Goal: Task Accomplishment & Management: Complete application form

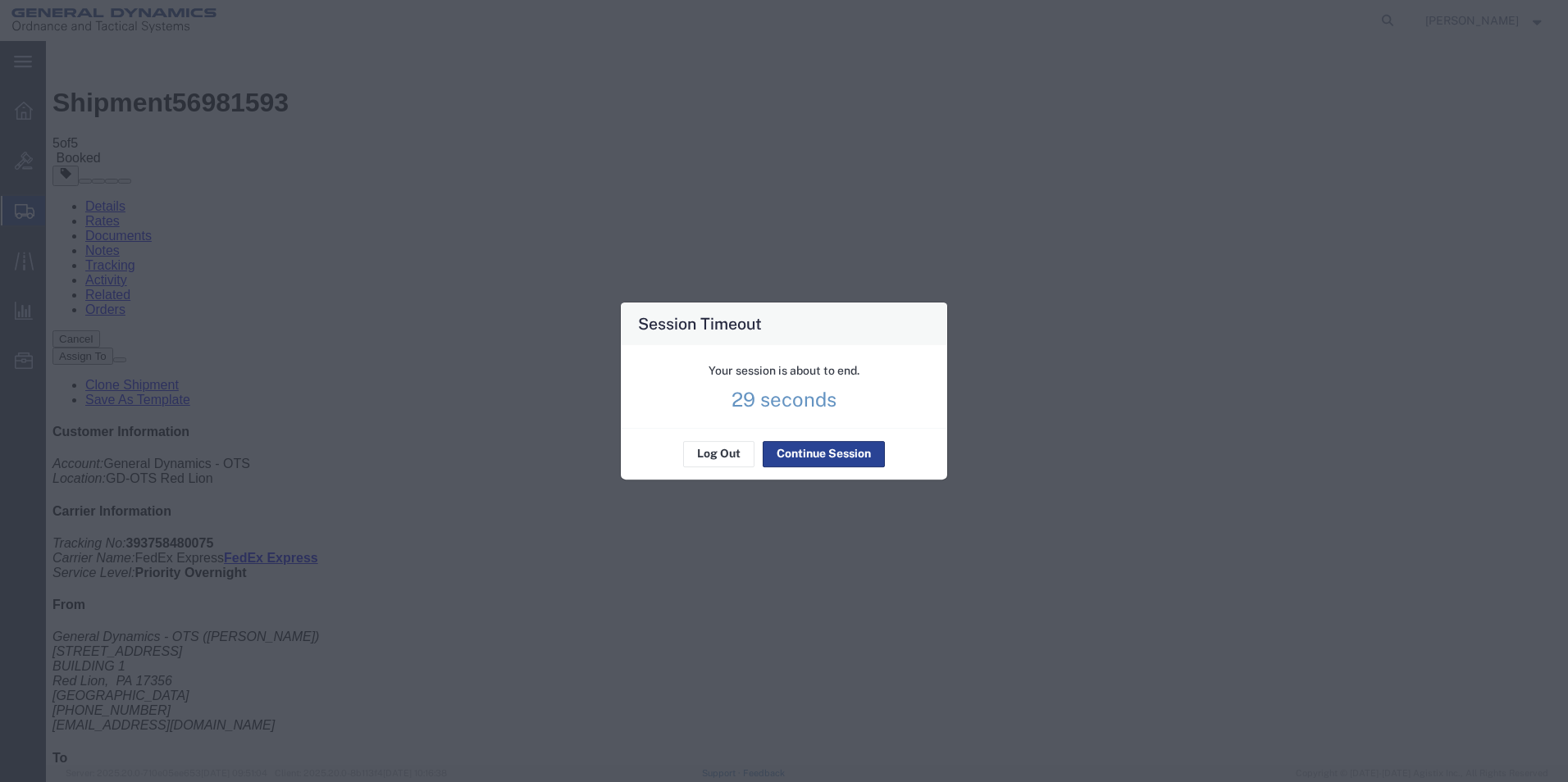
click at [842, 450] on button "Continue Session" at bounding box center [823, 453] width 122 height 26
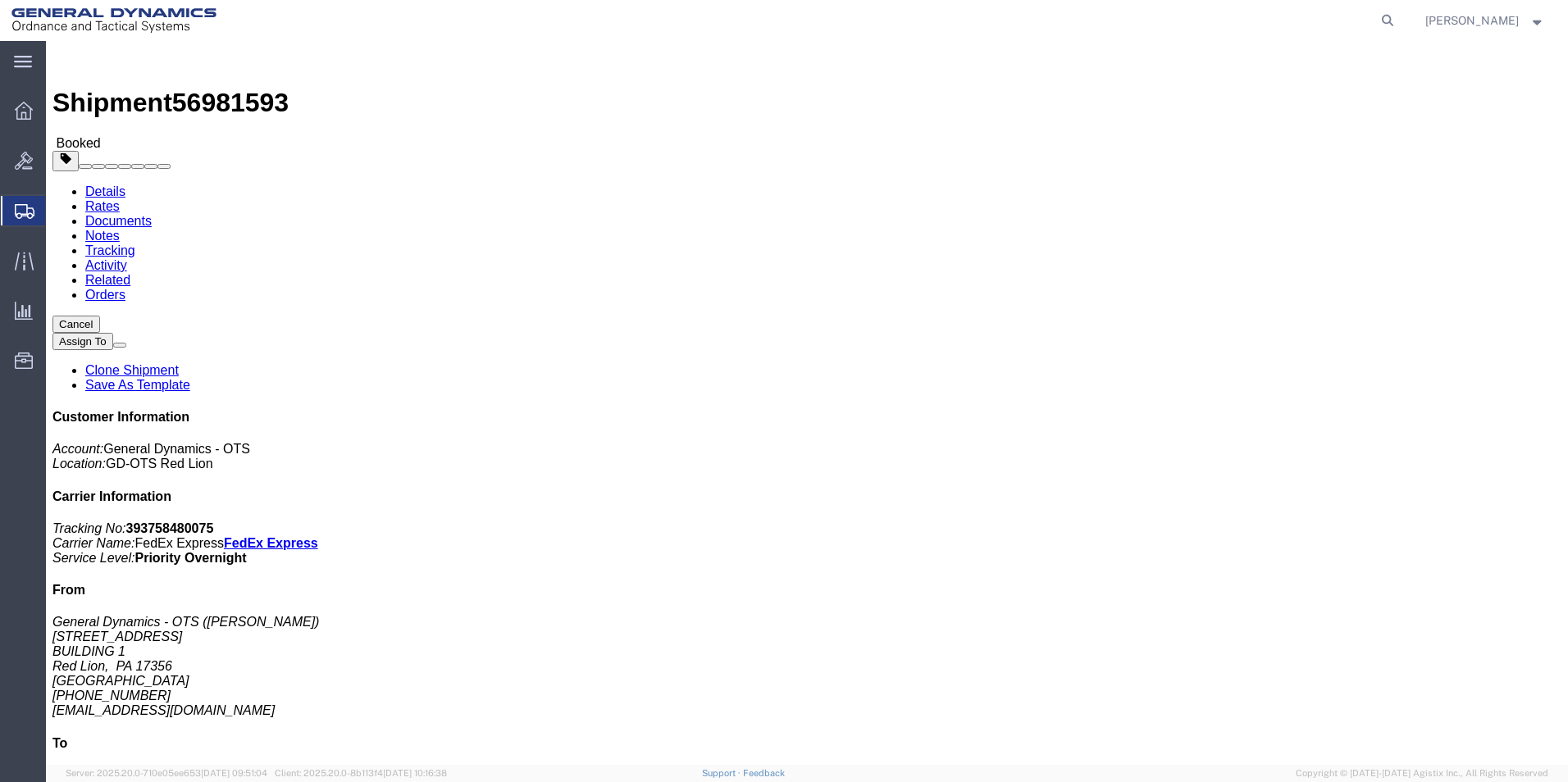
click at [0, 0] on span "Create Shipment" at bounding box center [0, 0] width 0 height 0
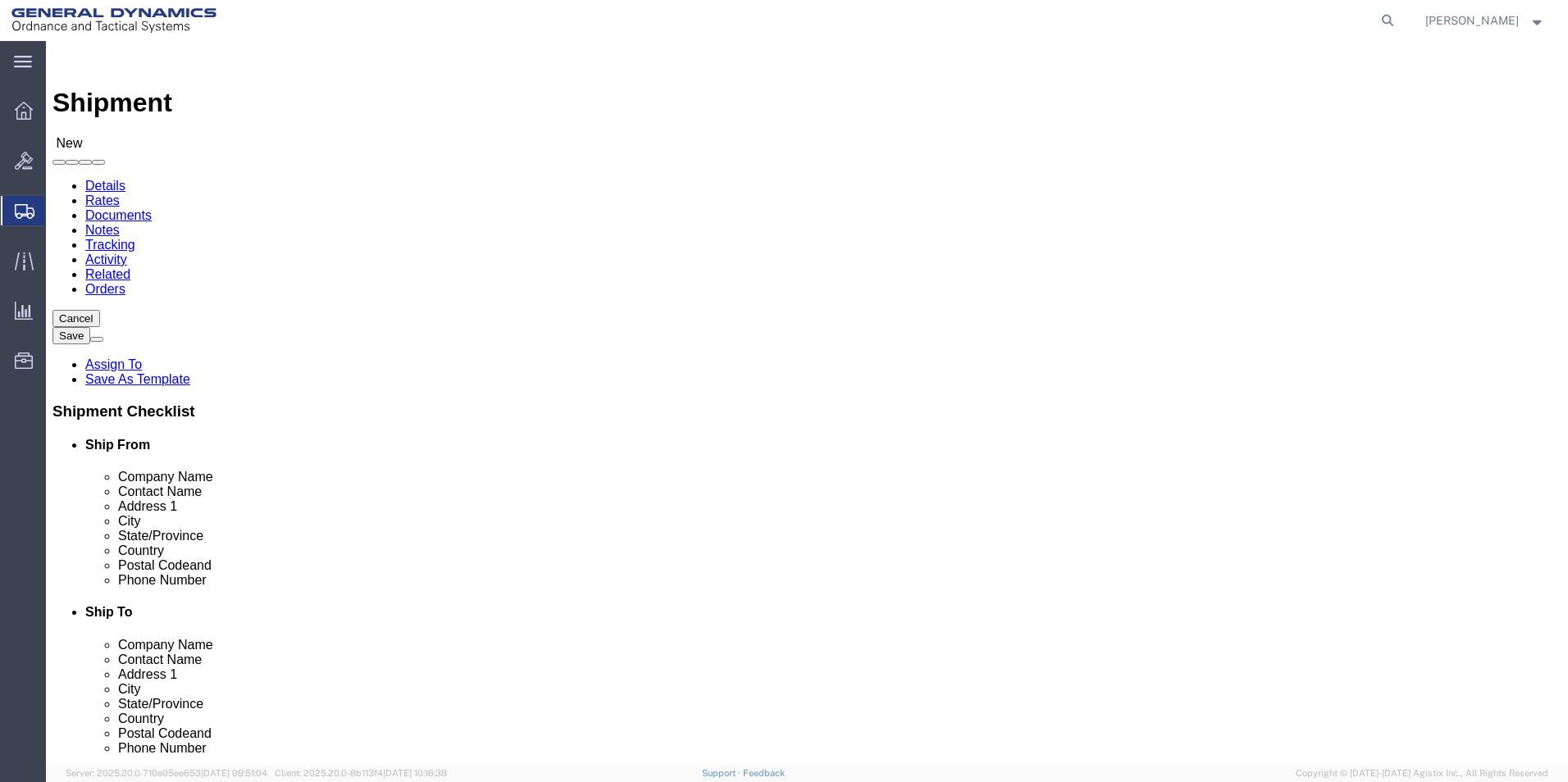
select select
select select "310"
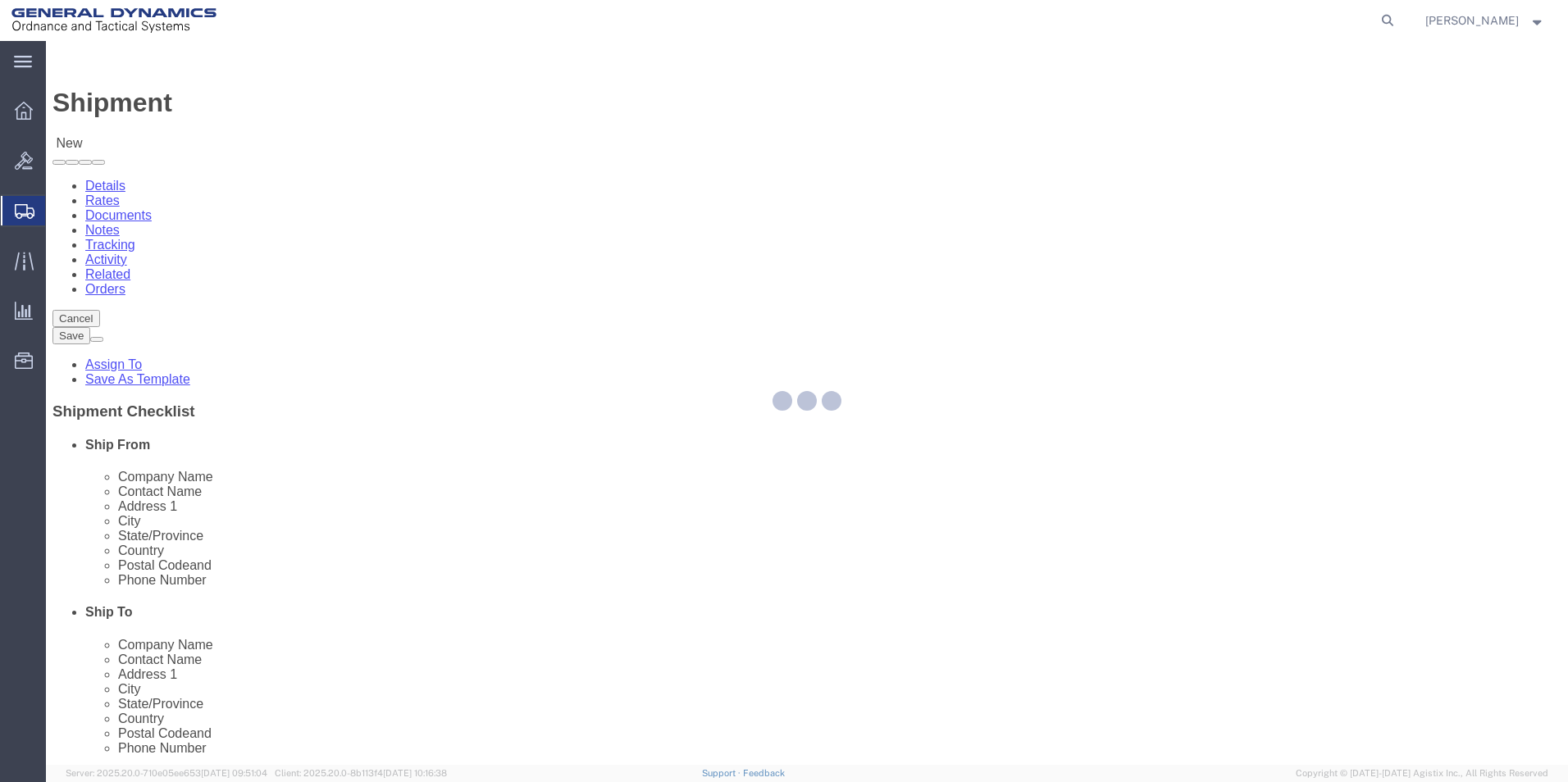
select select "PA"
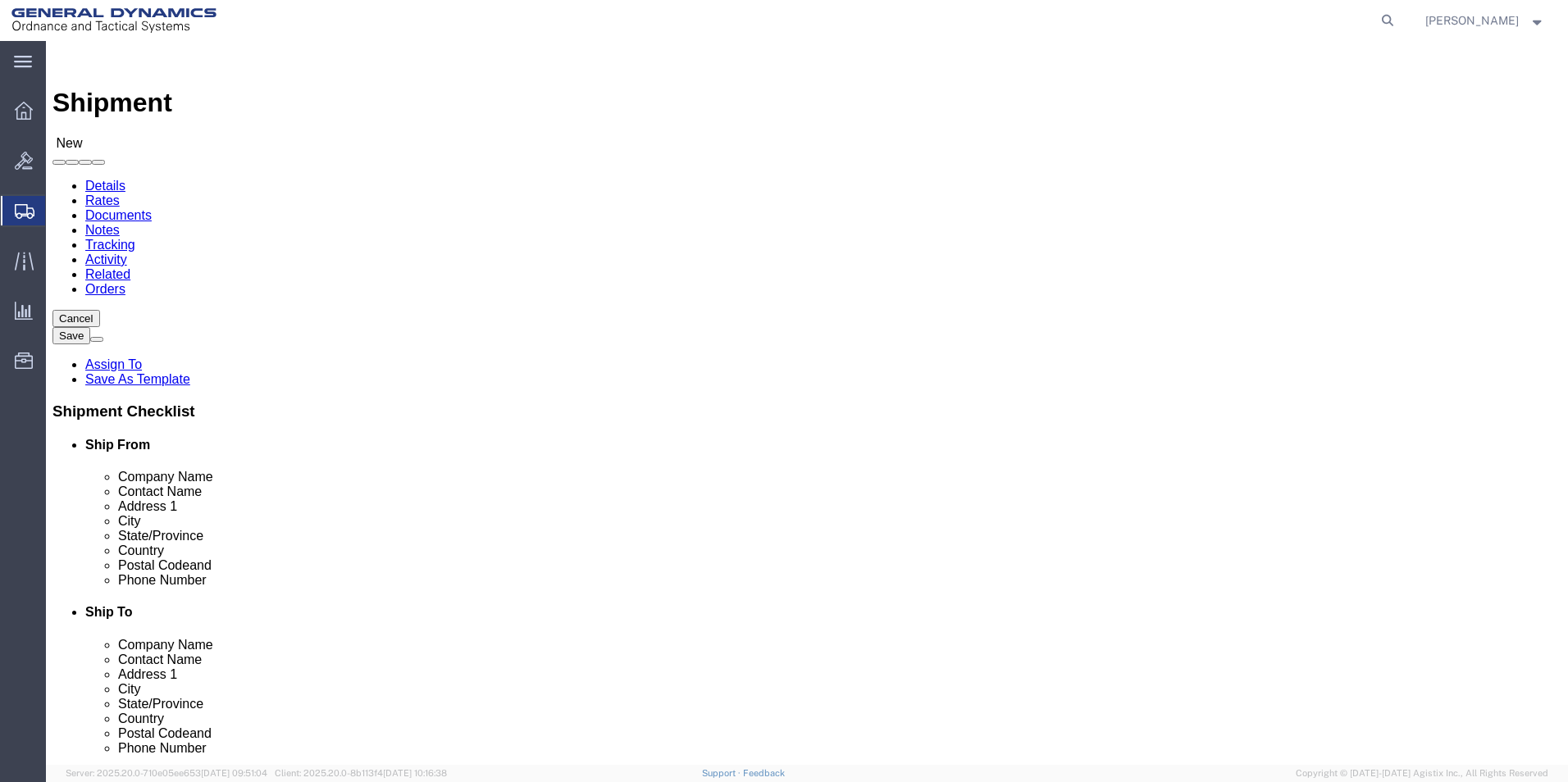
drag, startPoint x: 317, startPoint y: 281, endPoint x: 195, endPoint y: 287, distance: 122.1
click div "Location GD-OTS Red Lion My Profile Location [GEOGRAPHIC_DATA]-OTS [GEOGRAPHIC_…"
type input "REDLPAHIG0"
click input "text"
type input "[PERSON_NAME]"
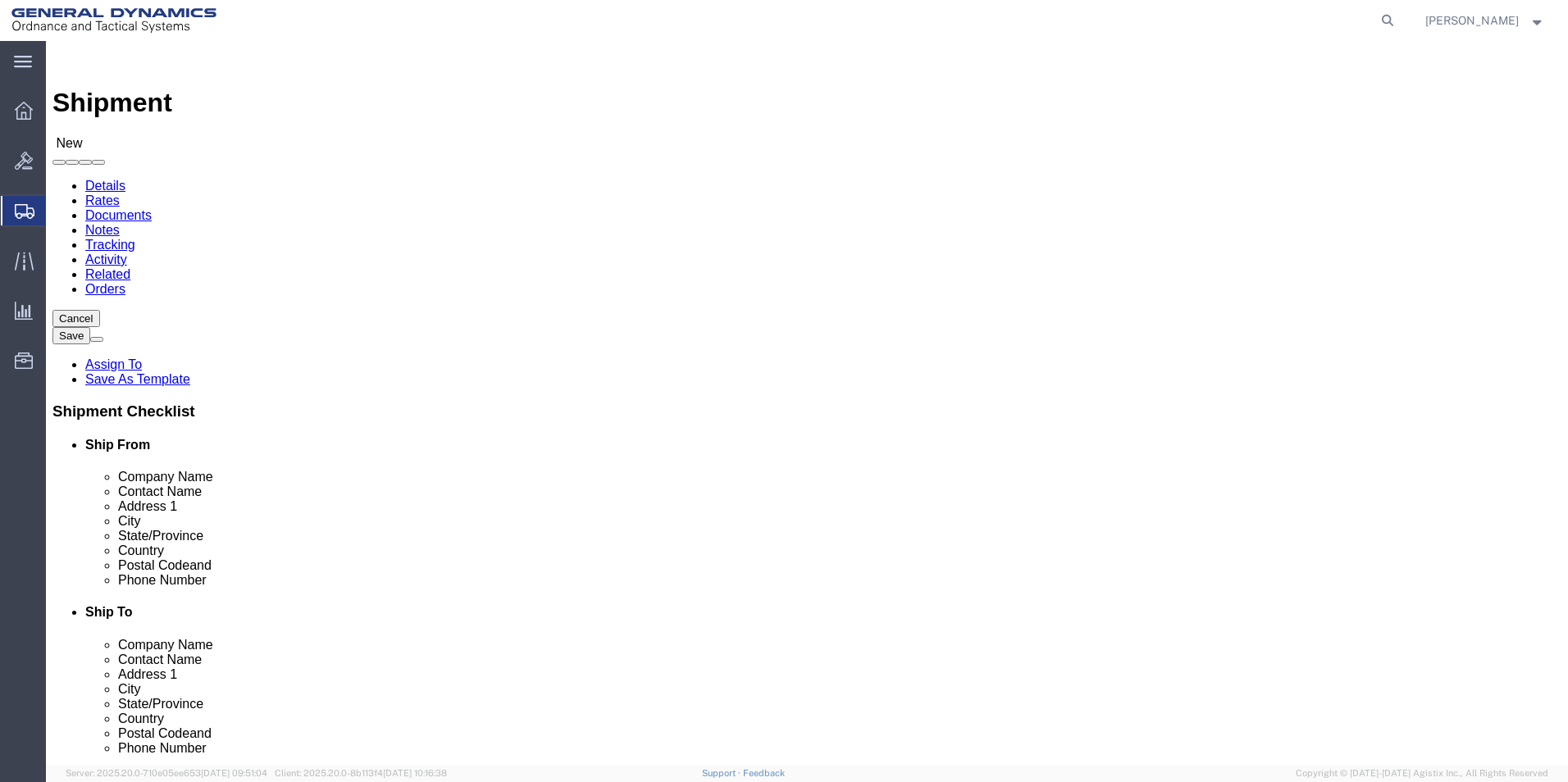
click input "text"
type input "BUILDING 1"
click input "text"
type input "[EMAIL_ADDRESS][DOMAIN_NAME]"
click input "text"
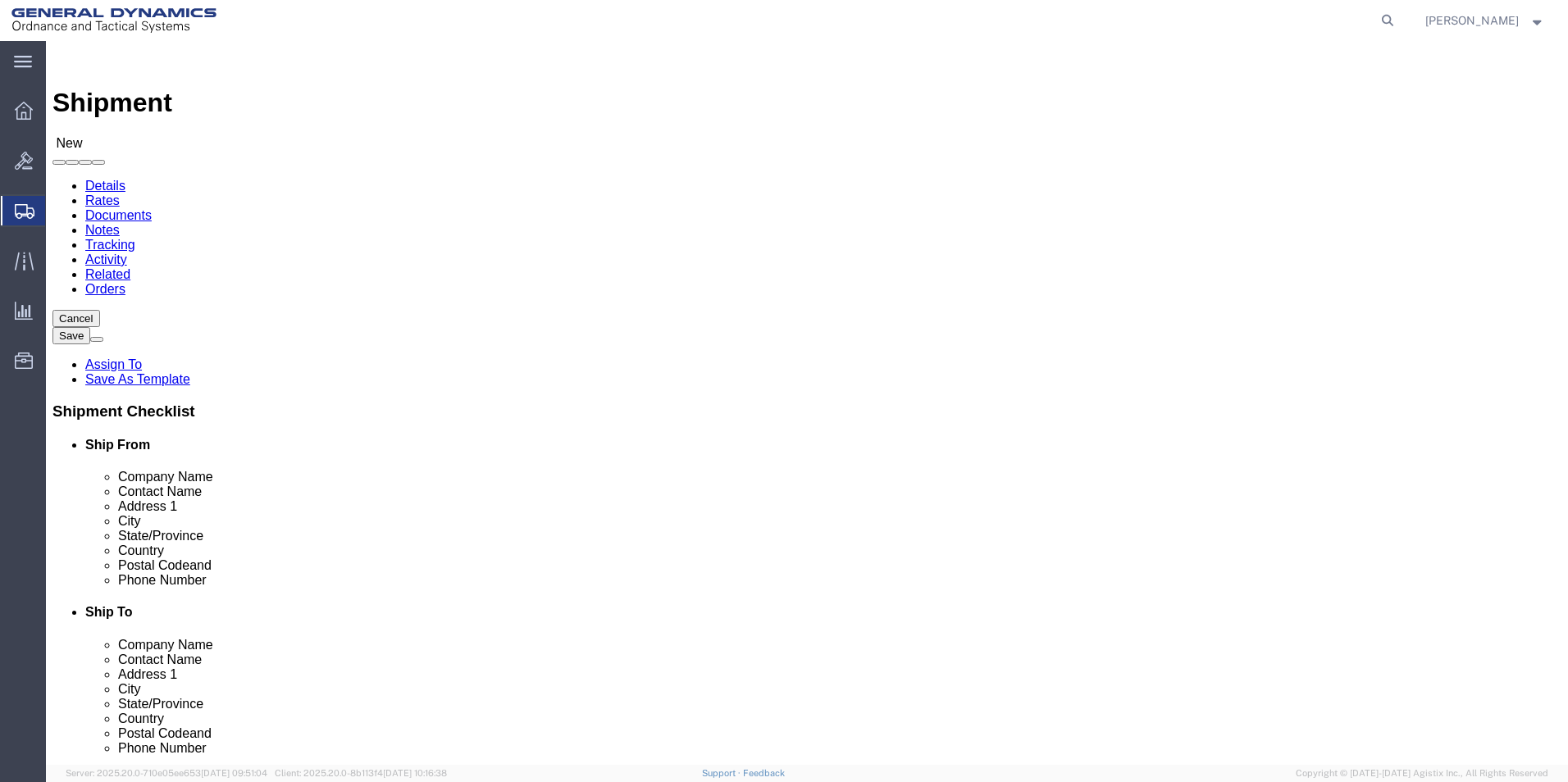
type input "SUBCOM"
click p "- SUBCOM - ([PERSON_NAME]) [STREET_ADDRESS]"
select select "NH"
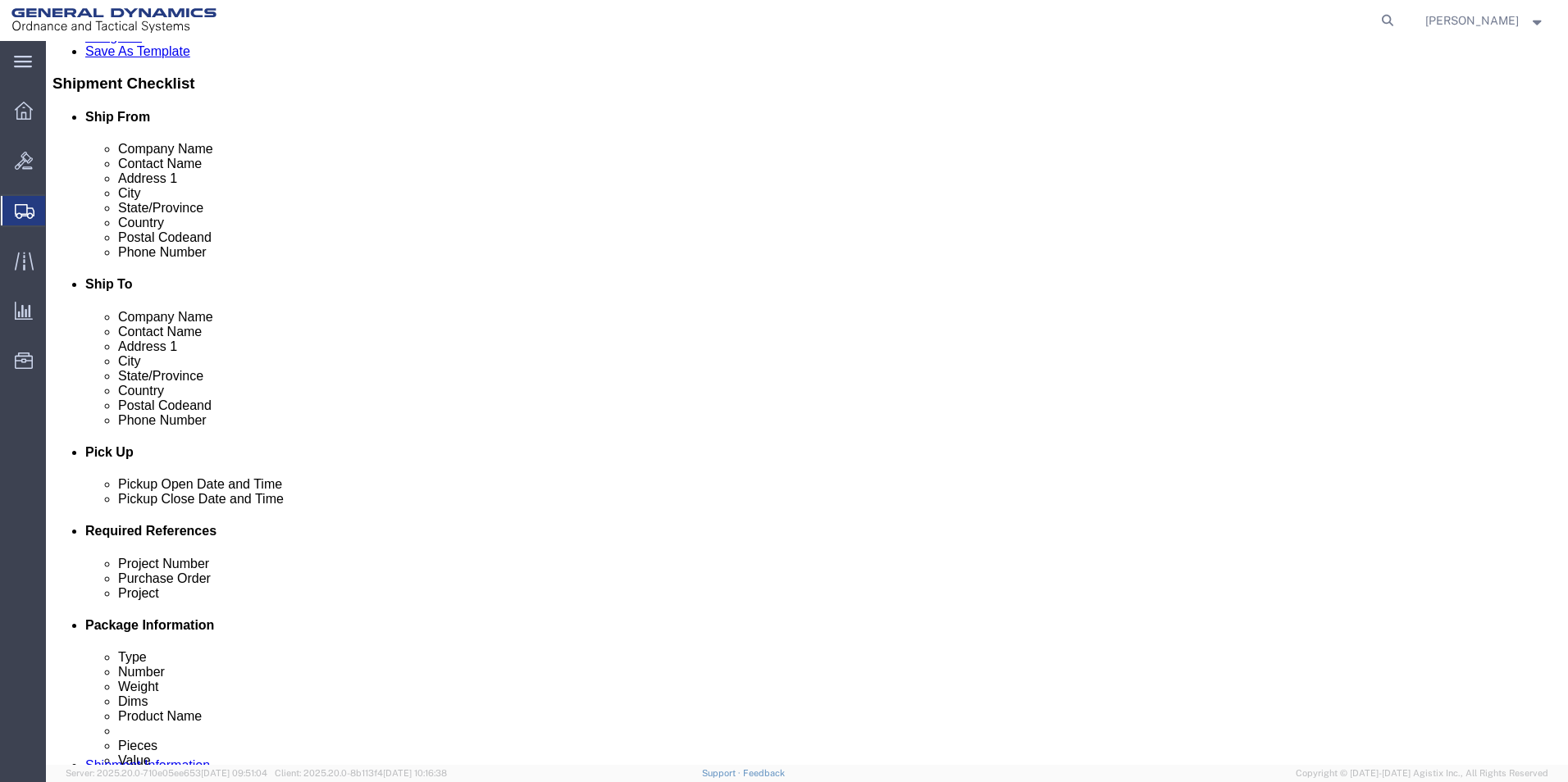
scroll to position [410, 0]
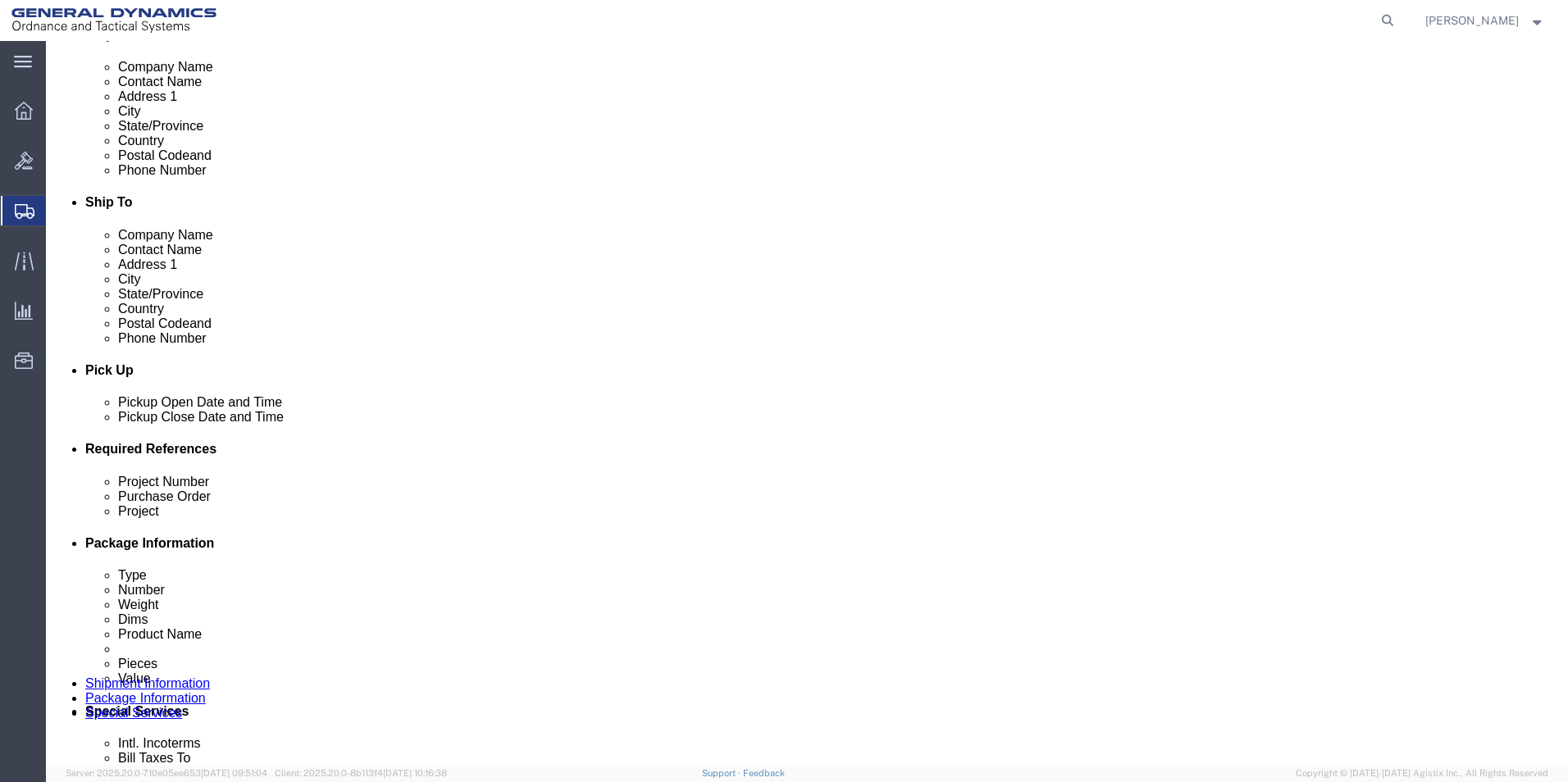
type input "SUBCOM"
click input "text"
type input "64358-900"
click input "text"
type input "109619"
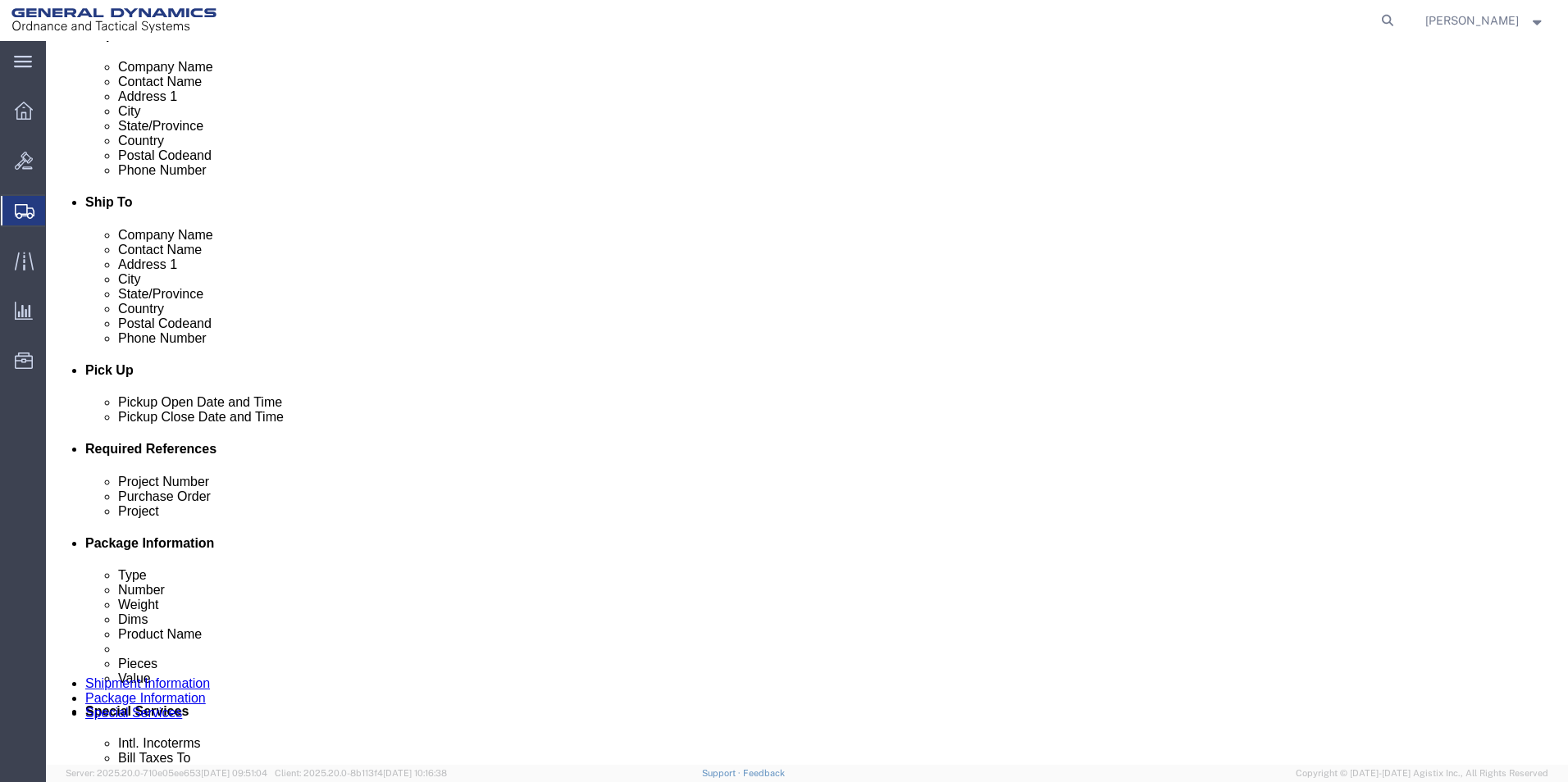
click input "text"
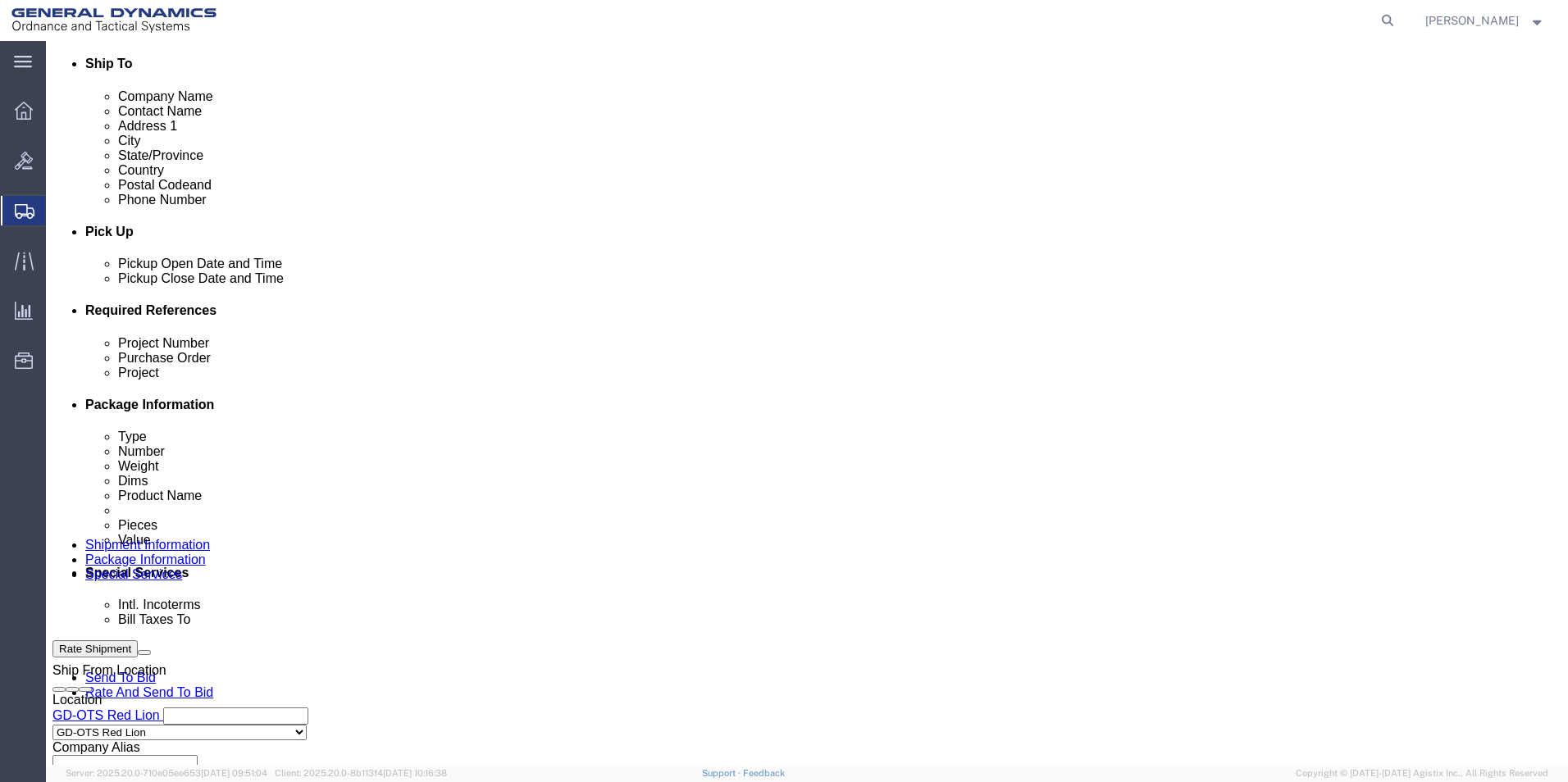
scroll to position [684, 0]
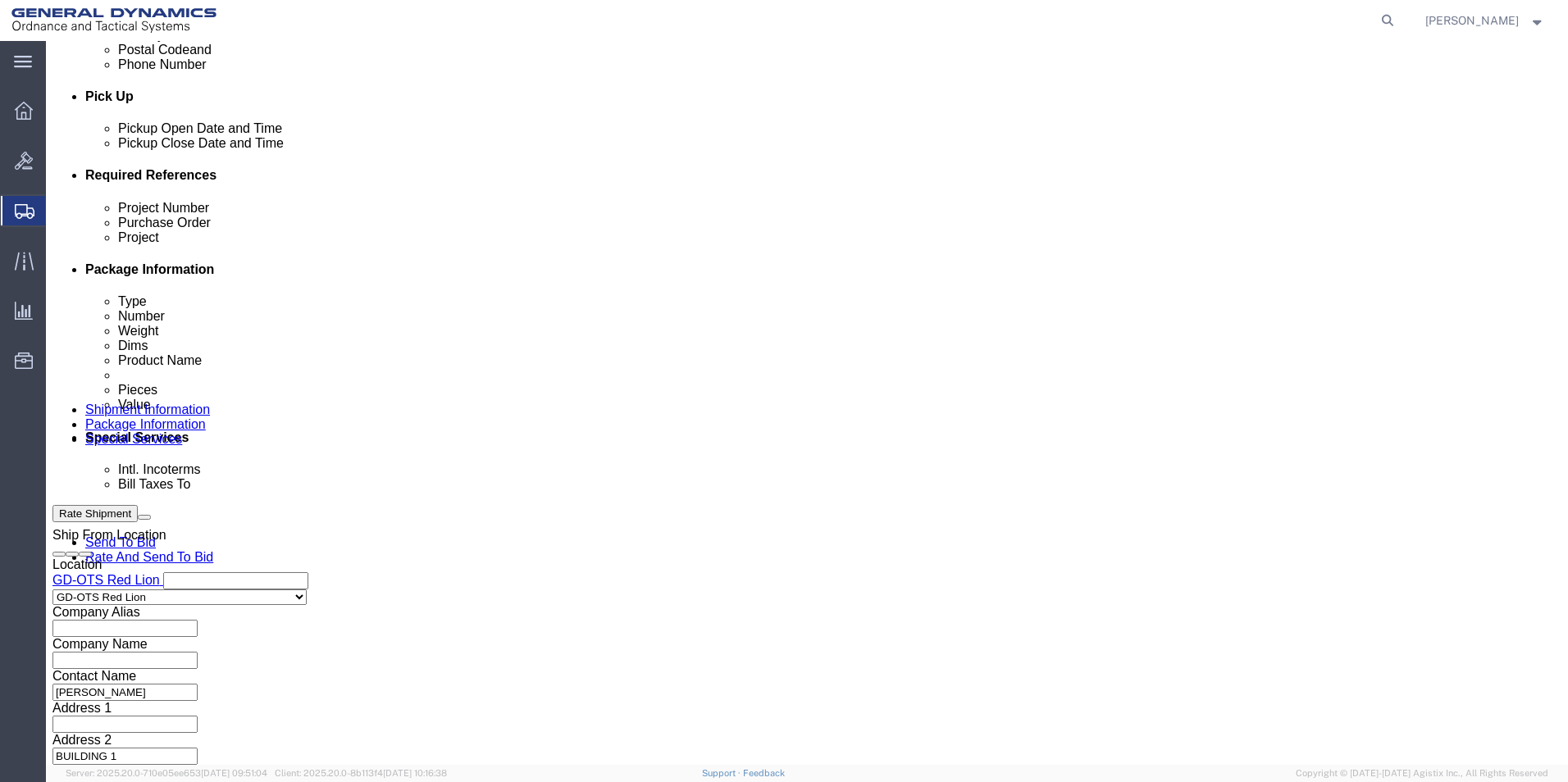
type input "64358-900"
click button "Continue"
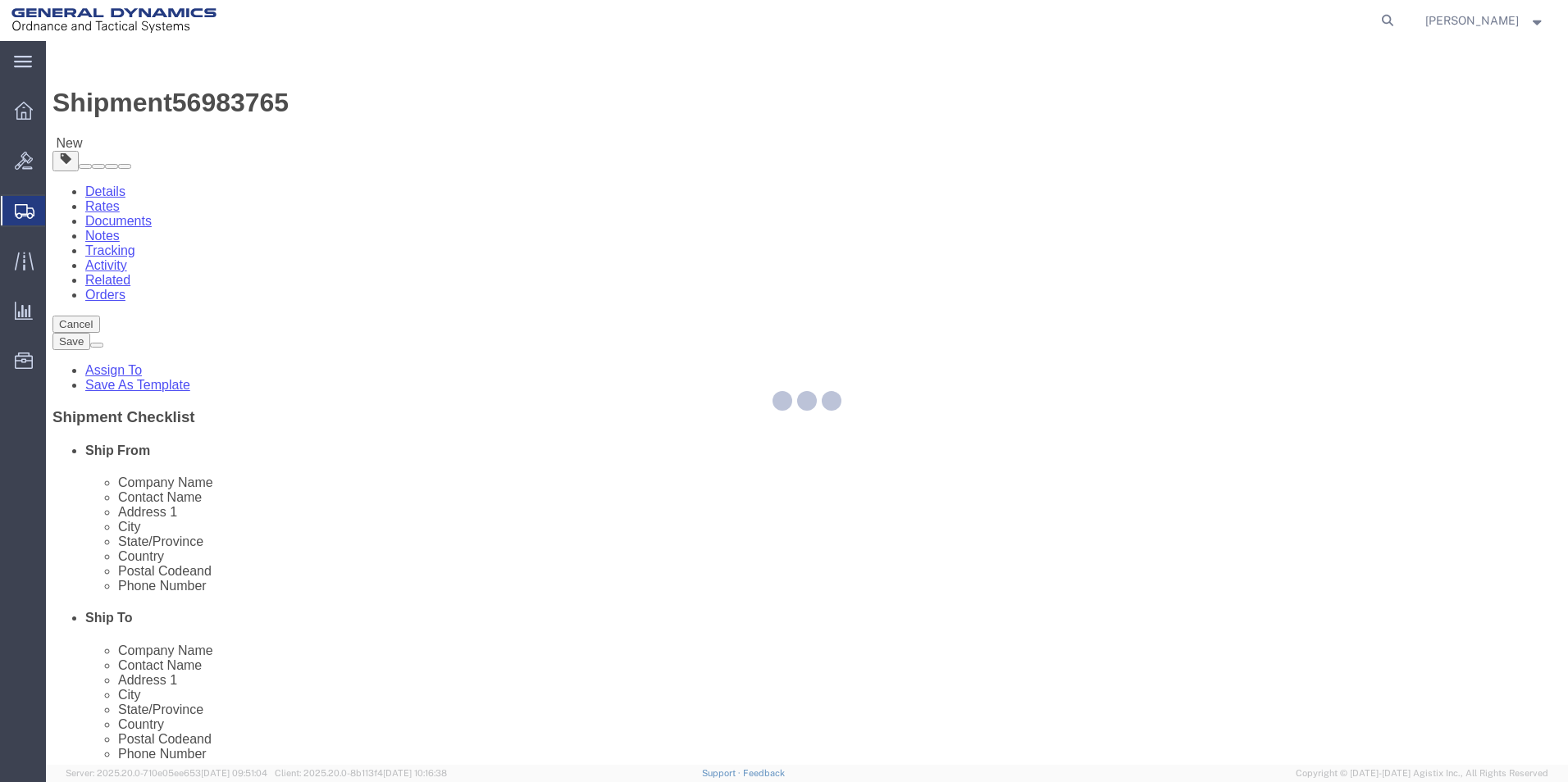
select select "CBOX"
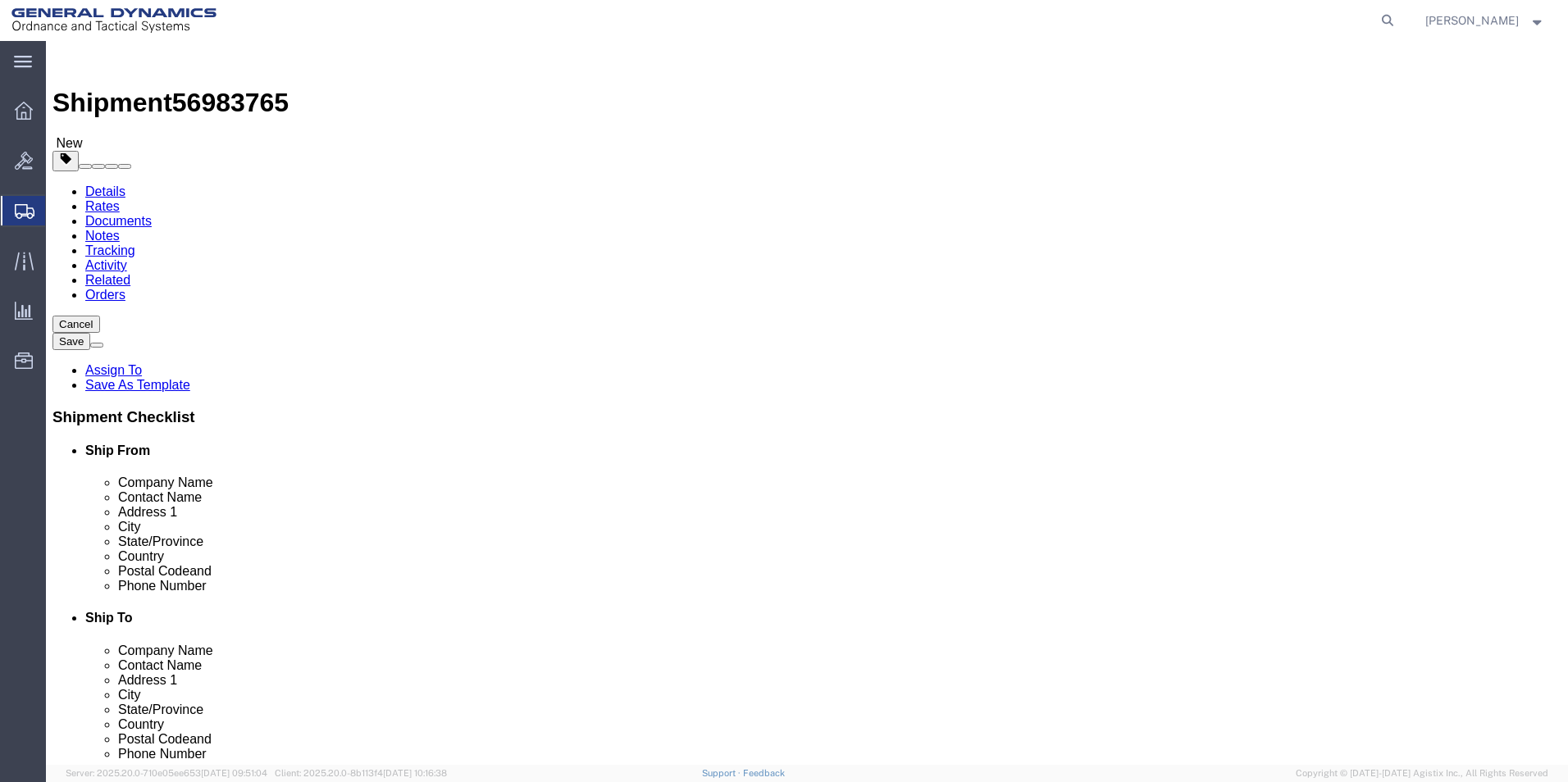
drag, startPoint x: 246, startPoint y: 350, endPoint x: 257, endPoint y: 348, distance: 11.2
click input "text"
type input "12"
click input "text"
type input "12"
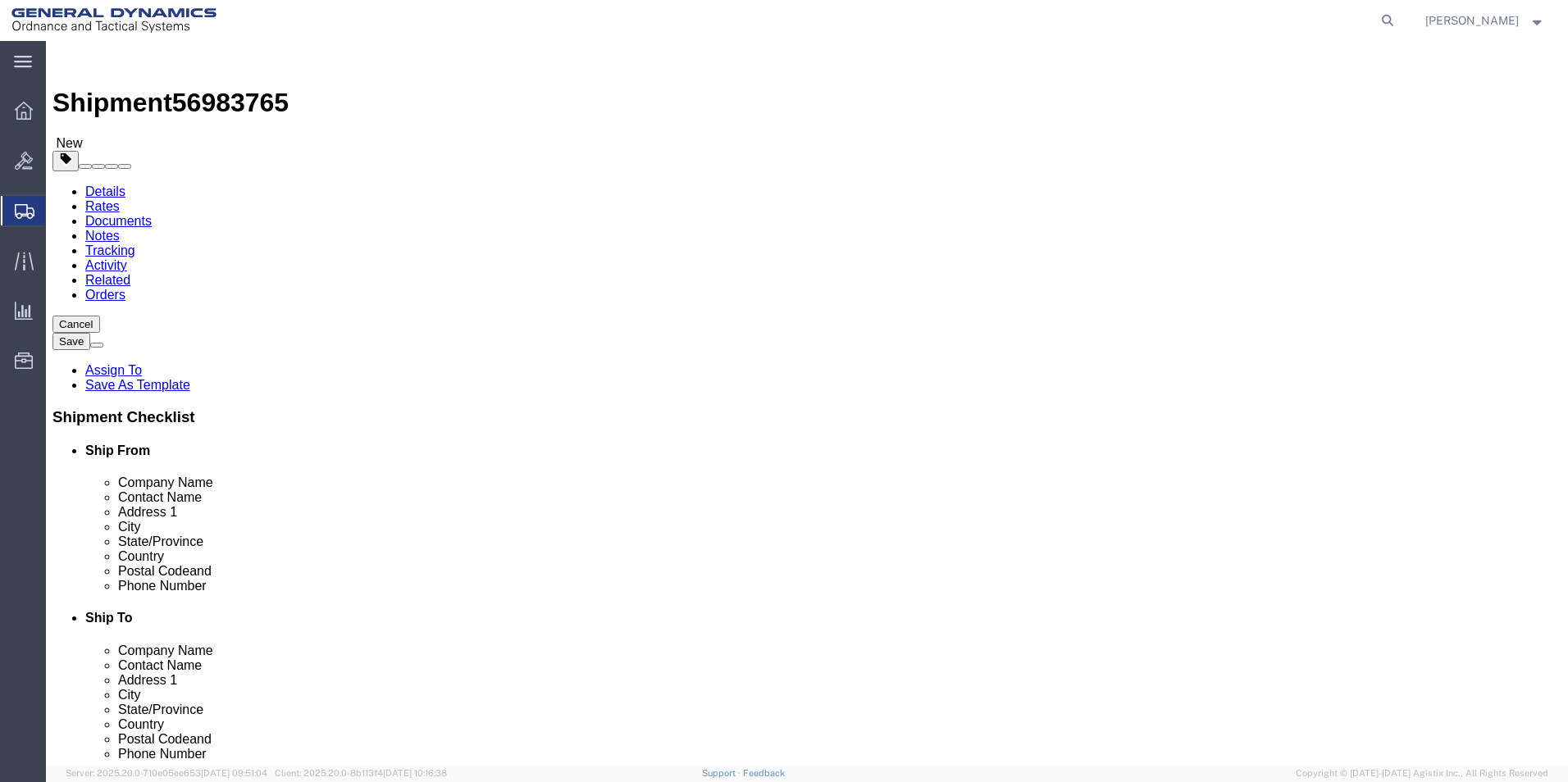
click input "text"
type input "12"
click input "0.00"
type input "12.00"
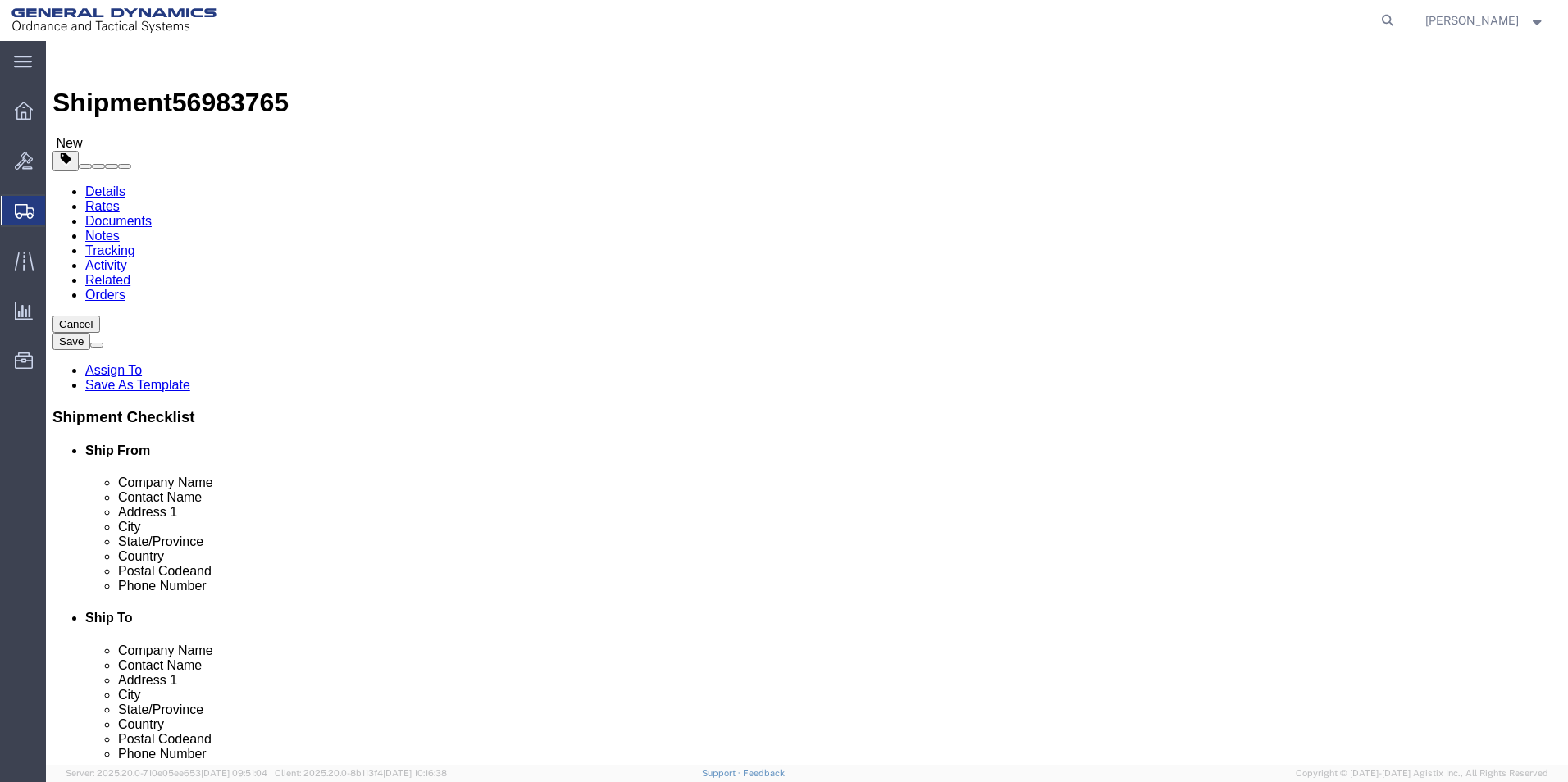
click link "Add Content"
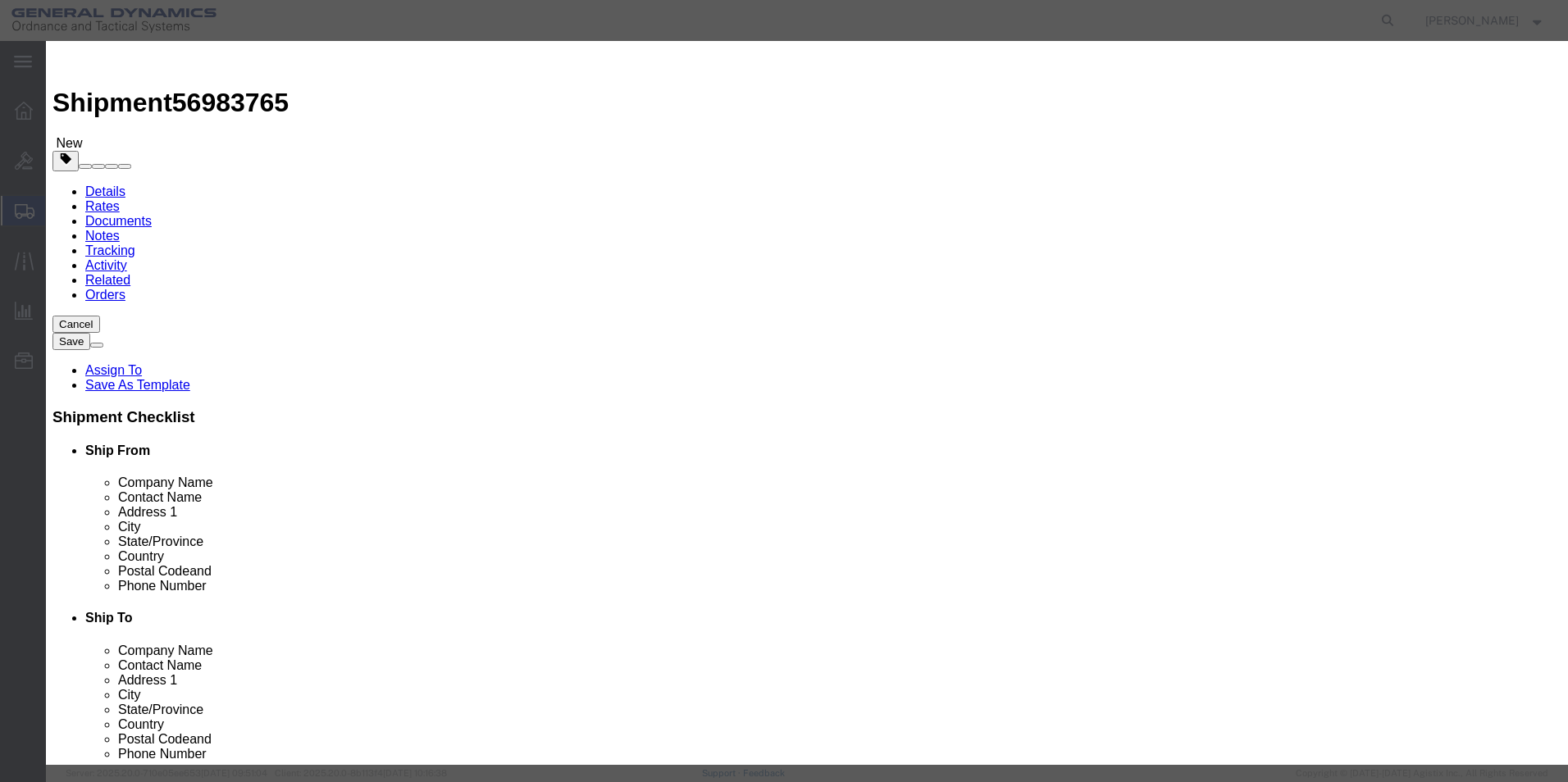
click input "text"
type input "WEDGE A, END"
drag, startPoint x: 538, startPoint y: 156, endPoint x: 426, endPoint y: 167, distance: 112.5
click div "Pieces 0 Select Bag Barrels 100Board Feet Bottle Box Blister Pack Carats Can Ca…"
type input "25"
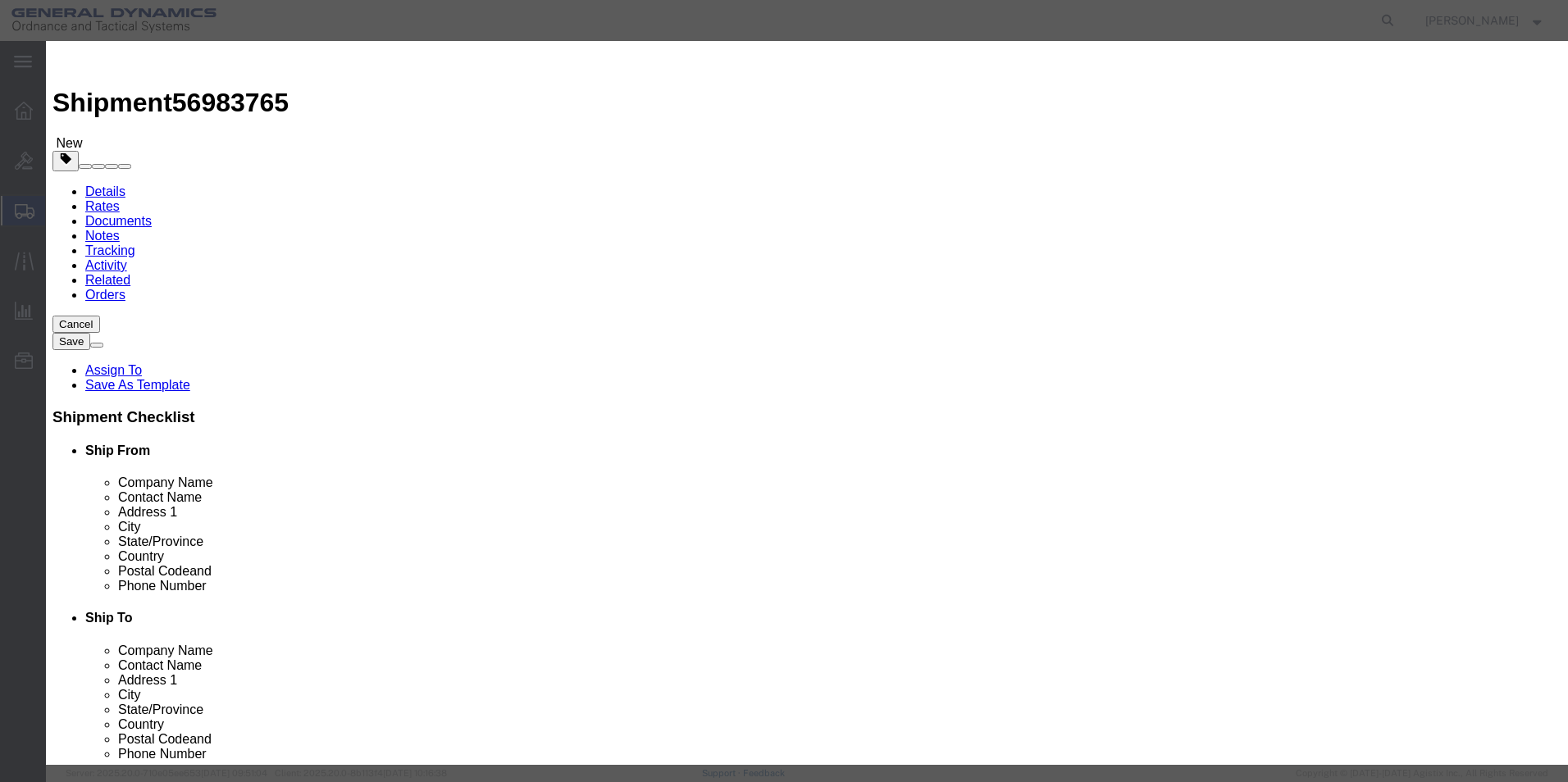
click input "text"
type input "100"
click h3 "Add content"
click button "Save & Close"
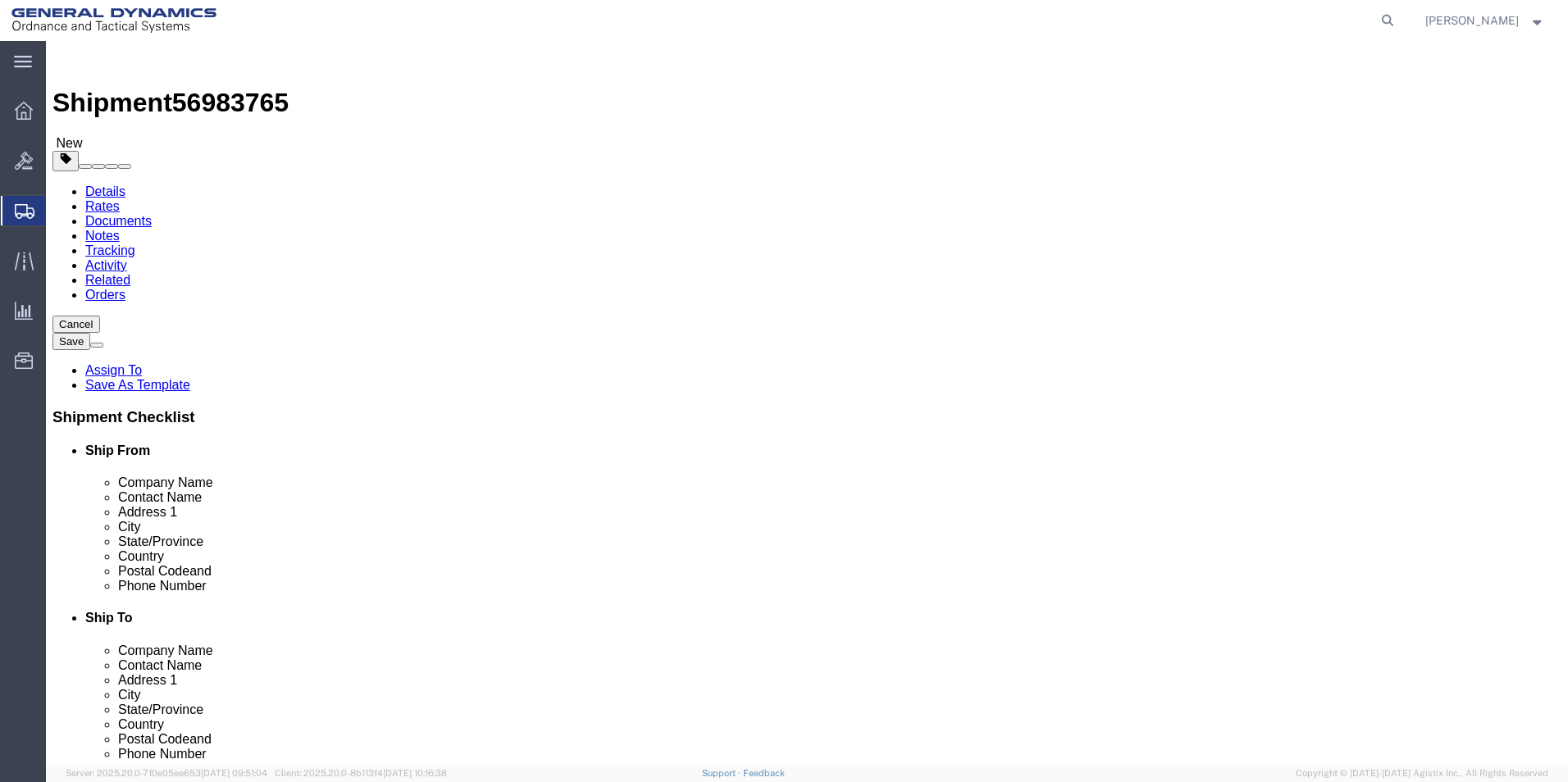
click span "button"
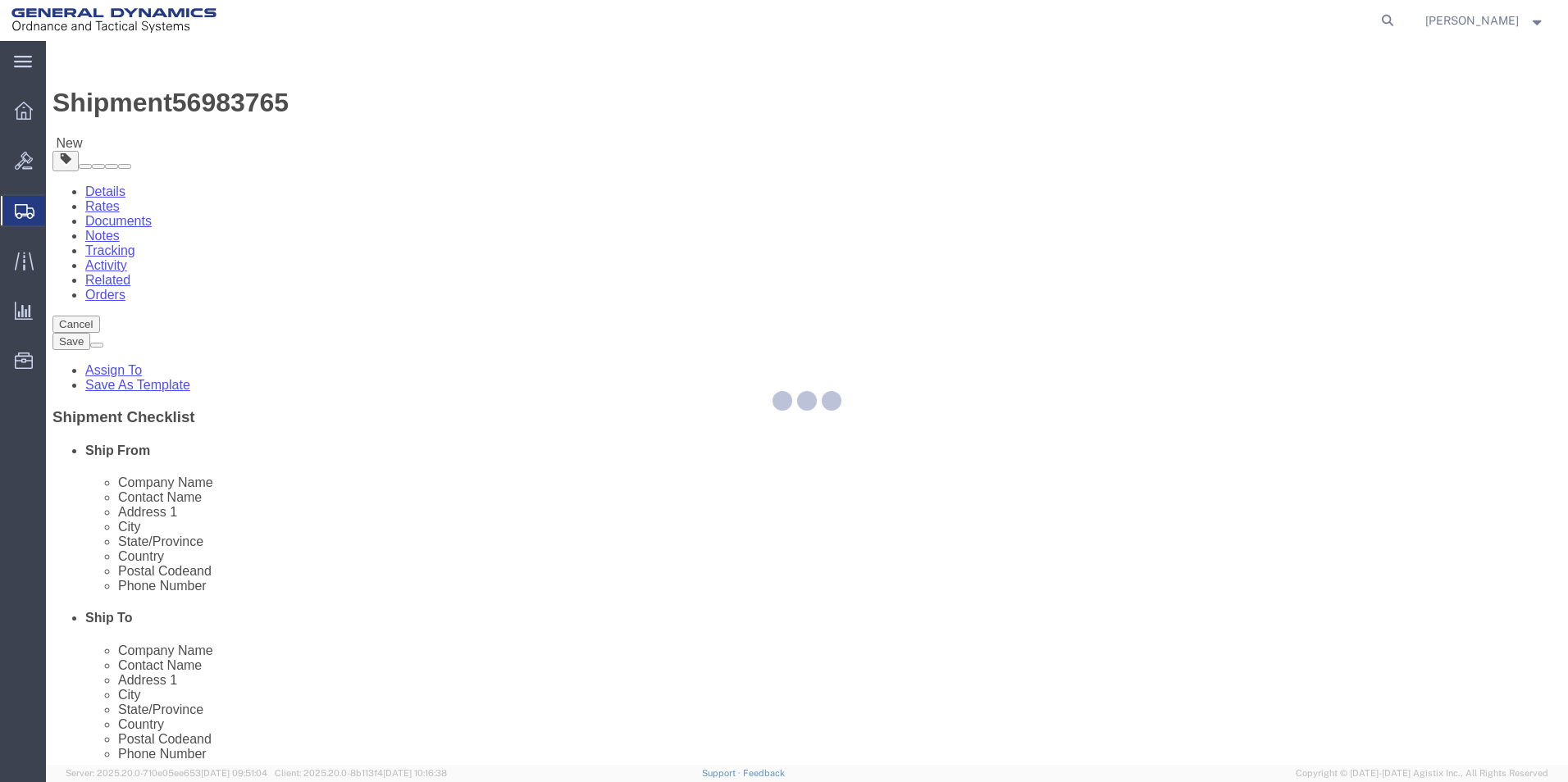
select select "CBOX"
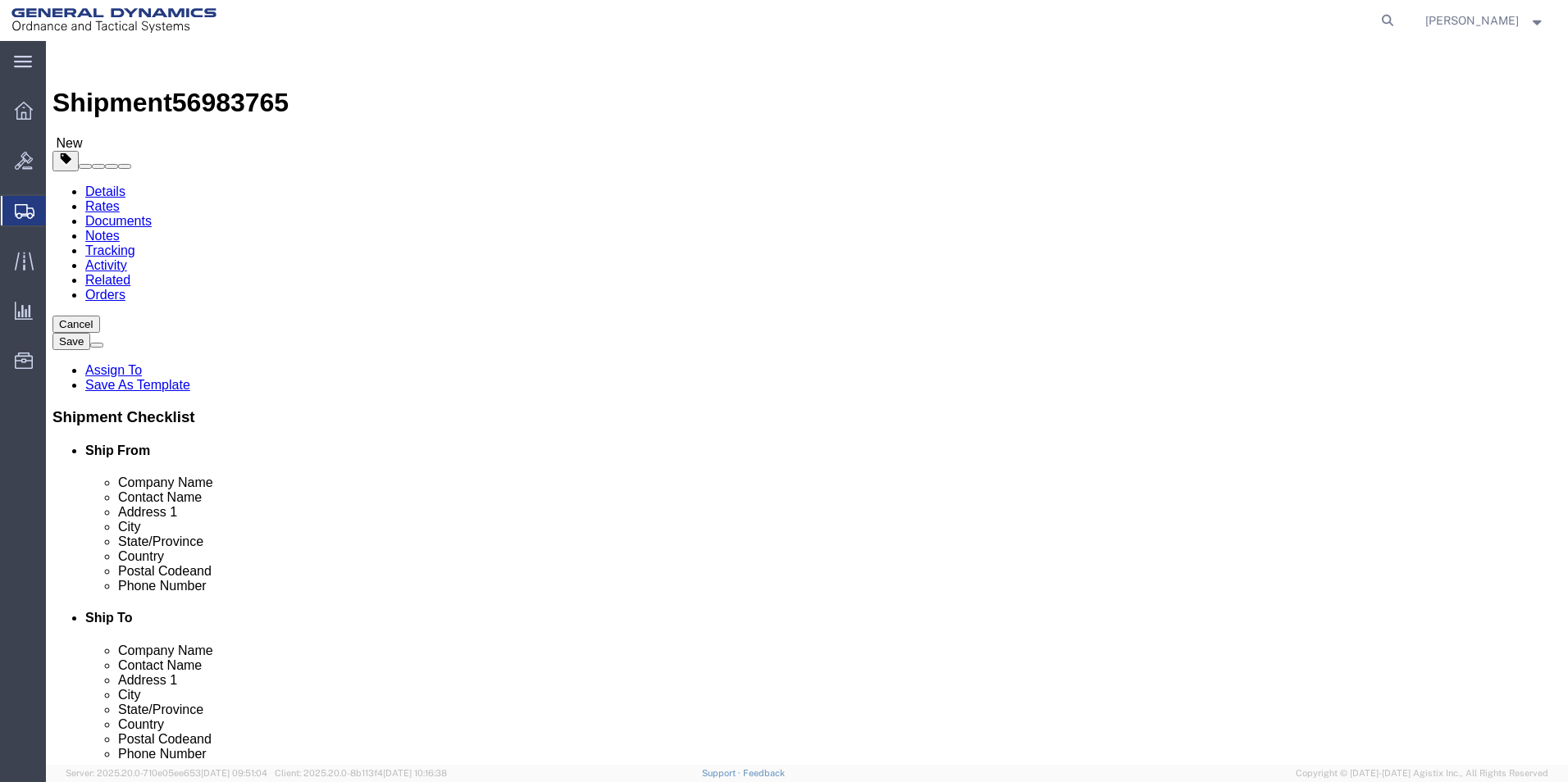
click dd "25.00 Each"
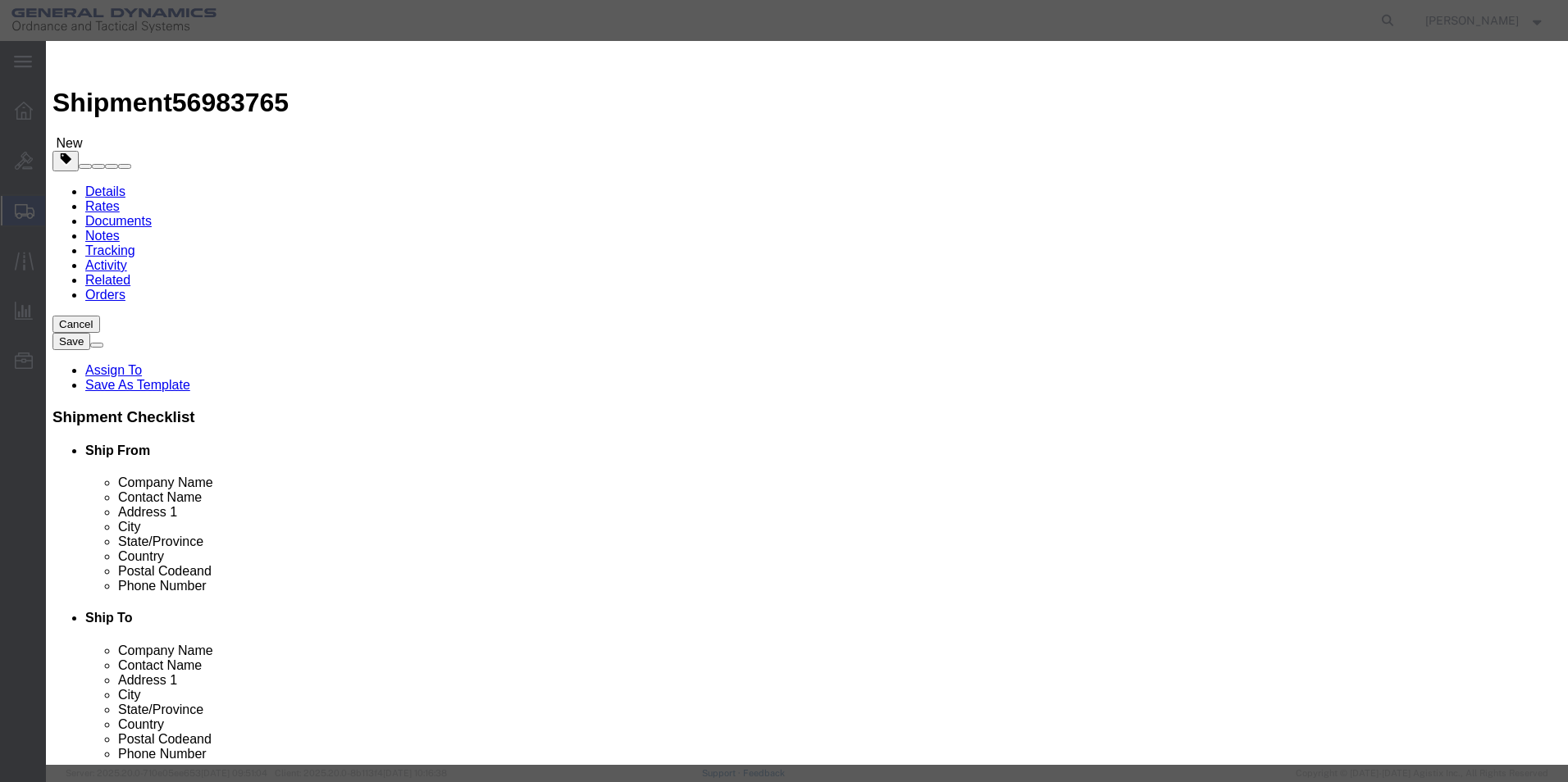
click input "25.00"
type input "26.00"
drag, startPoint x: 688, startPoint y: 521, endPoint x: 569, endPoint y: 350, distance: 208.3
click div "Commodity library Product Name WEDGE A, END Pieces 26.00 Select Bag Barrels 100…"
drag, startPoint x: 532, startPoint y: 195, endPoint x: 421, endPoint y: 180, distance: 112.0
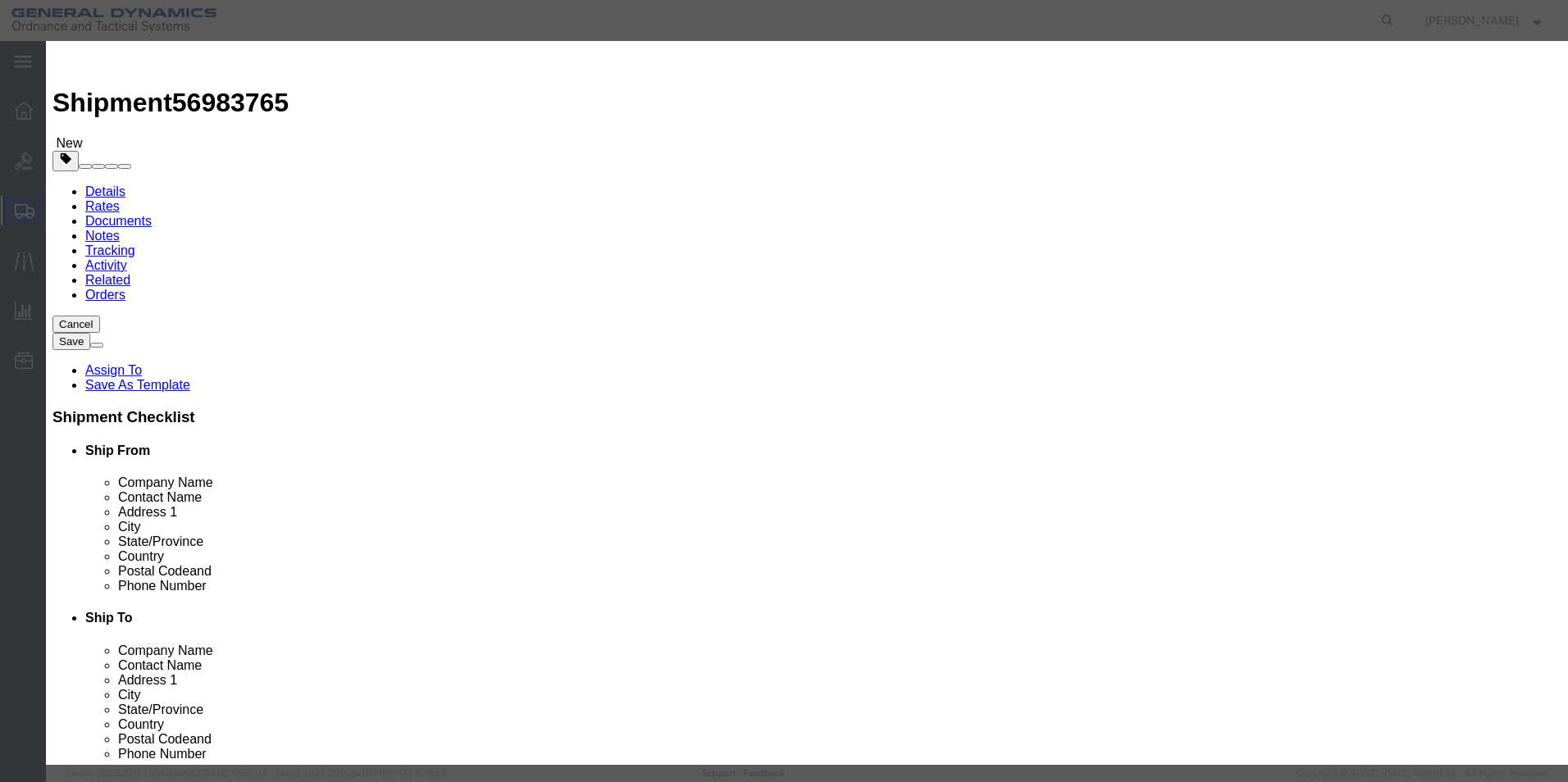
click div "Total Value 104 Select ADP AED AFN ALL AMD AOA ARS ATS AUD AWG AZN BAM BBD BDT …"
type input "100"
click button "Save & Close"
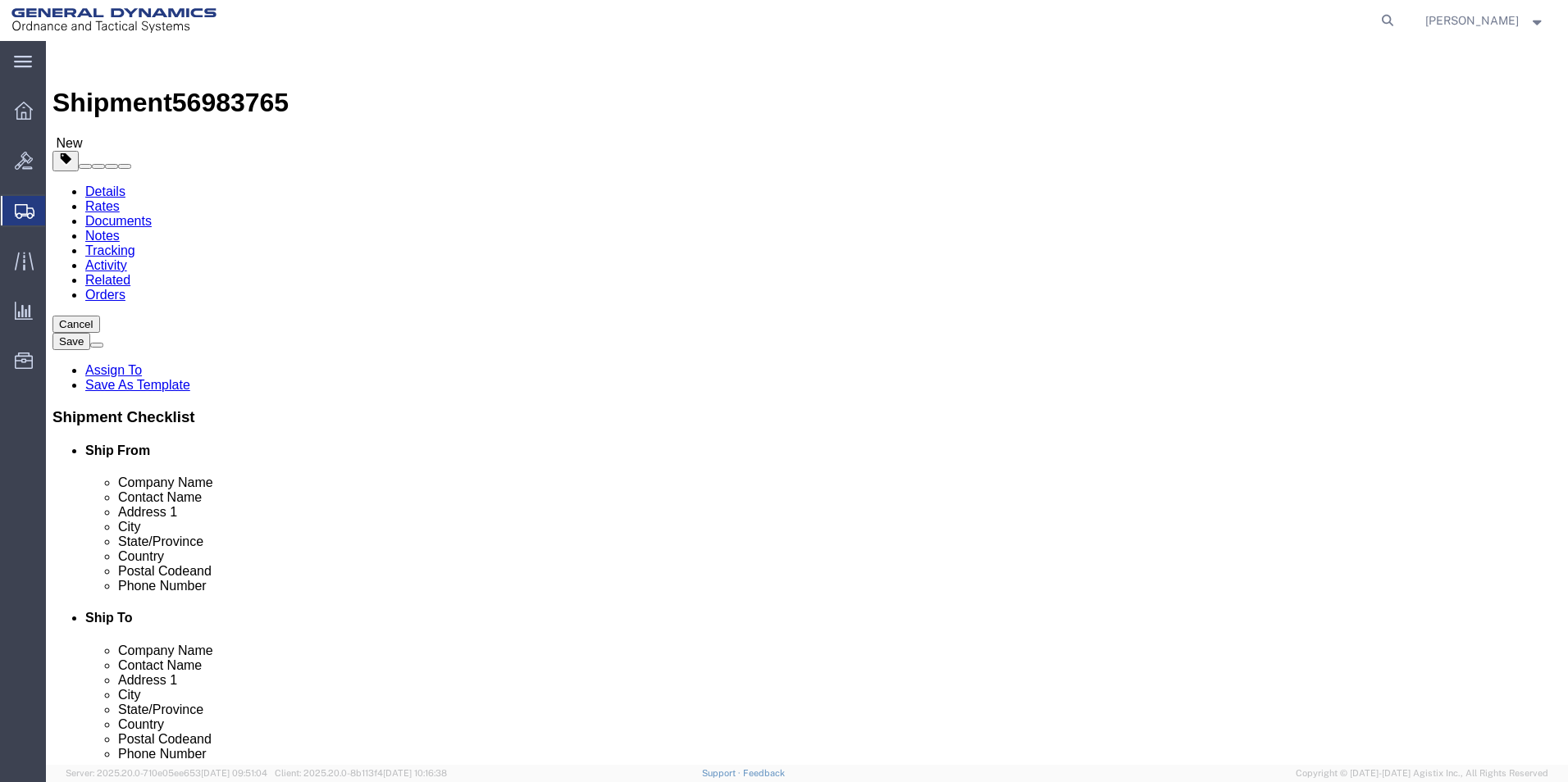
click link "Shipment Information"
click input "text"
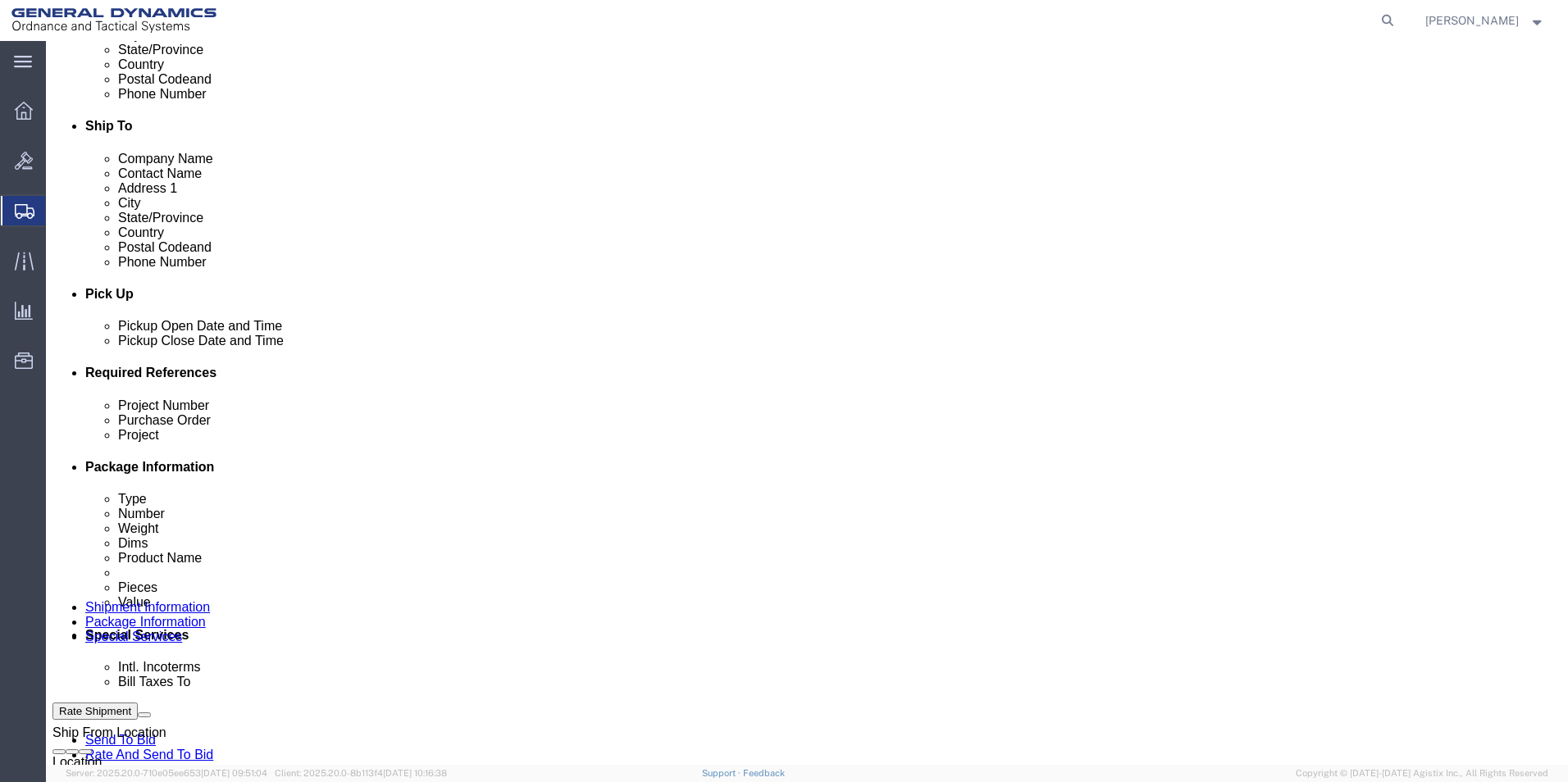
scroll to position [684, 0]
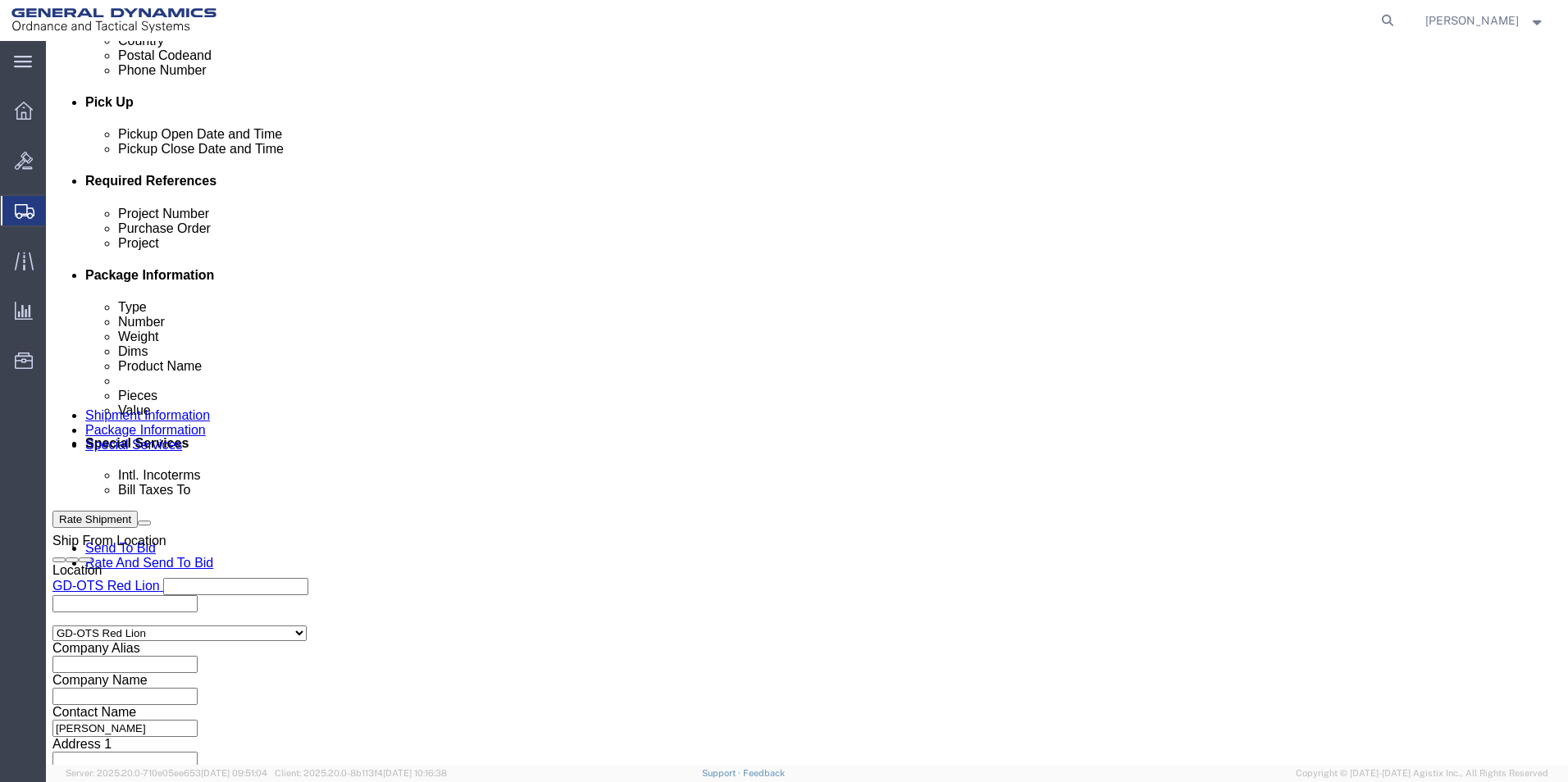
type input "[PHONE_NUMBER]"
click button "Continue"
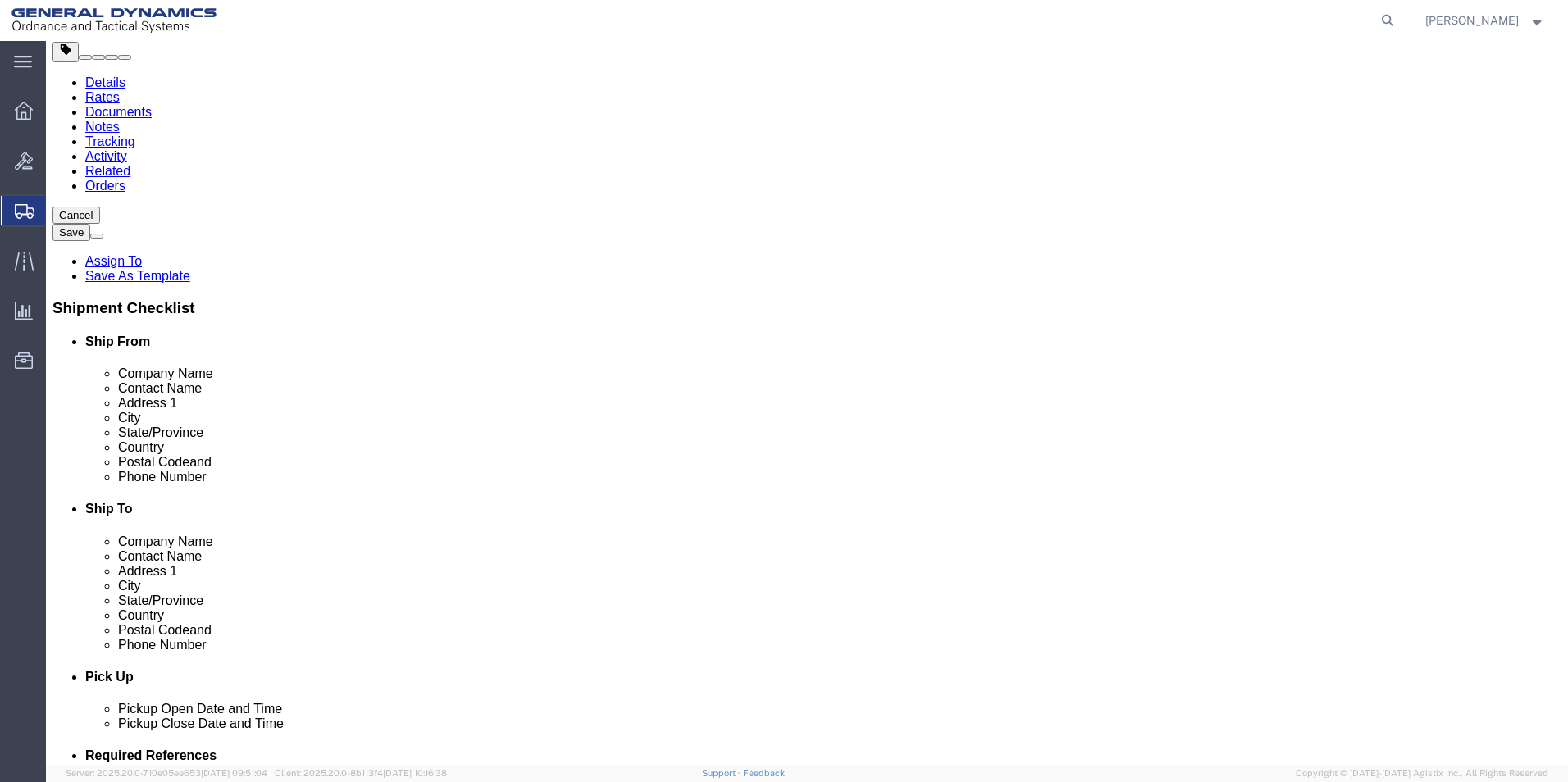
click button "Continue"
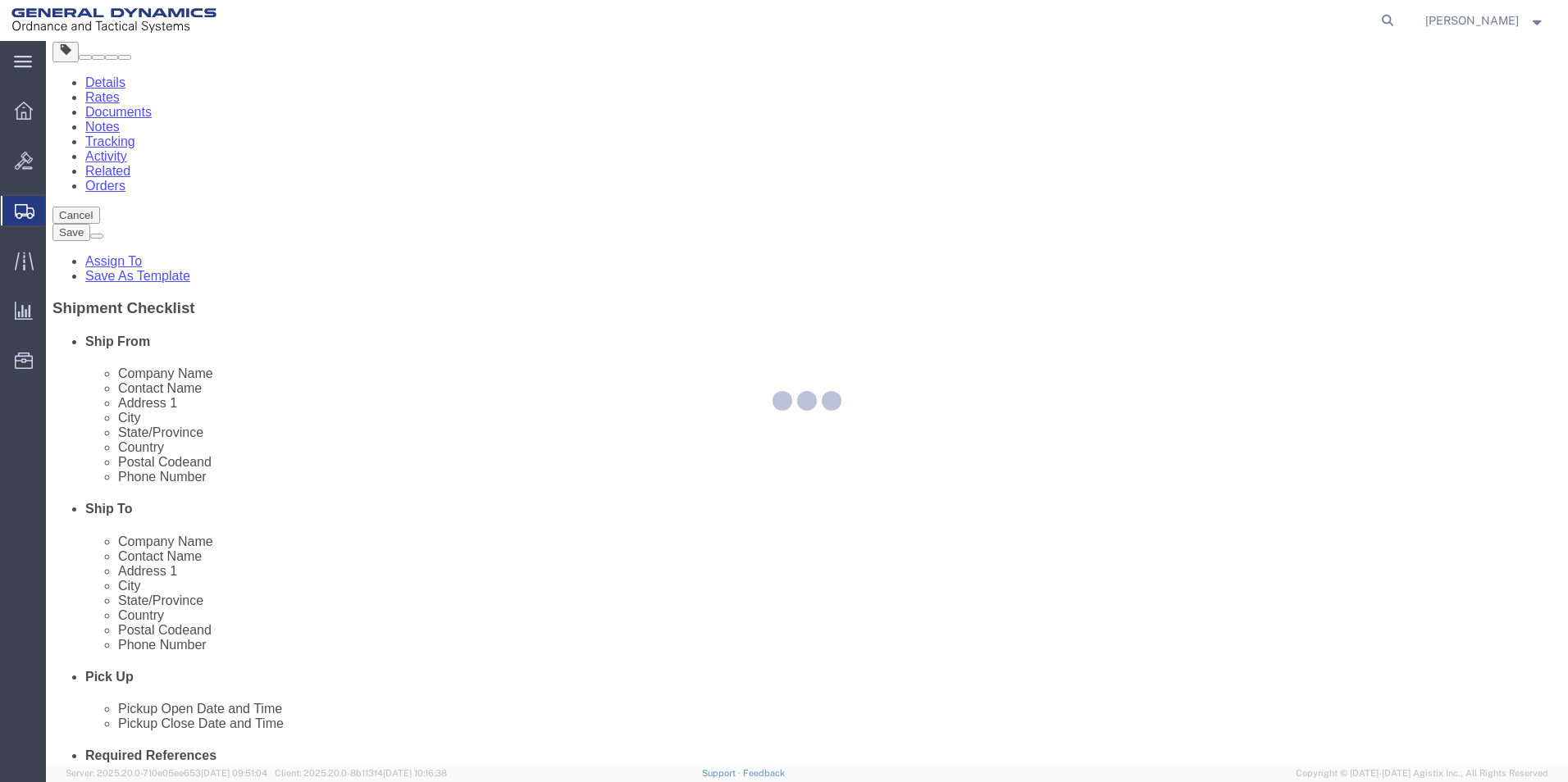
select select
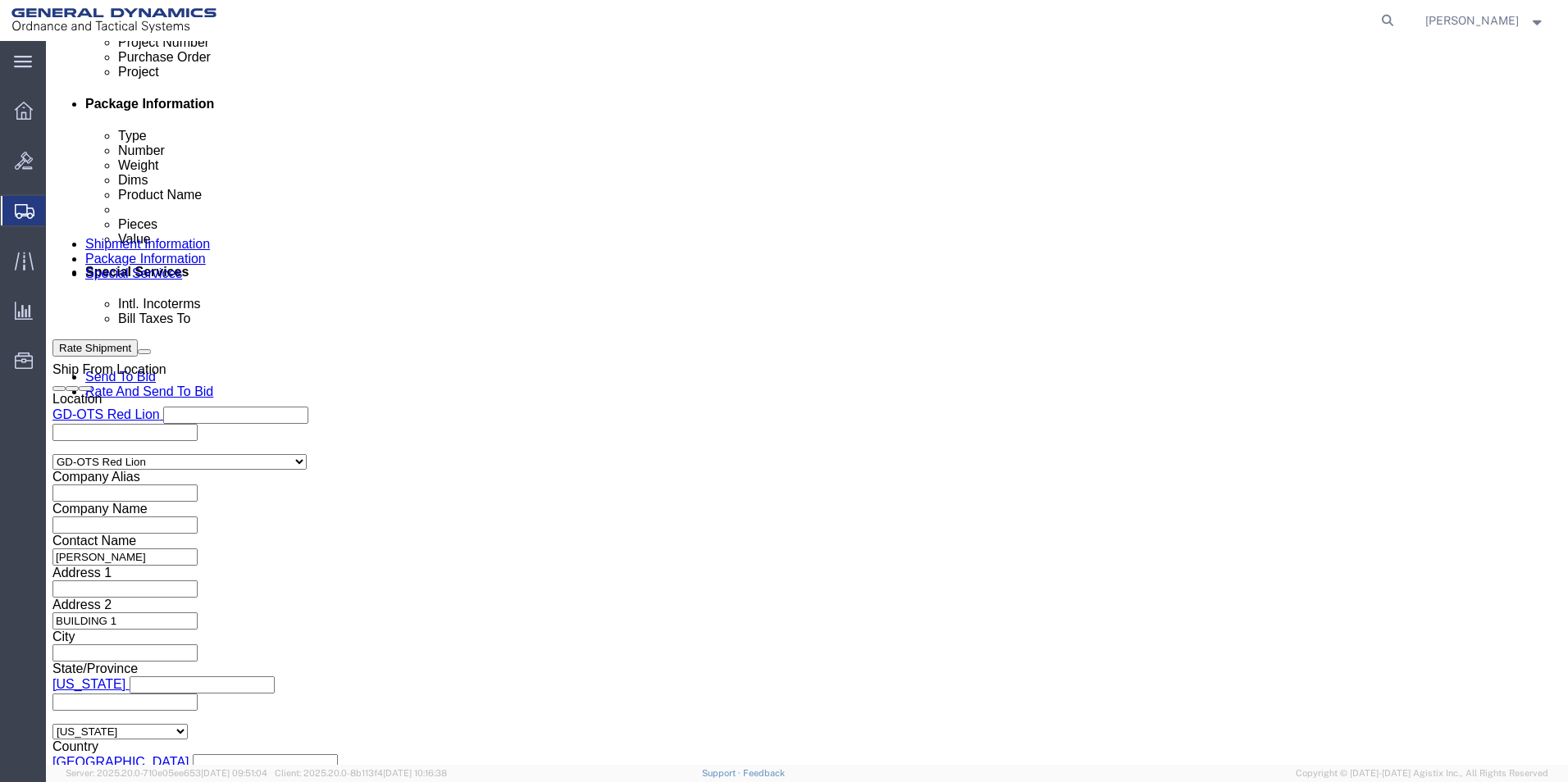
scroll to position [854, 0]
click select "Select Recipient Account Sender/Shipper Third Party Account"
select select "RCPN"
click select "Select Recipient Account Sender/Shipper Third Party Account"
type input "SUBCOM"
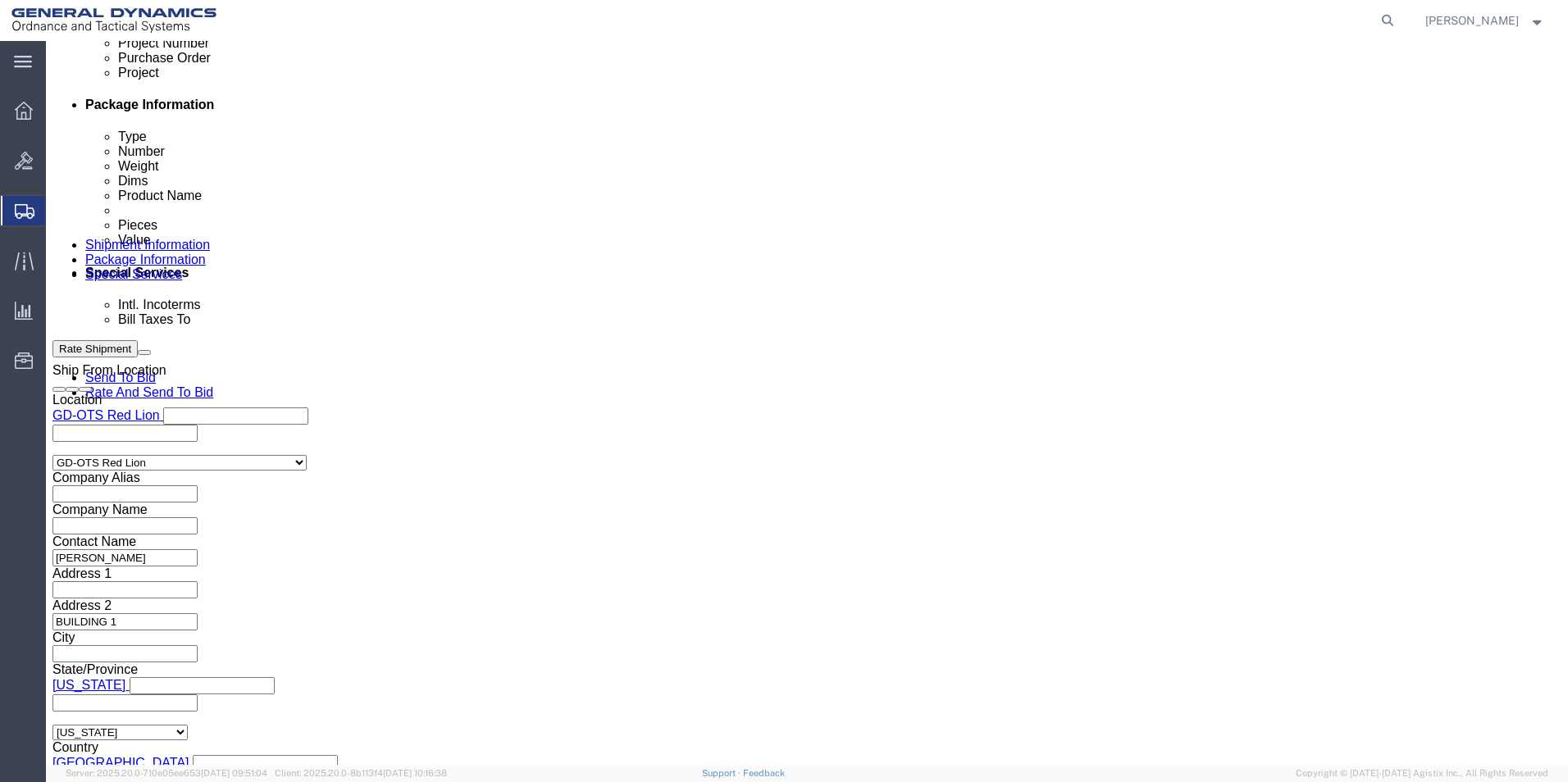
type input "[STREET_ADDRESS]"
select select "US"
select select "NH"
type input "[PHONE_NUMBER]"
type input "[PERSON_NAME]"
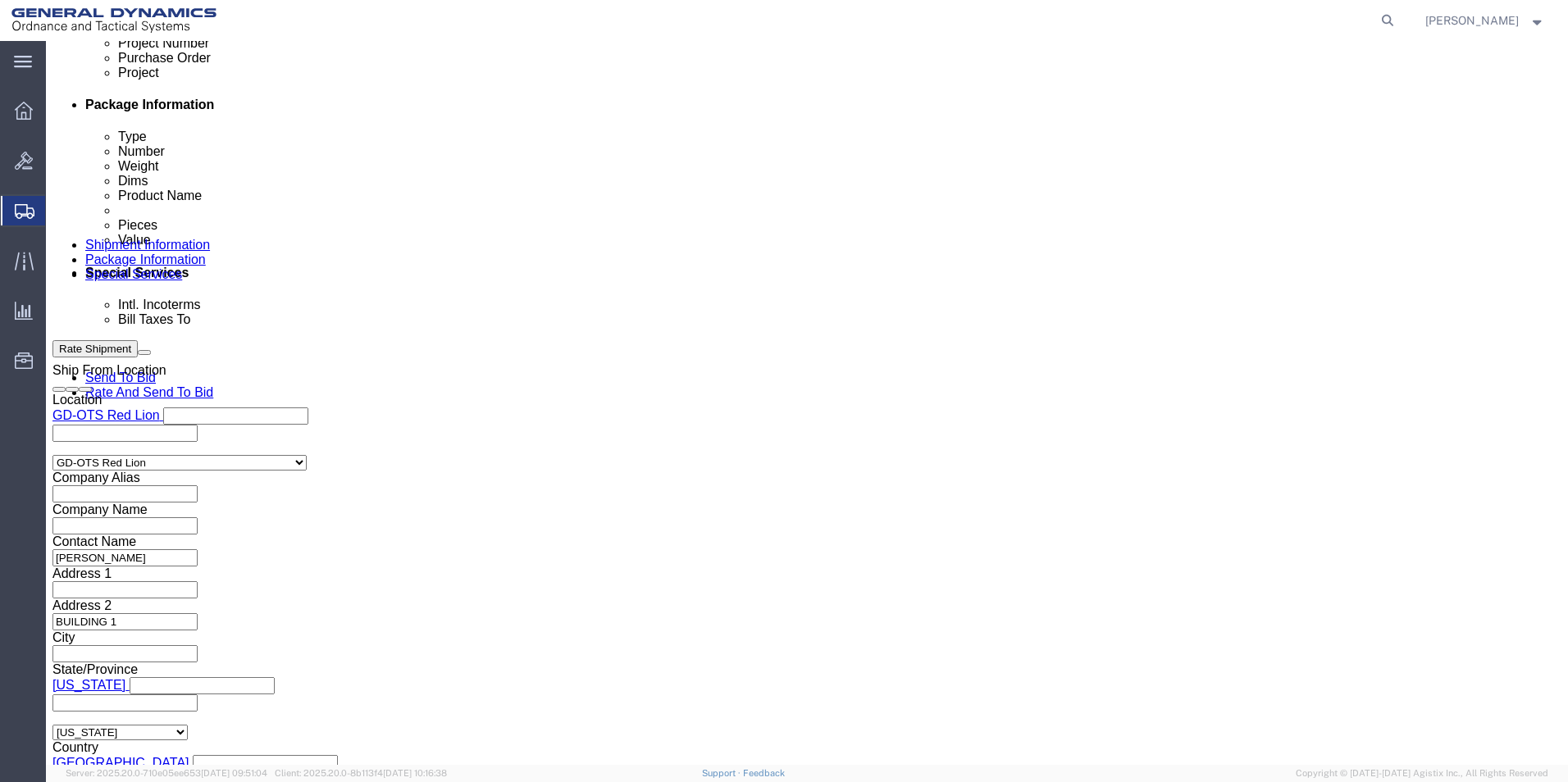
type input "NEWINGTON"
type input "03801-2875"
click select "Select DHL FedEx Express UPS"
select select "FedEx Express"
click select "Select DHL FedEx Express UPS"
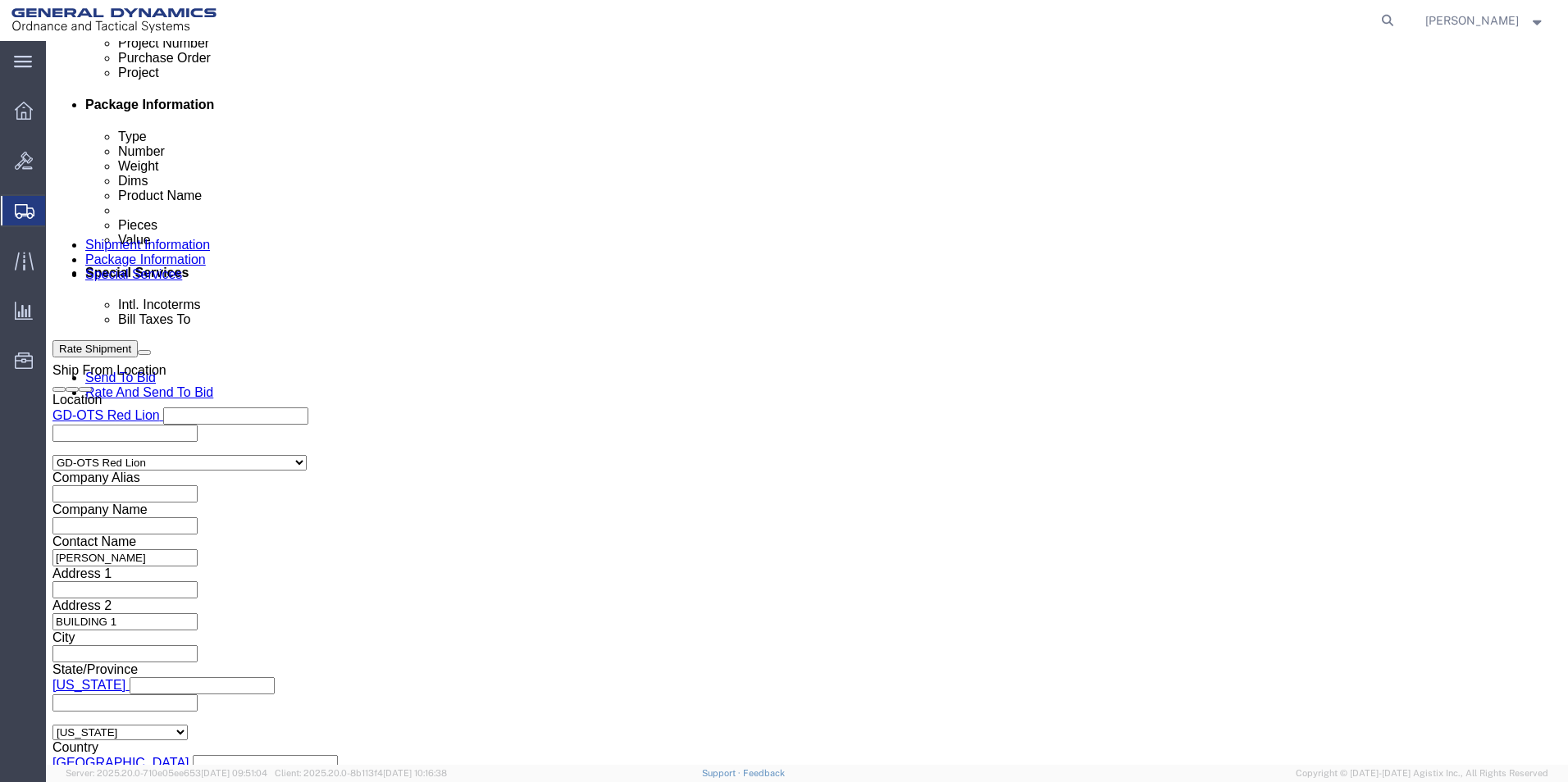
click input "text"
type input "003105903"
click button "Rate Shipment"
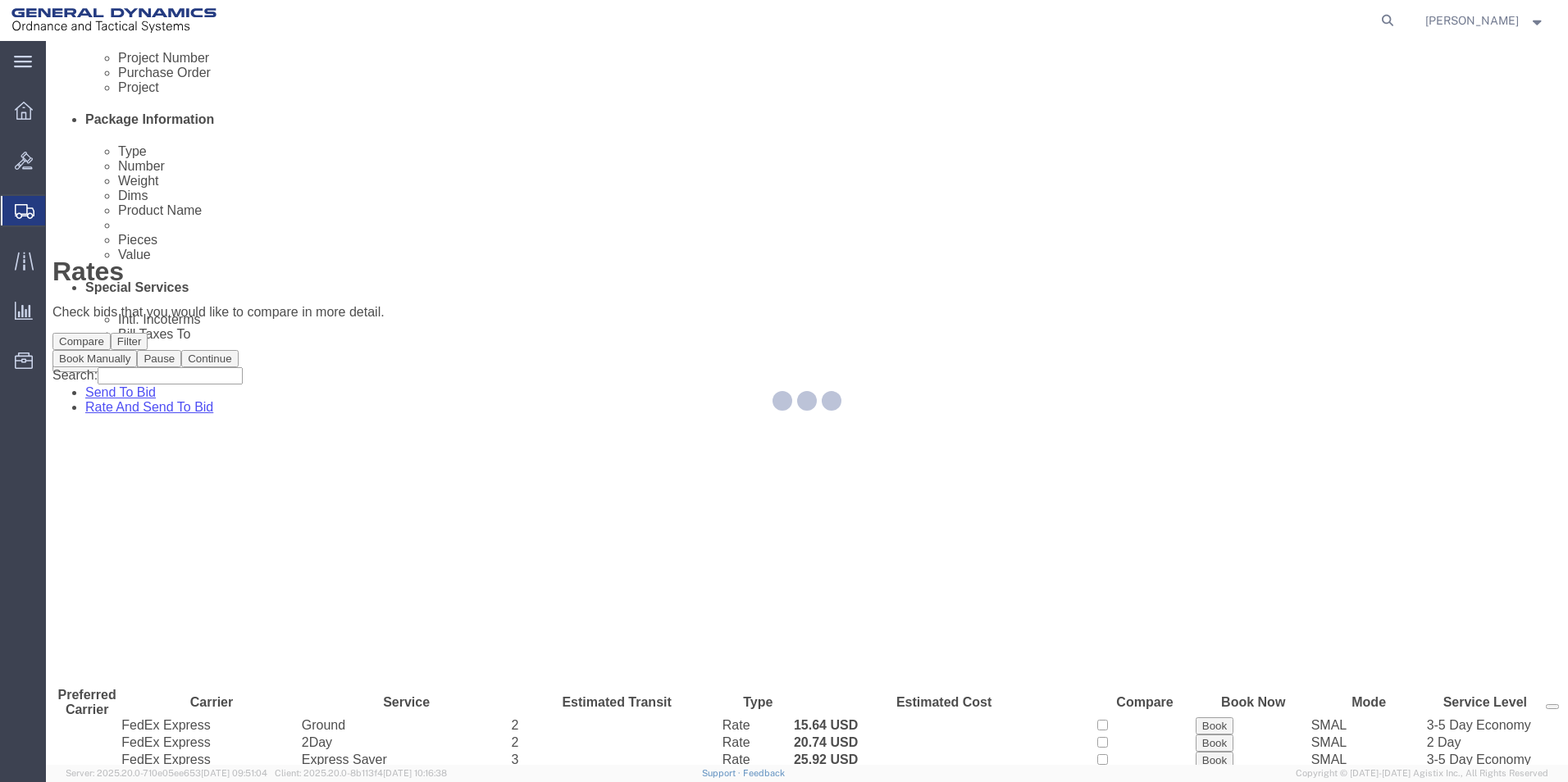
scroll to position [0, 0]
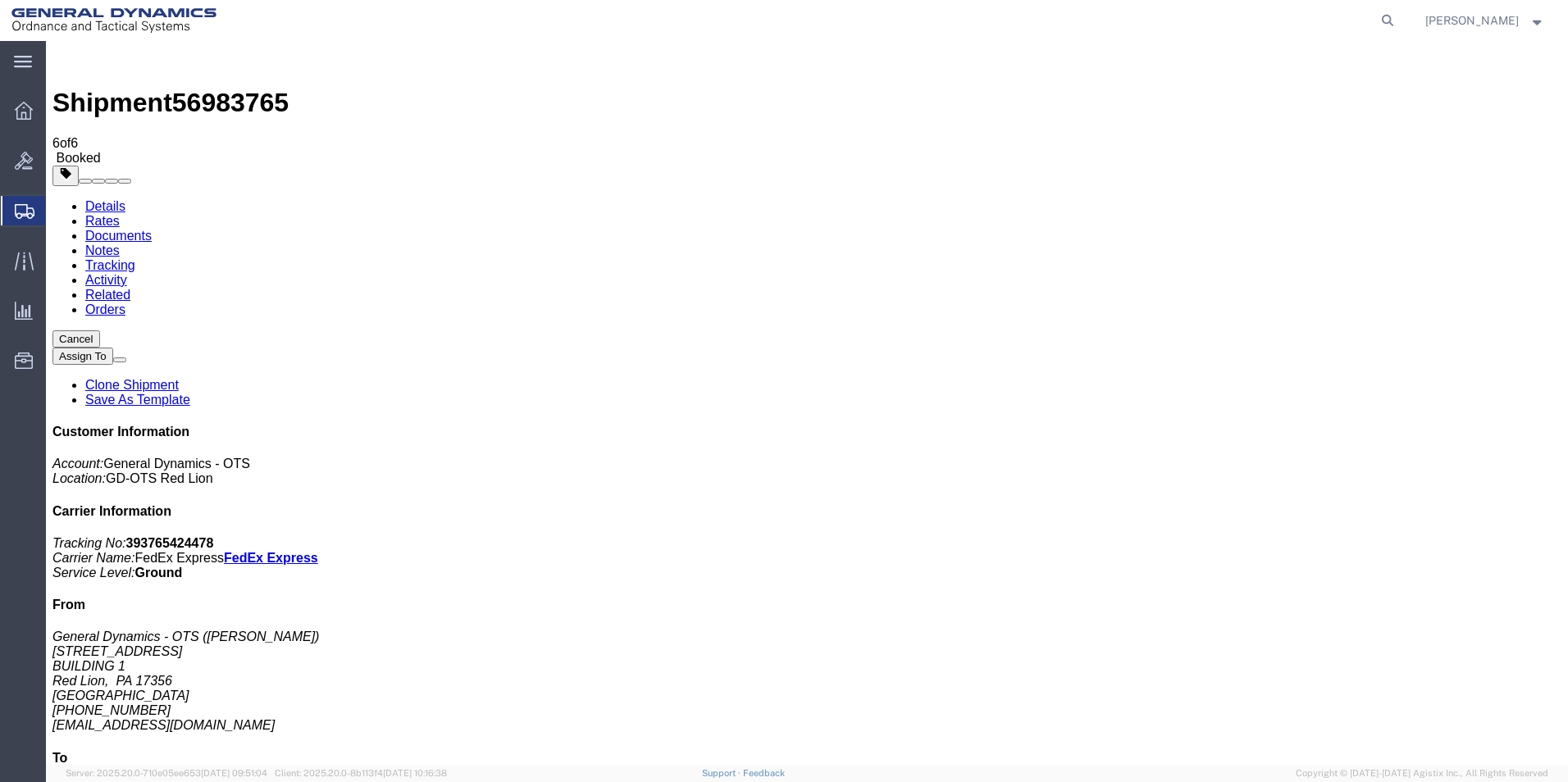
click at [0, 0] on span "Create Shipment" at bounding box center [0, 0] width 0 height 0
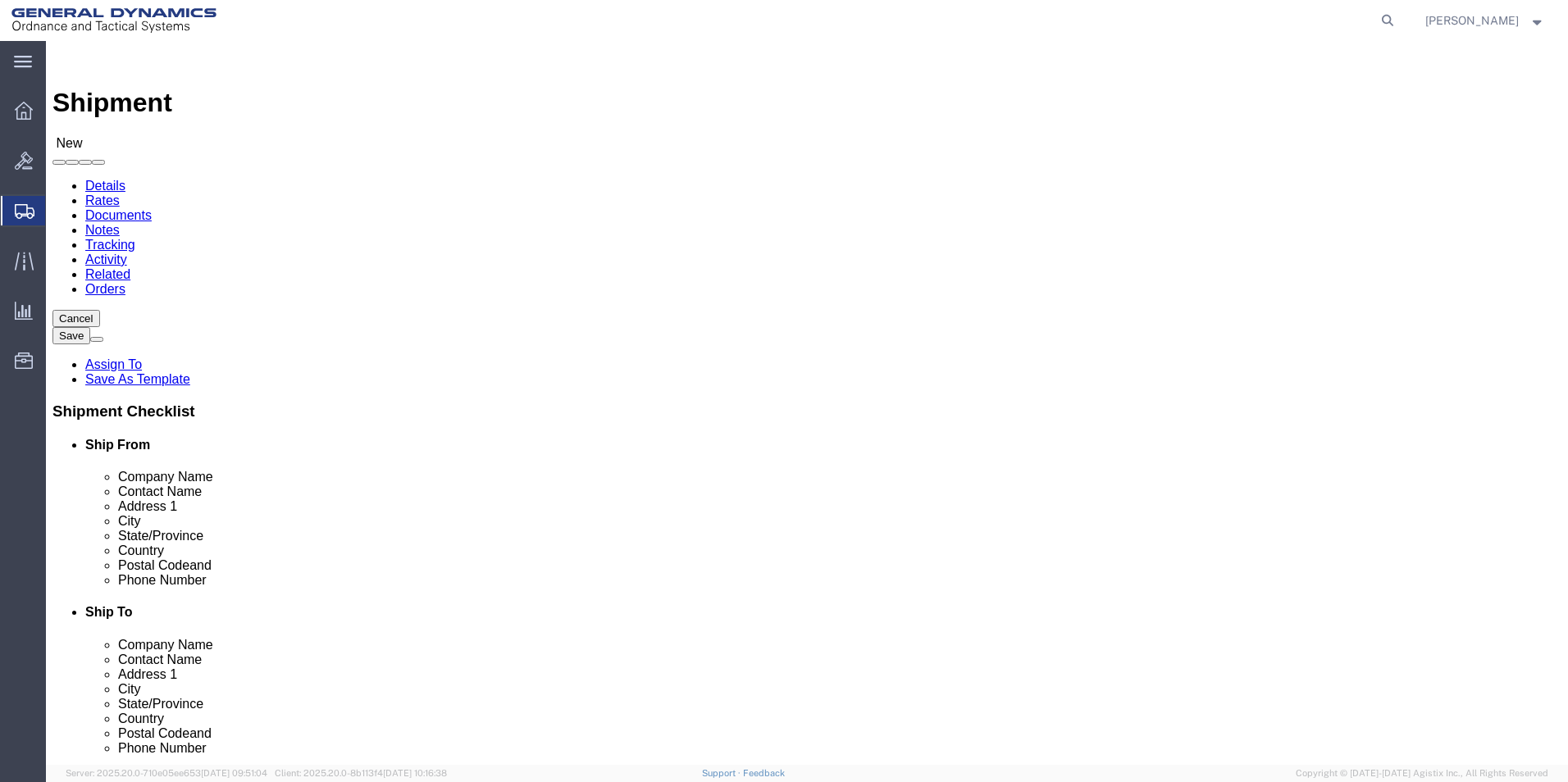
scroll to position [3, 0]
select select "310"
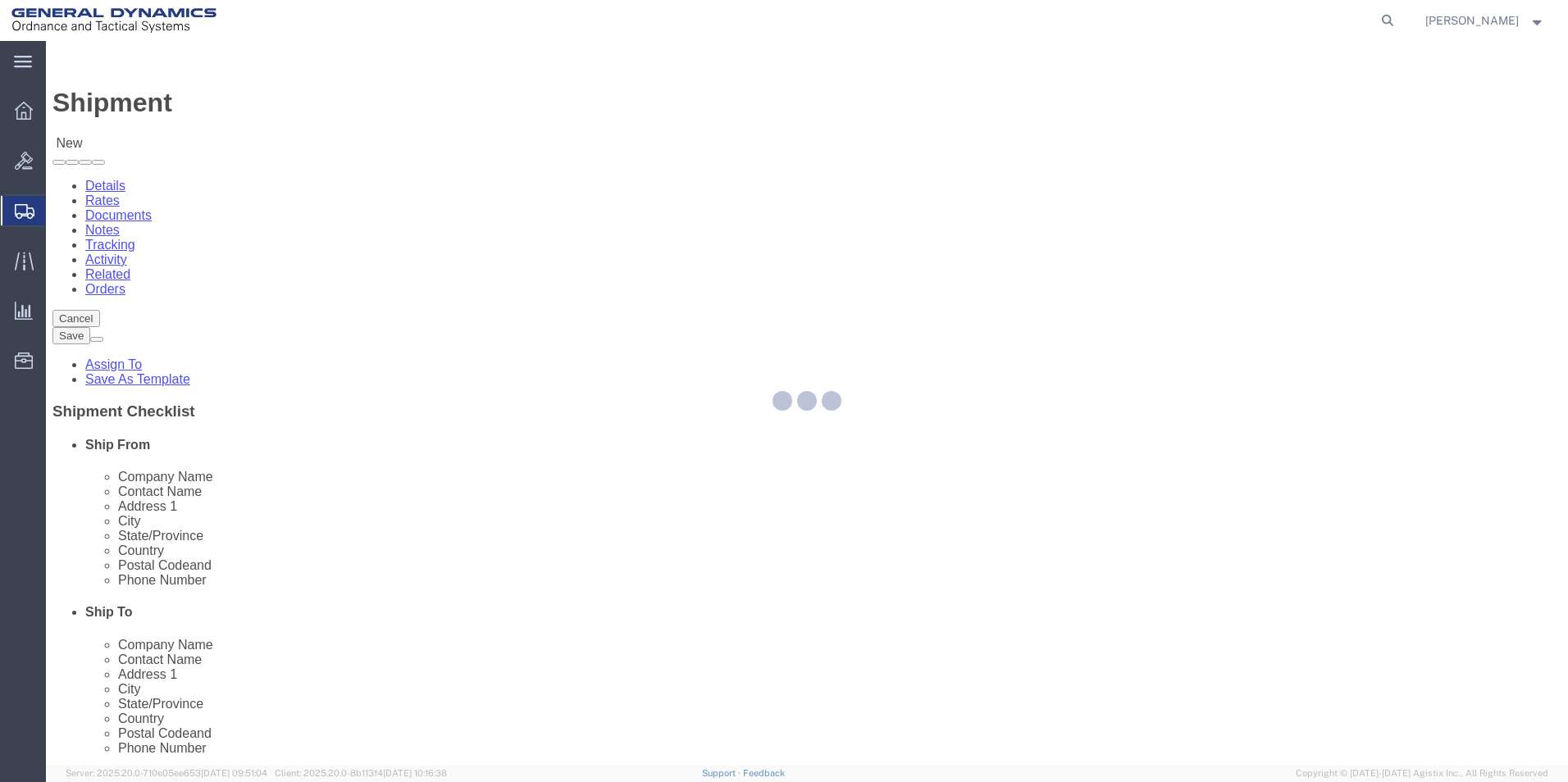
select select "PA"
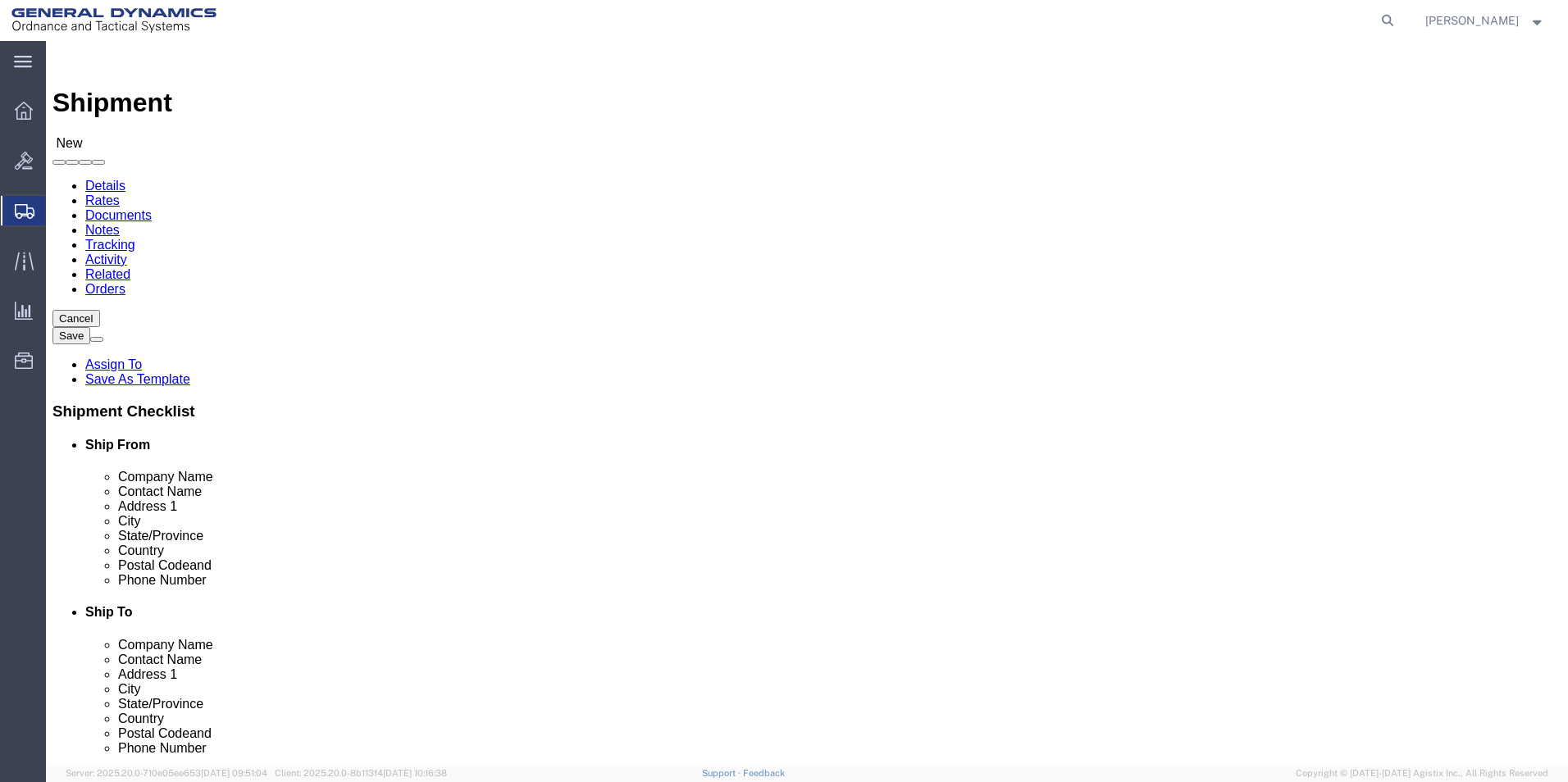
drag, startPoint x: 215, startPoint y: 262, endPoint x: 74, endPoint y: 227, distance: 145.3
click div "Location GD-OTS Red Lion Select My Profile Location GD-OTS [GEOGRAPHIC_DATA] (C…"
type input "REDLPAHIG0"
click input "text"
type input "[PERSON_NAME]"
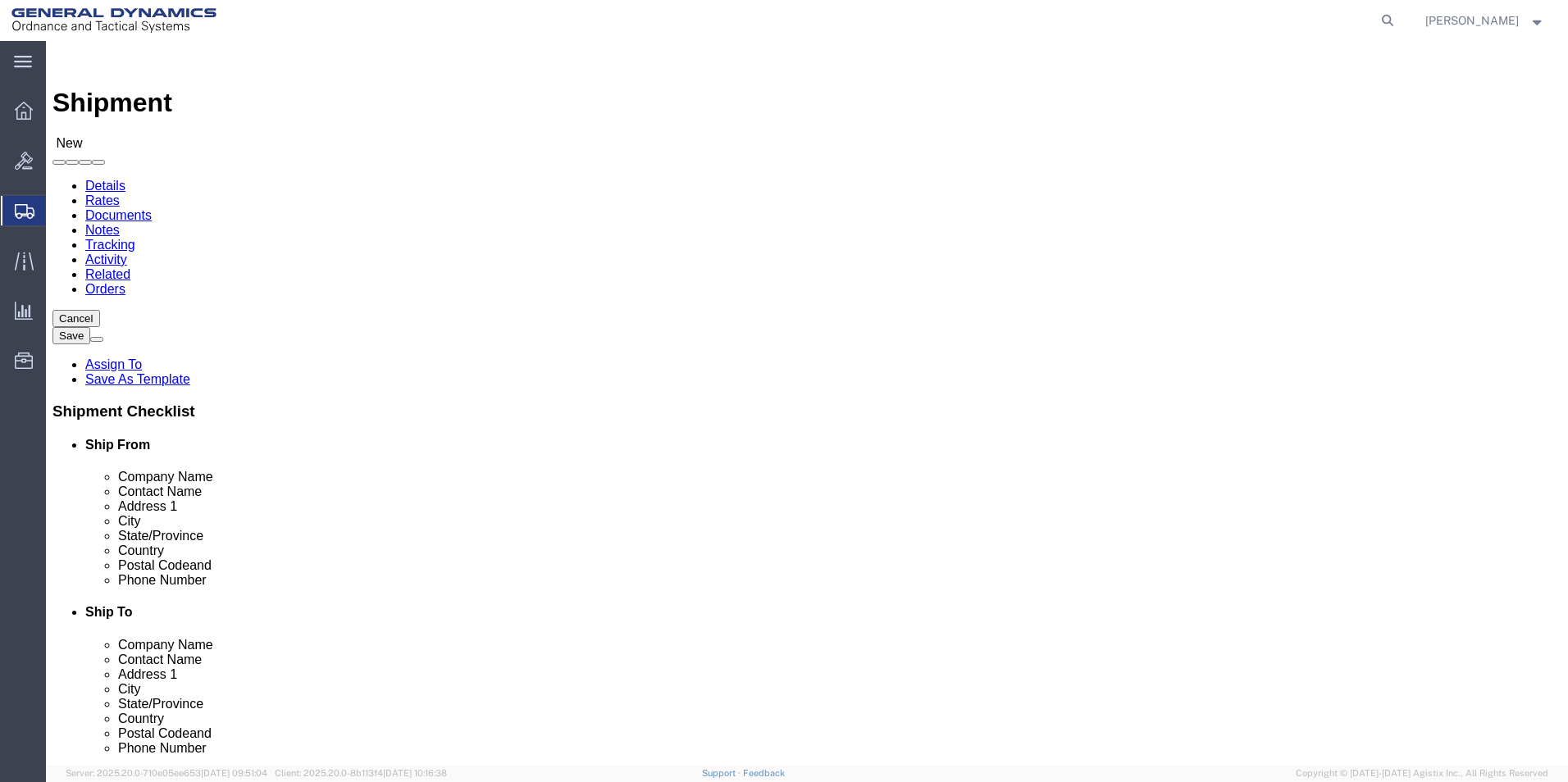
click input "text"
type input "BUILDING 1"
click input "text"
type input "[EMAIL_ADDRESS][DOMAIN_NAME]"
click input "text"
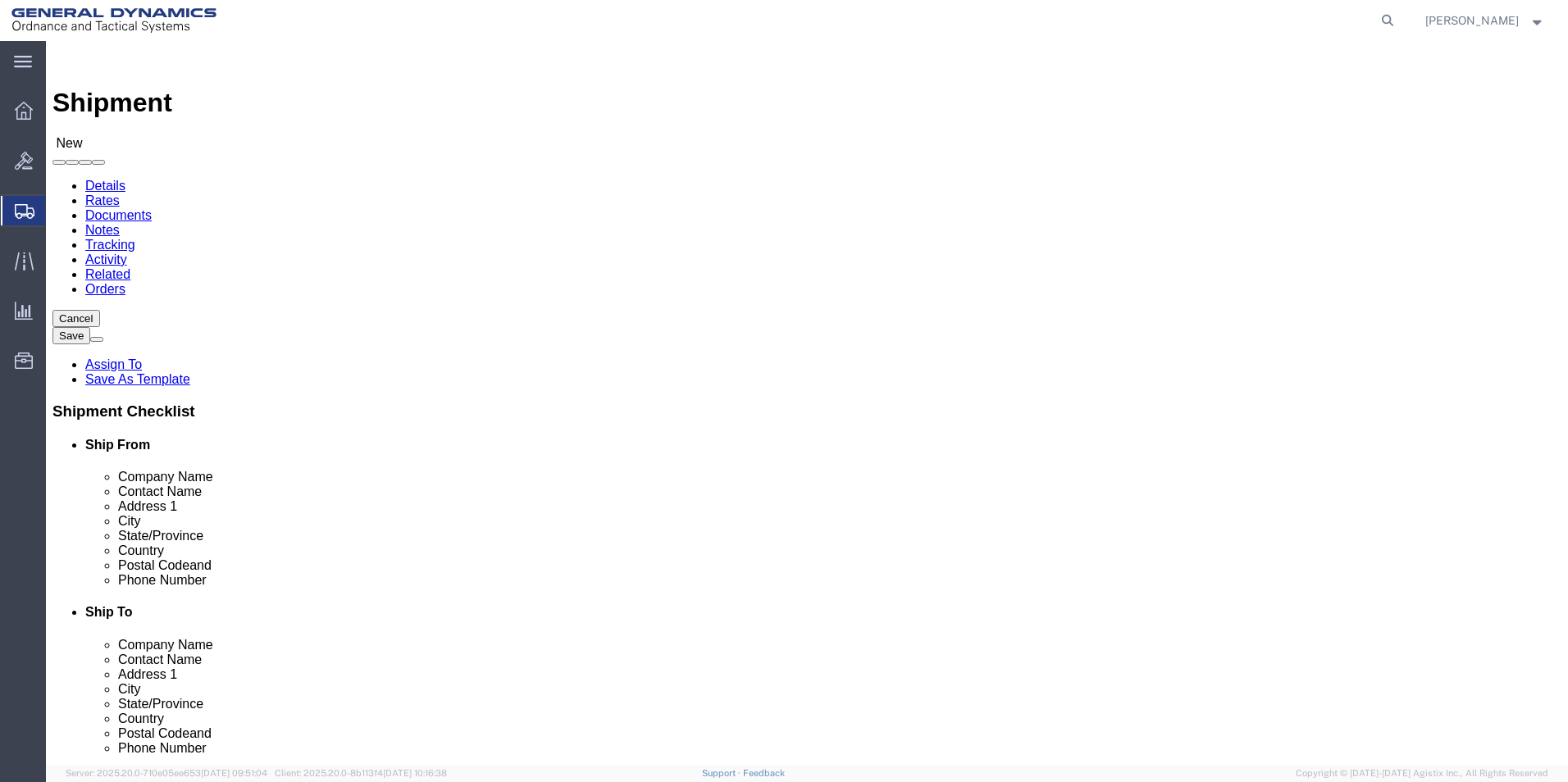
type input "SUBCOM"
click p "- SUBCOM - ([PERSON_NAME]) [STREET_ADDRESS]"
select select "NH"
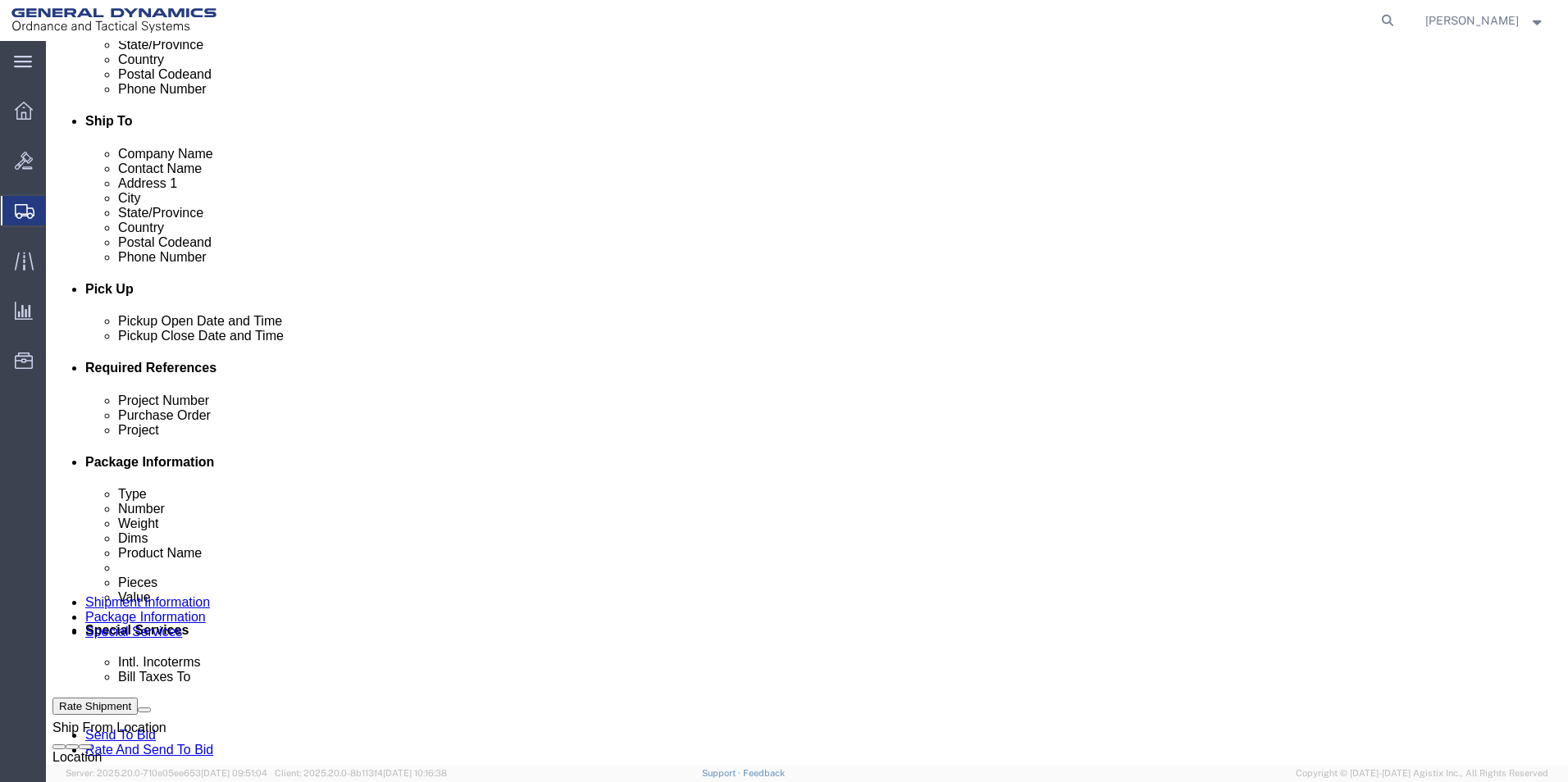
scroll to position [492, 0]
type input "SUBCOM"
click input "text"
type input "64359-900"
click input "text"
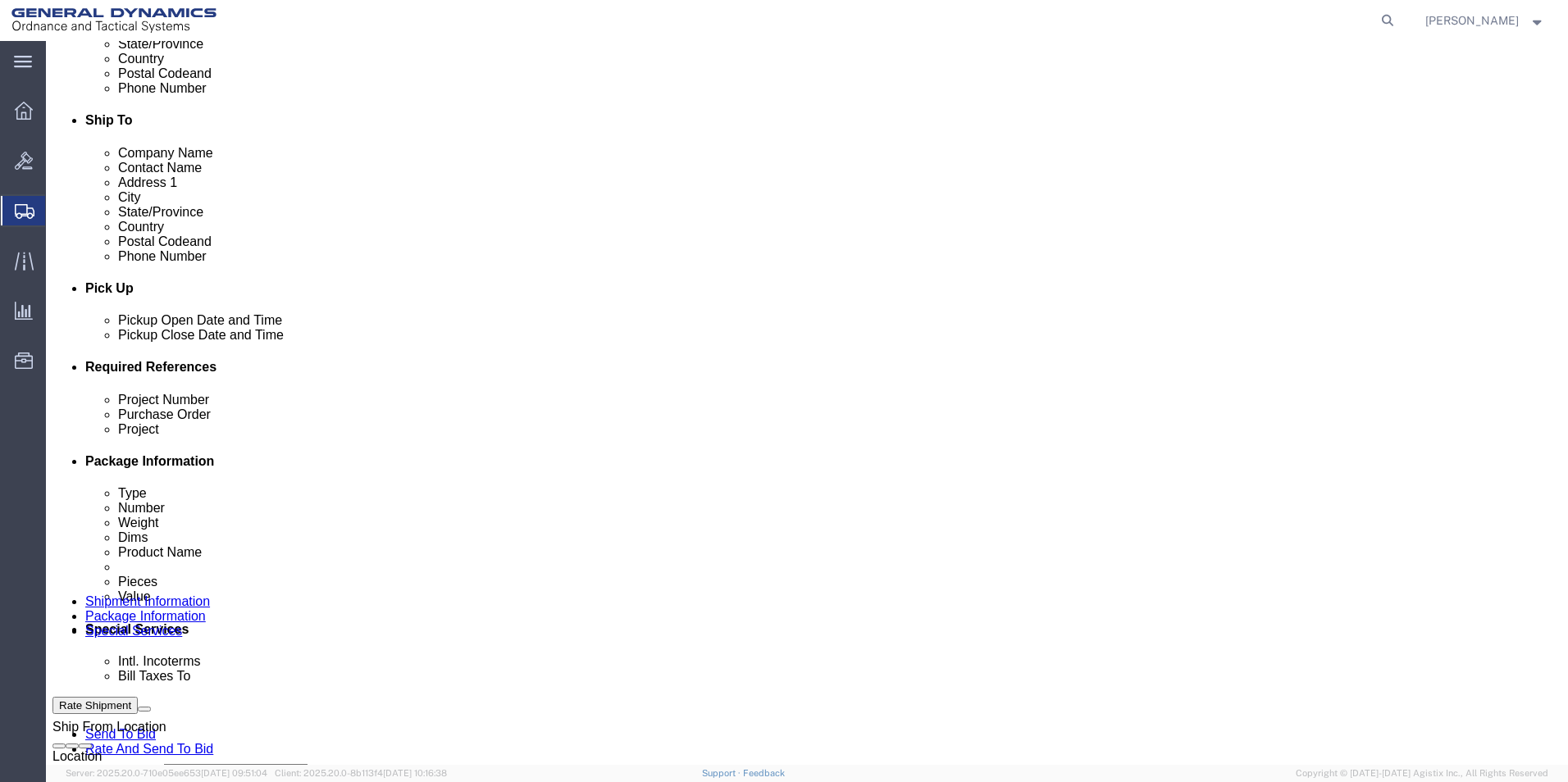
drag, startPoint x: 630, startPoint y: 512, endPoint x: 484, endPoint y: 496, distance: 146.9
click div "References Add reference Project Number 64359-900 Purchase Order 64359-900 Proj…"
type input "64359-900"
click input "text"
paste input "64359-900"
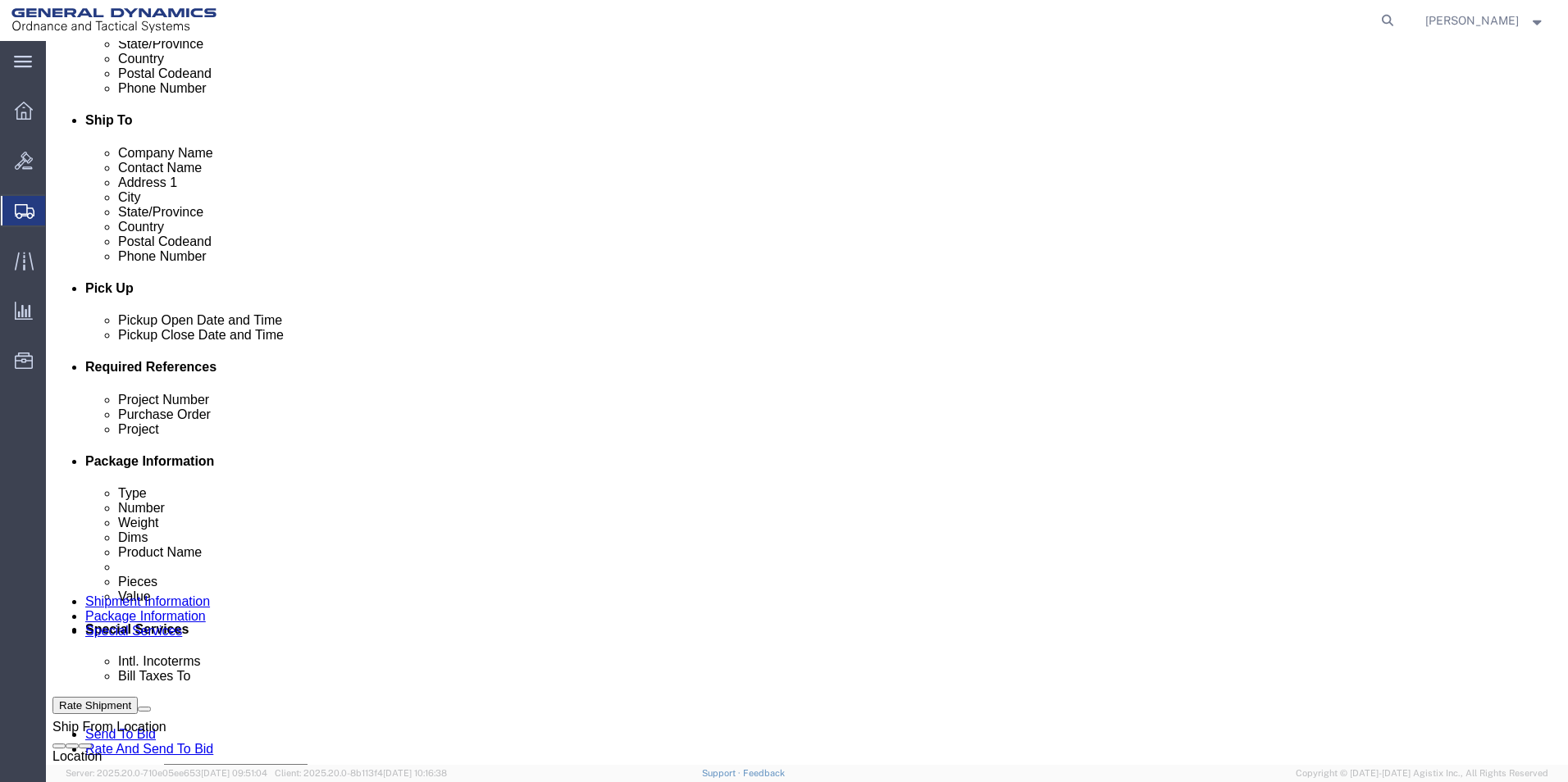
type input "64359-900"
drag, startPoint x: 633, startPoint y: 512, endPoint x: 447, endPoint y: 496, distance: 186.7
click div "Project Number 64359-900 Purchase Order 64359-900 Project 64359-900 Select Acco…"
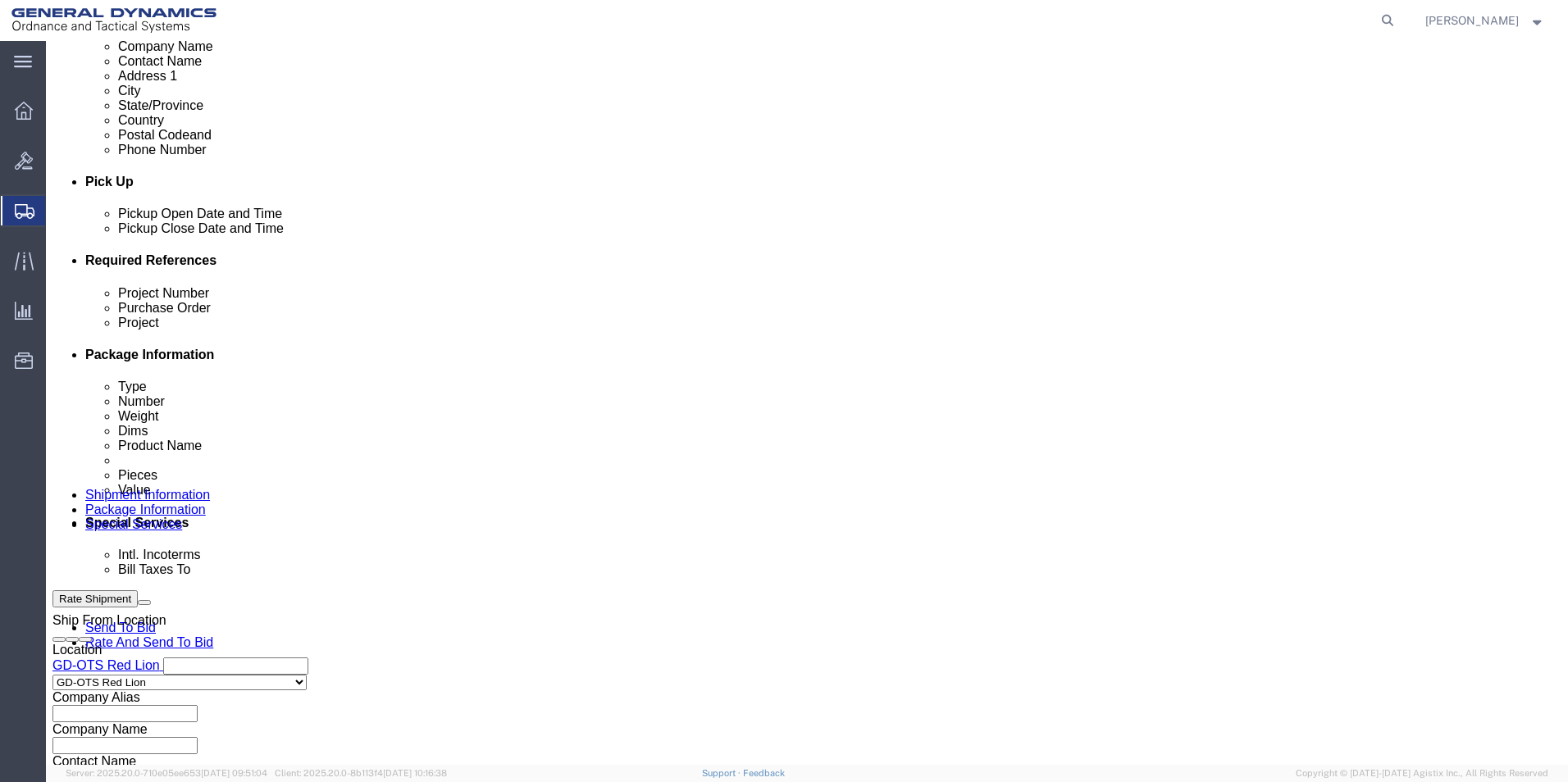
scroll to position [684, 0]
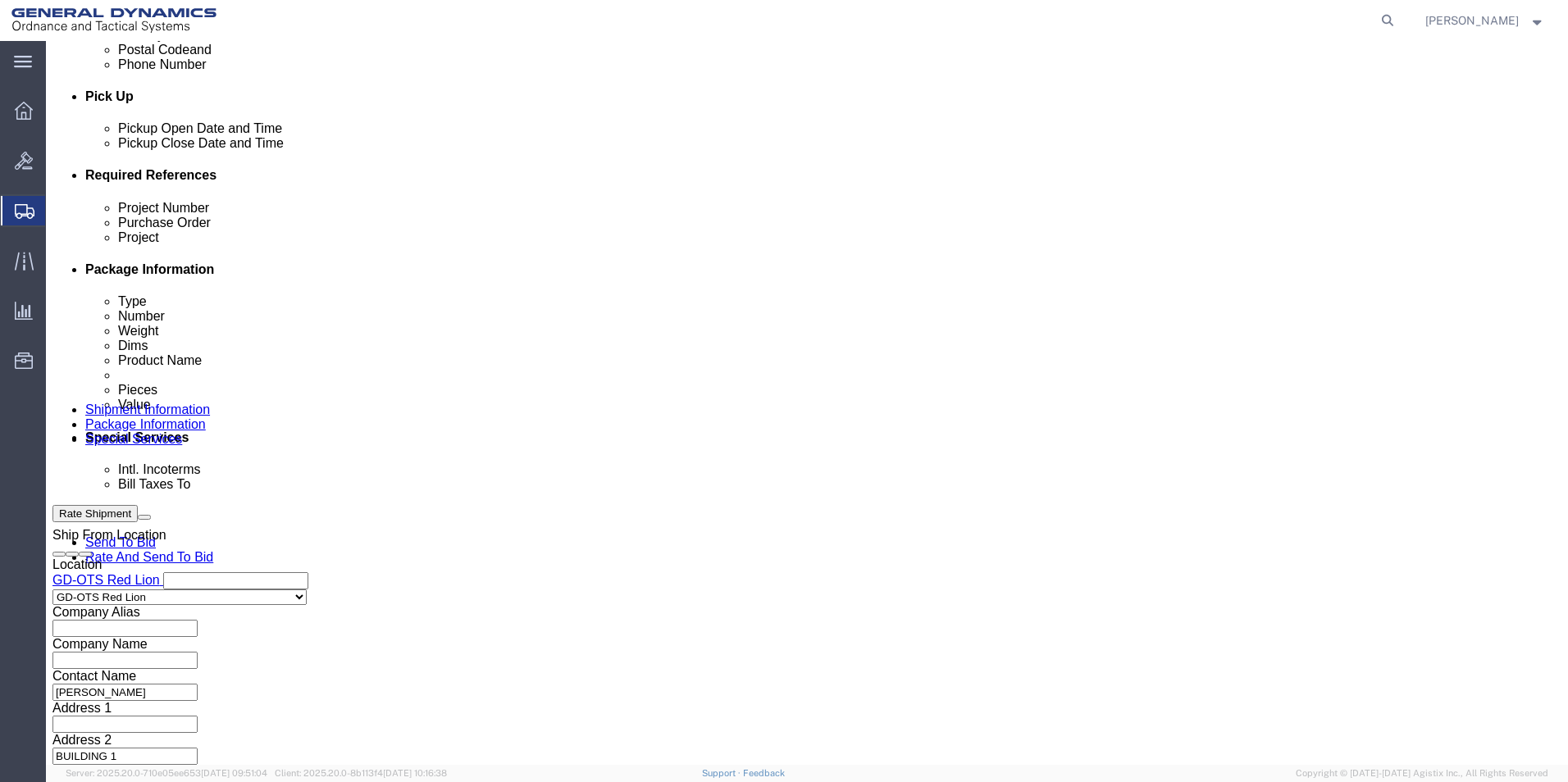
type input "109621"
click button "Continue"
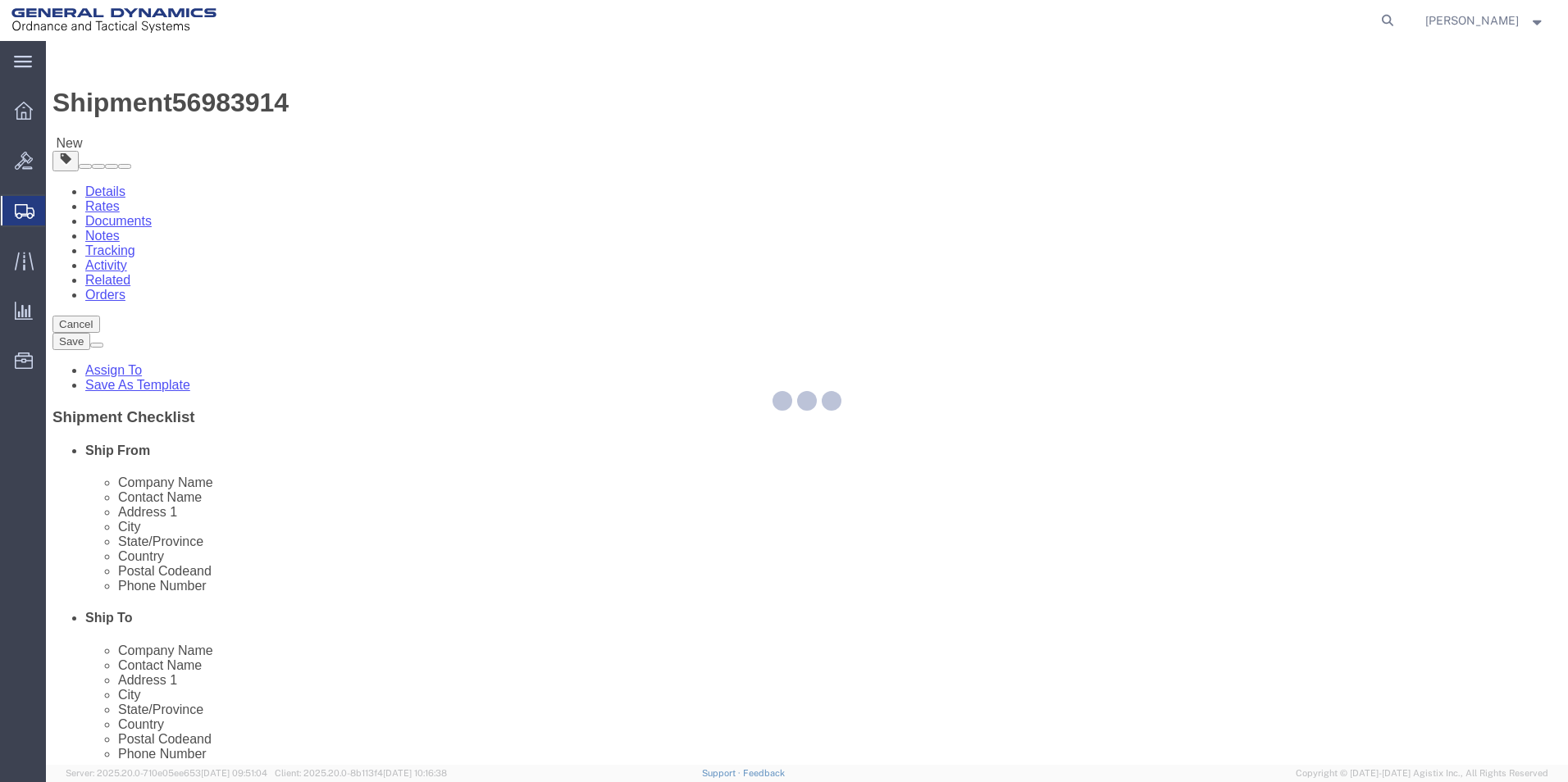
select select "CBOX"
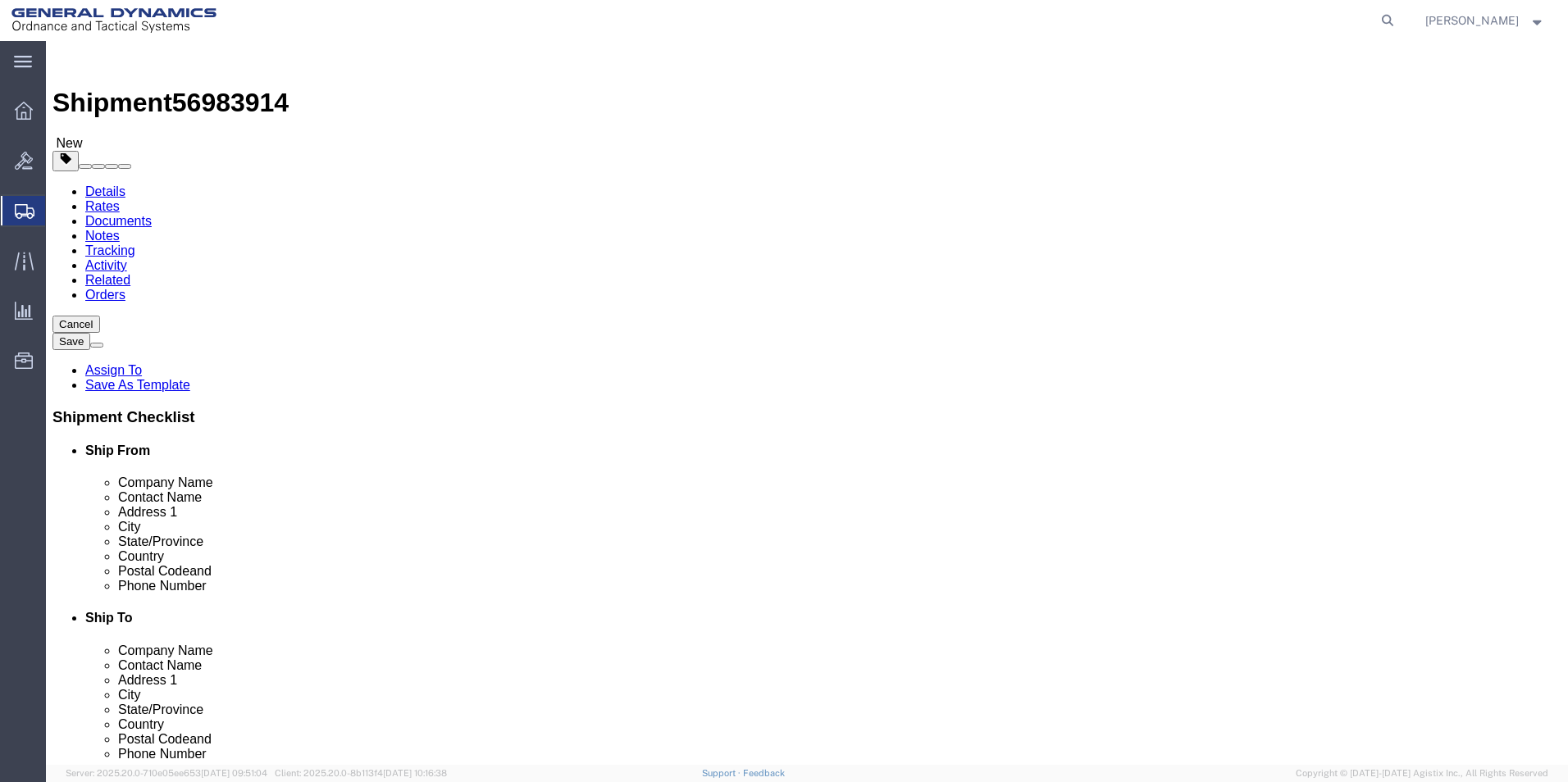
click link "Shipment Information"
click input "text"
type input "[PHONE_NUMBER]"
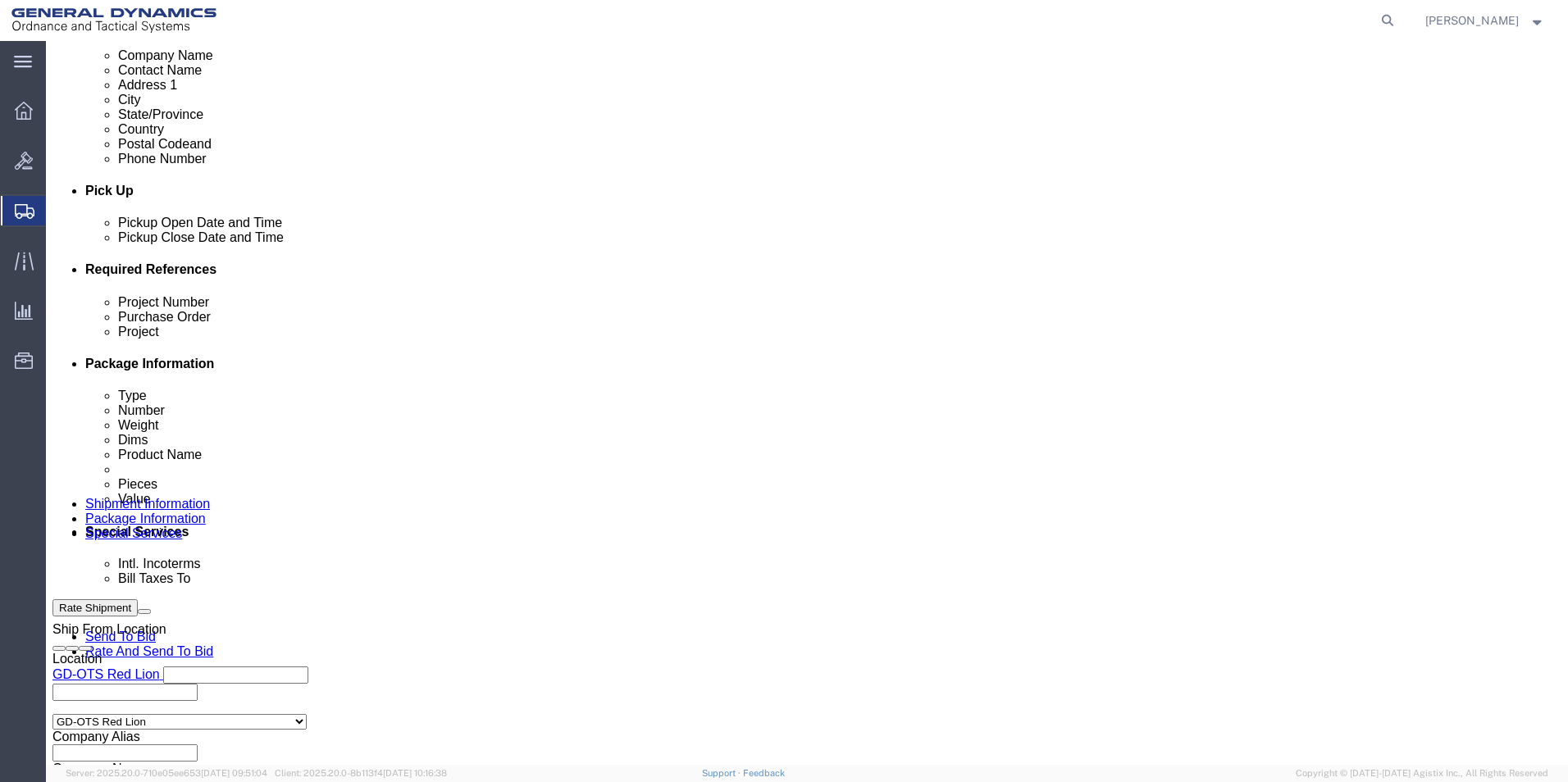
scroll to position [656, 0]
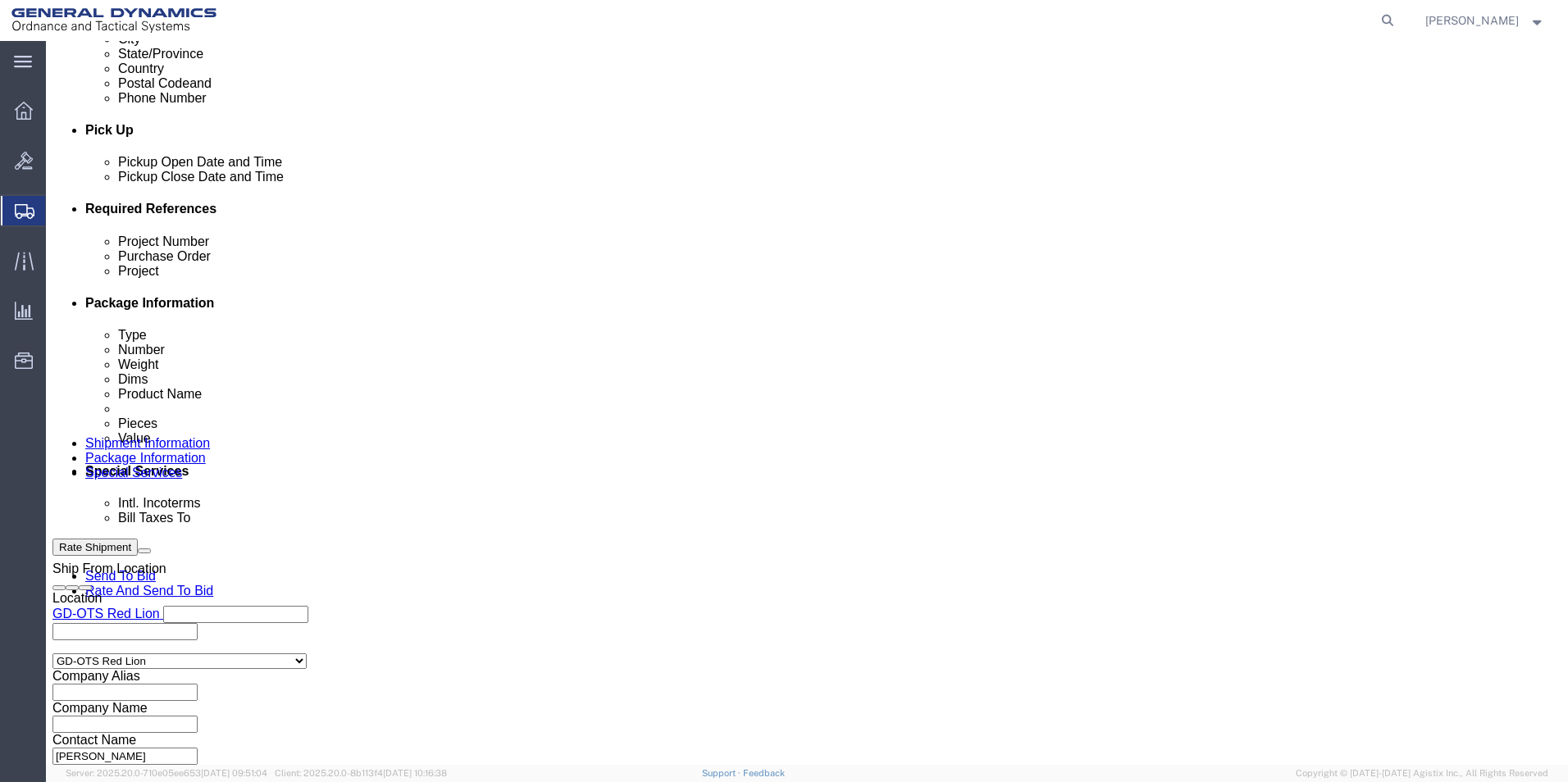
click button "Continue"
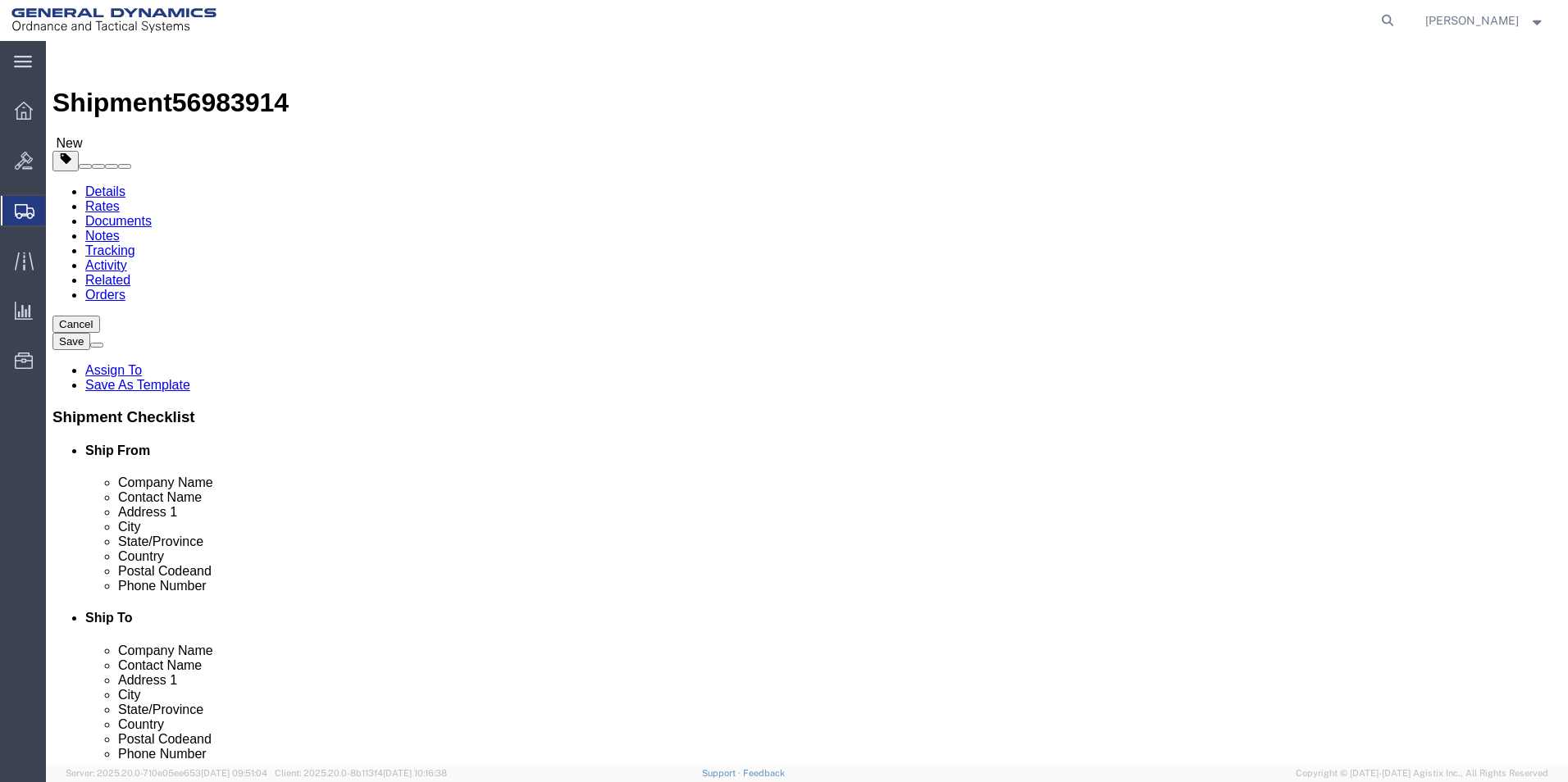
click input "text"
type input "10"
drag, startPoint x: 338, startPoint y: 347, endPoint x: 347, endPoint y: 354, distance: 11.4
click input "text"
type input "10"
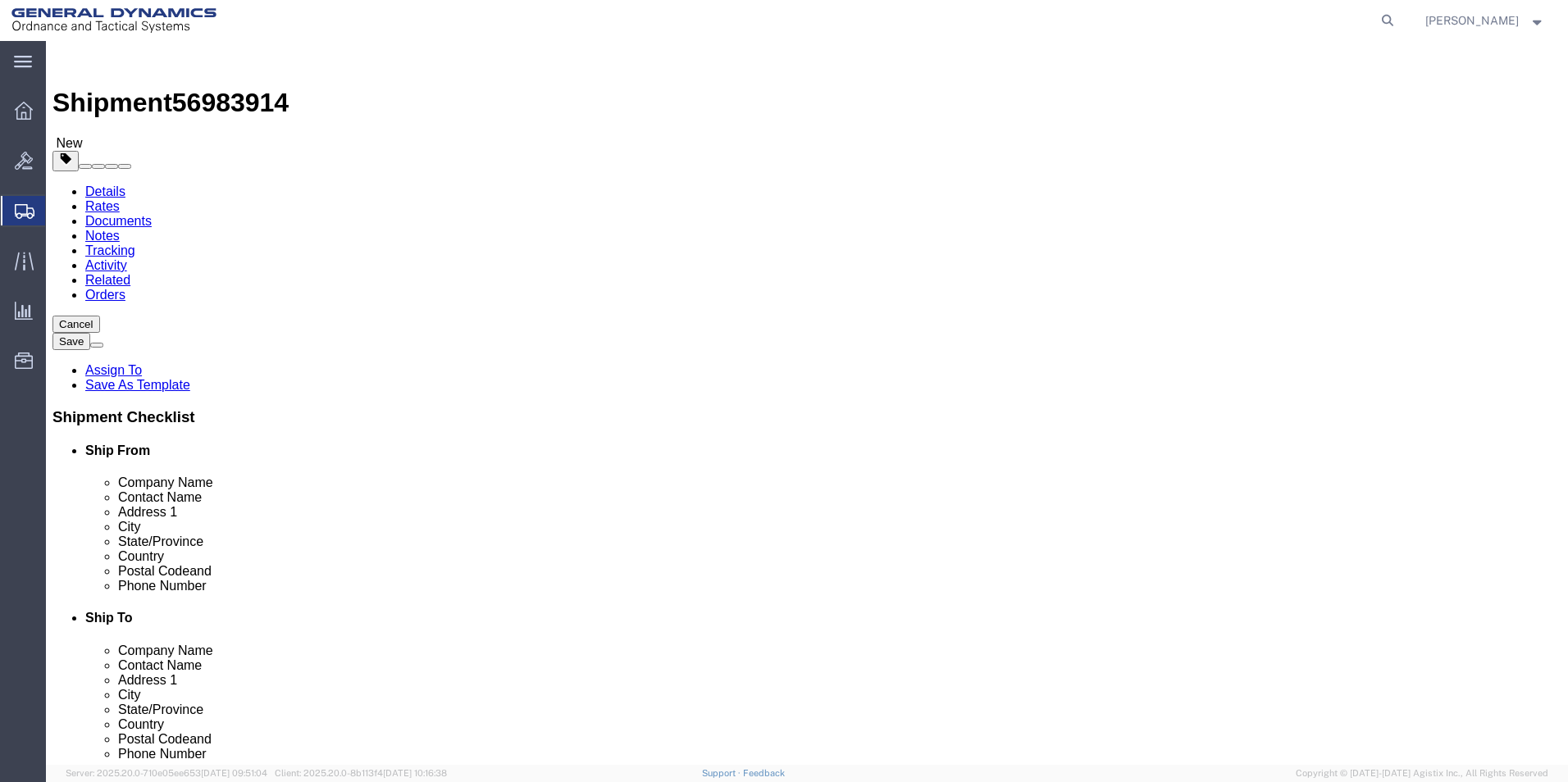
click input "text"
type input "10"
click input "0.00"
type input "17.00"
click link "Add Content"
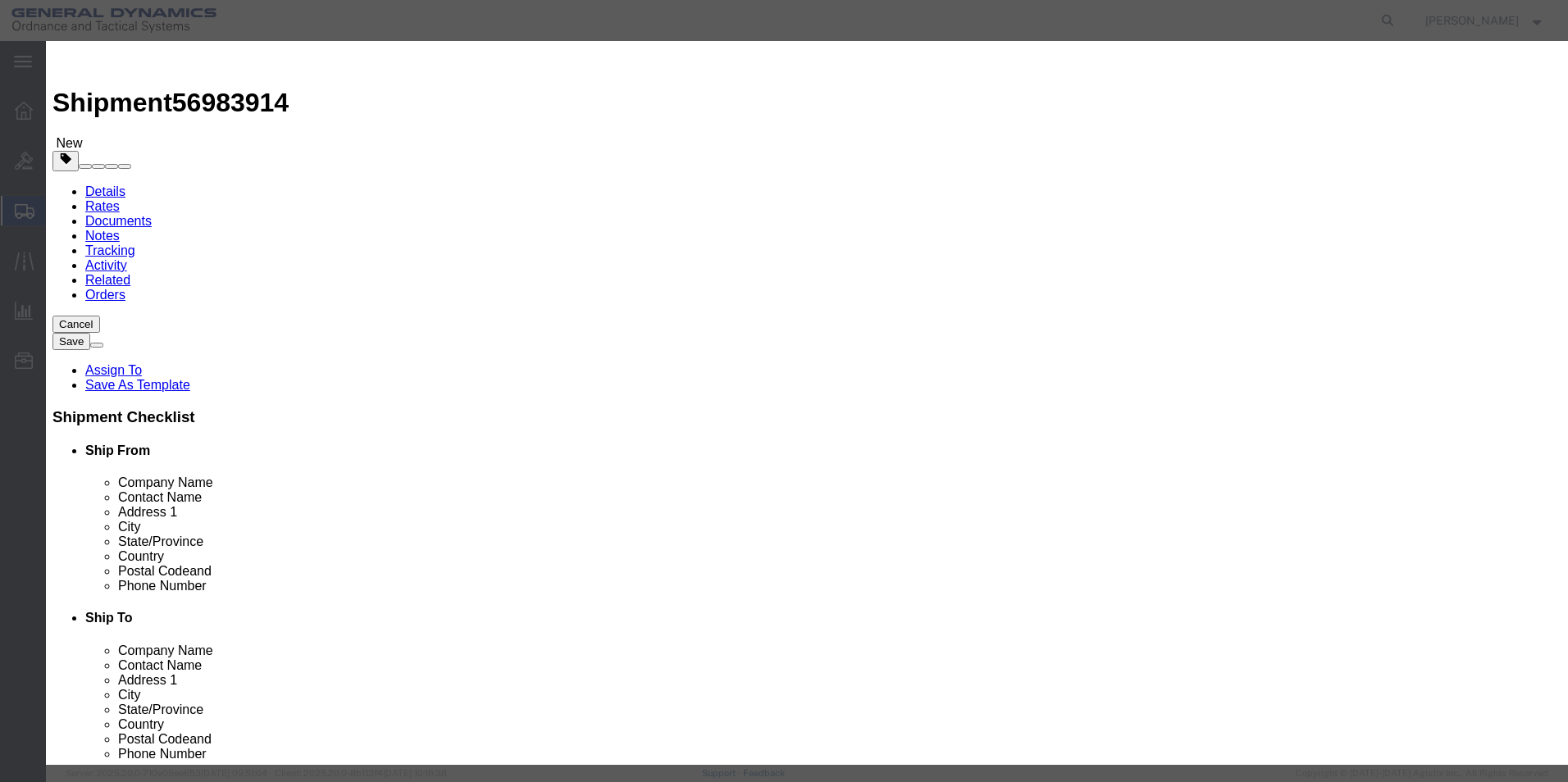
click input "text"
type input "WEDGE, B END"
select select "US"
drag, startPoint x: 520, startPoint y: 151, endPoint x: 464, endPoint y: 166, distance: 58.0
drag, startPoint x: 531, startPoint y: 161, endPoint x: 441, endPoint y: 162, distance: 90.0
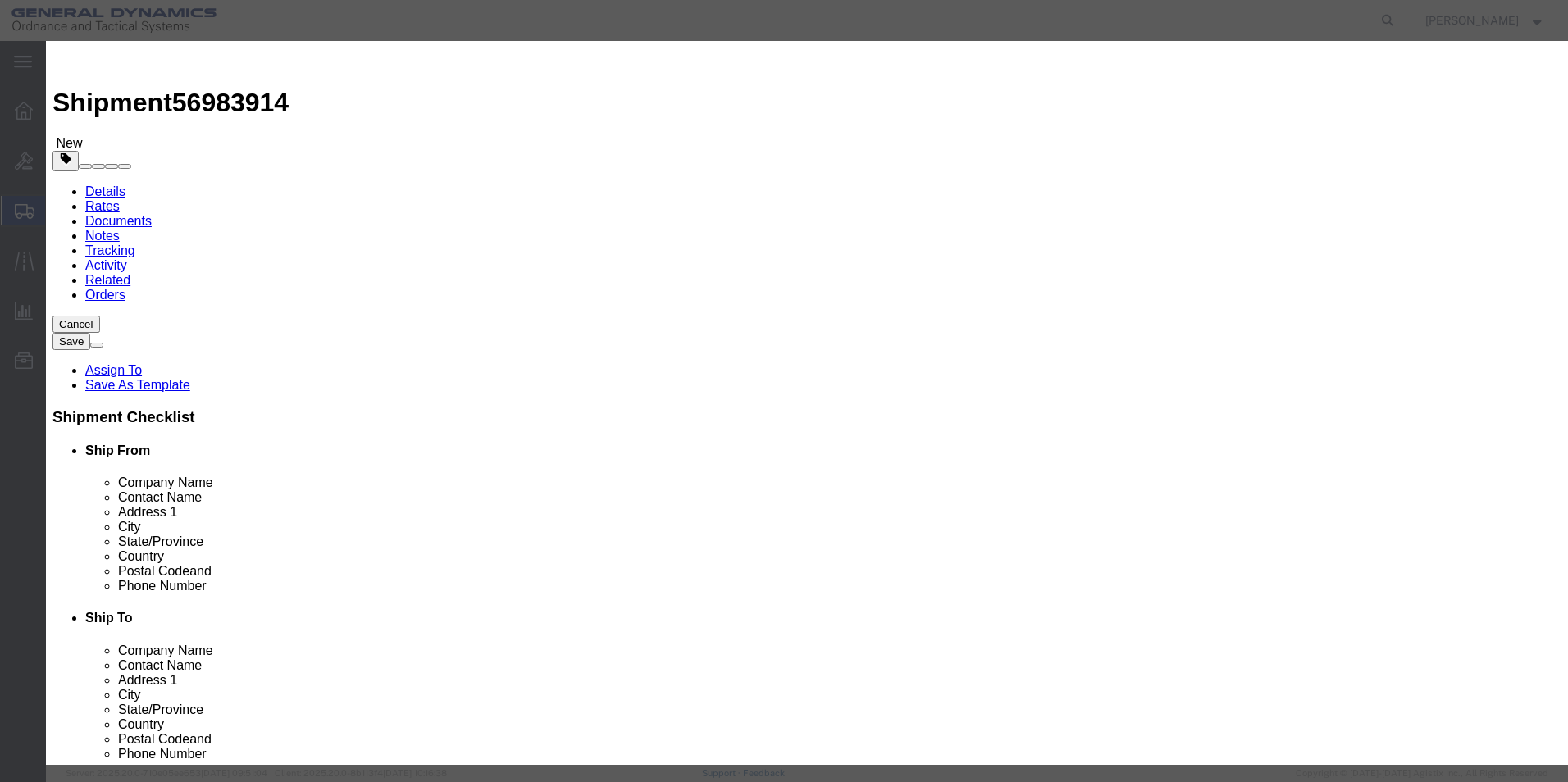
click div "Pieces Number of pieces inside all the packages 0 Select Bag Barrels 100Board F…"
type input "44"
click input "text"
type input "100"
click div "Commodity library"
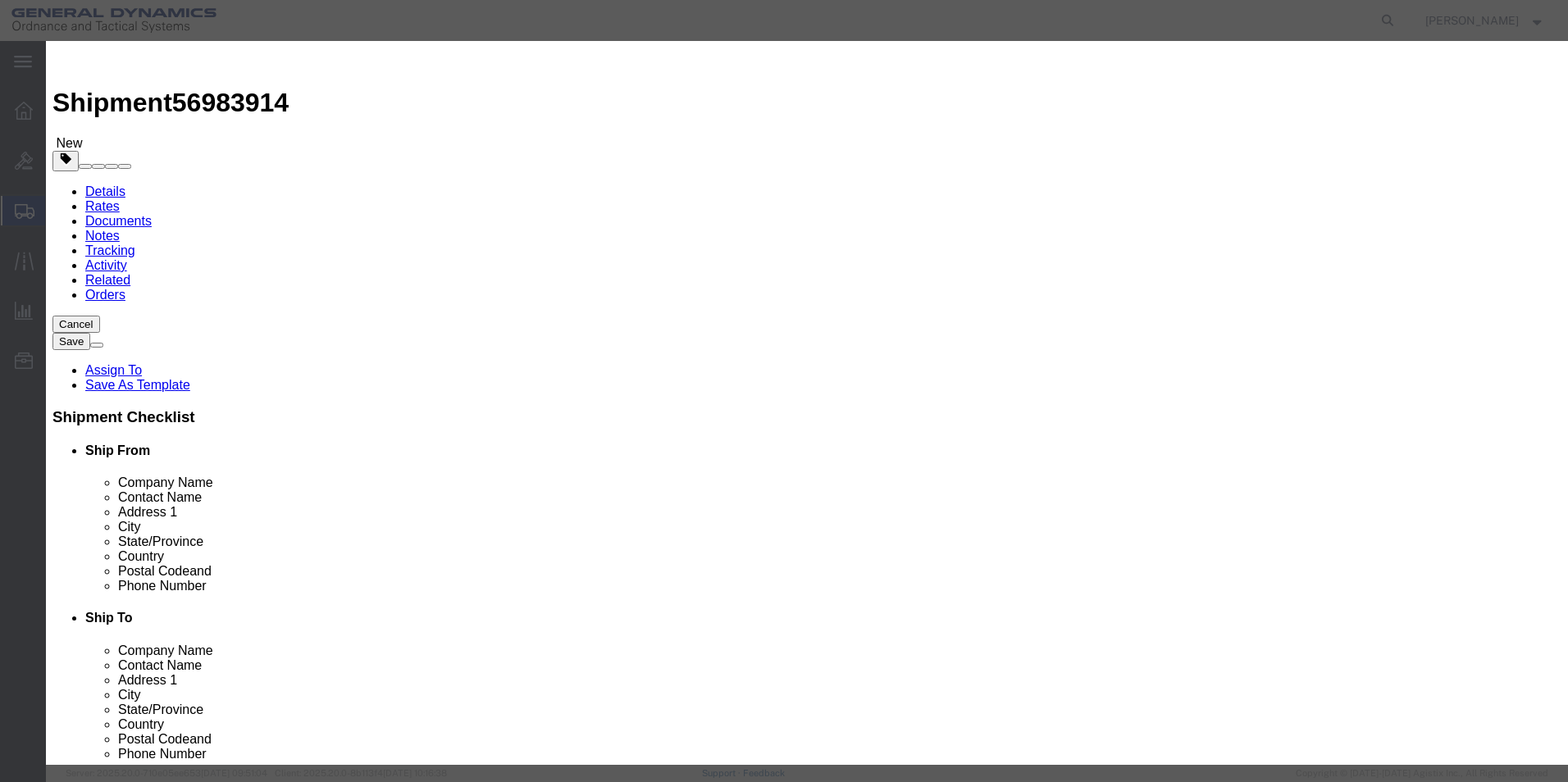
click button "Save & Close"
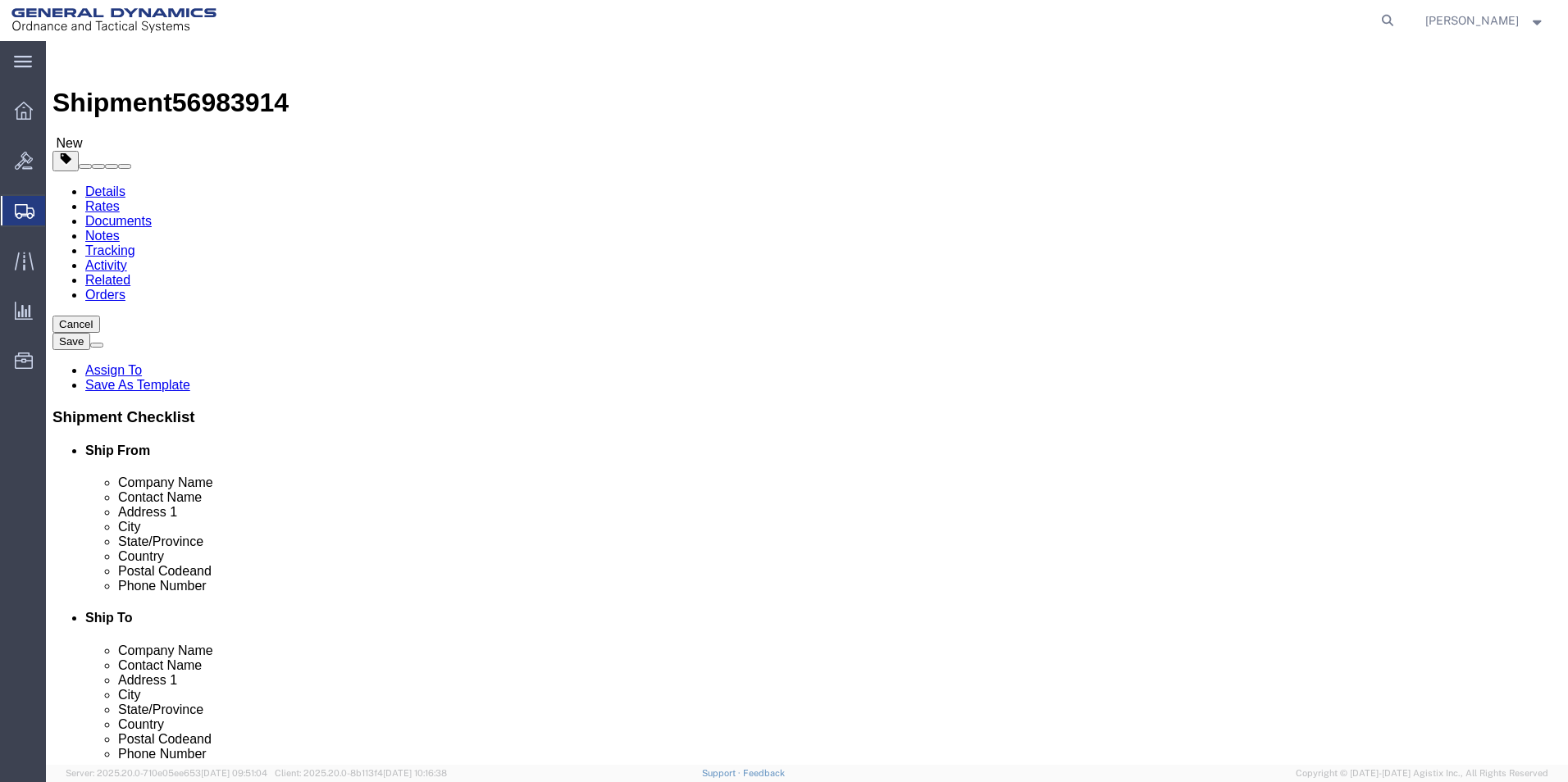
click button "Continue"
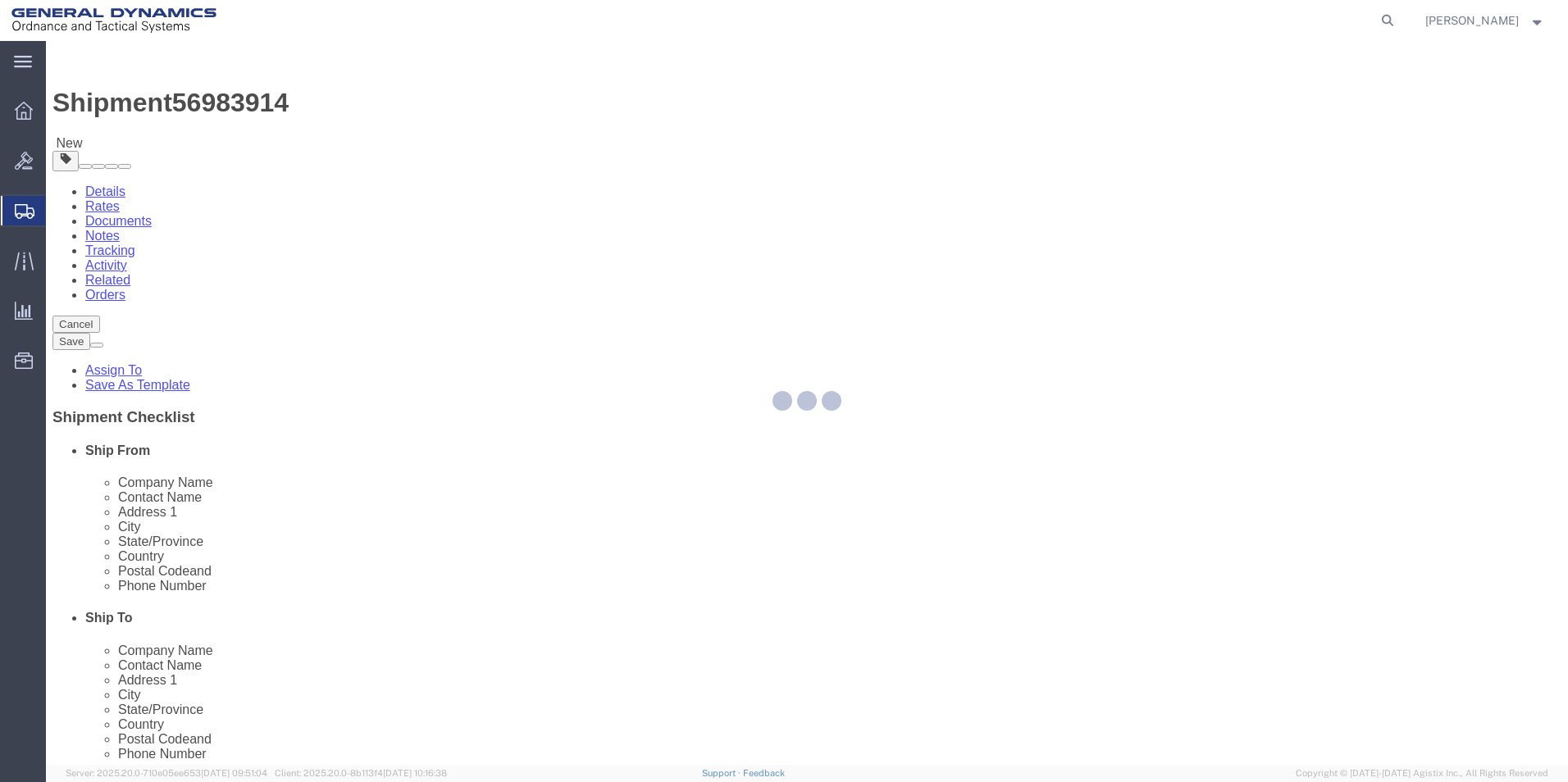
select select
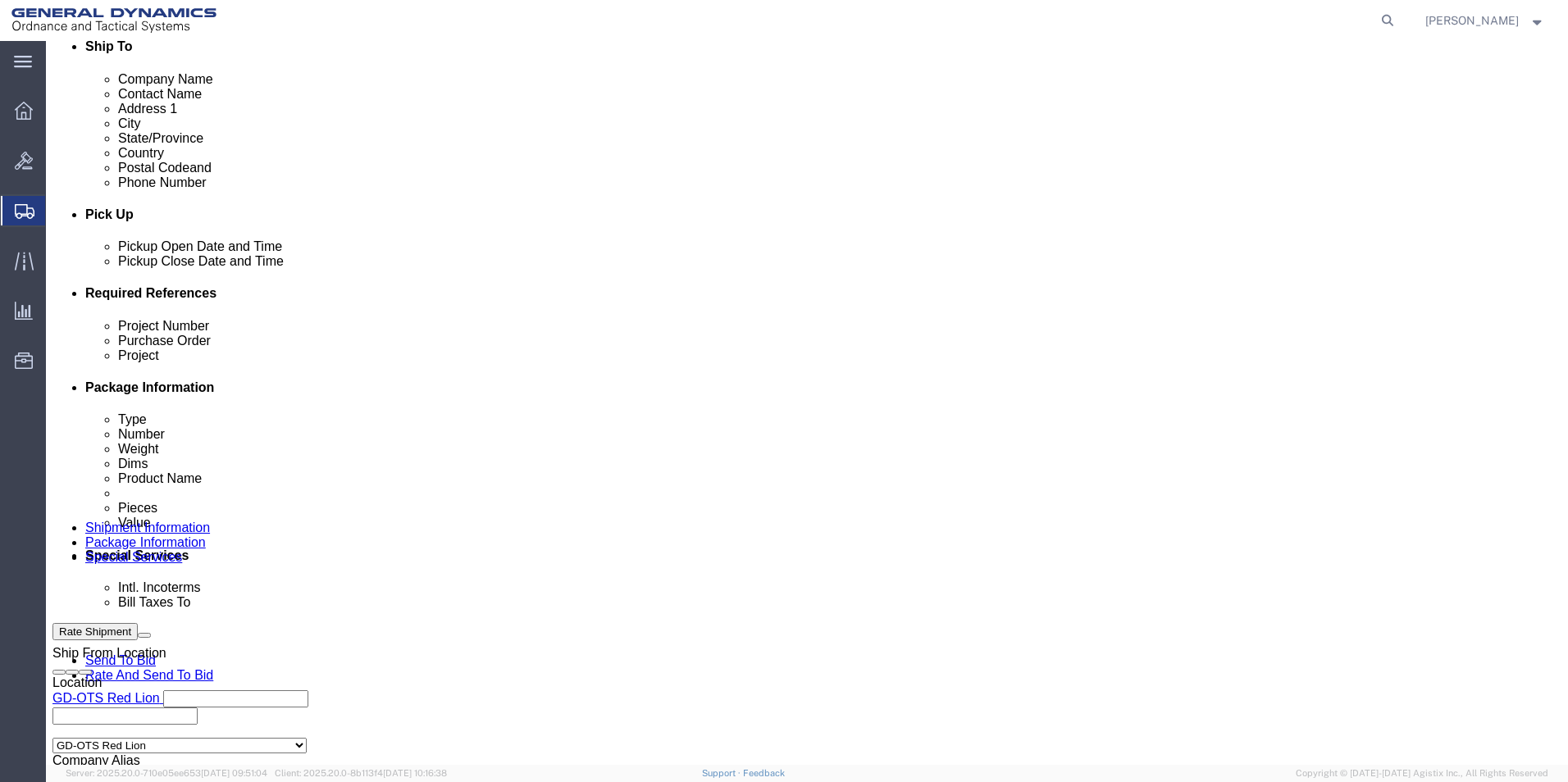
scroll to position [574, 0]
click select "Select Recipient Account Sender/Shipper Third Party Account"
select select "RCPN"
click select "Select Recipient Account Sender/Shipper Third Party Account"
type input "SUBCOM"
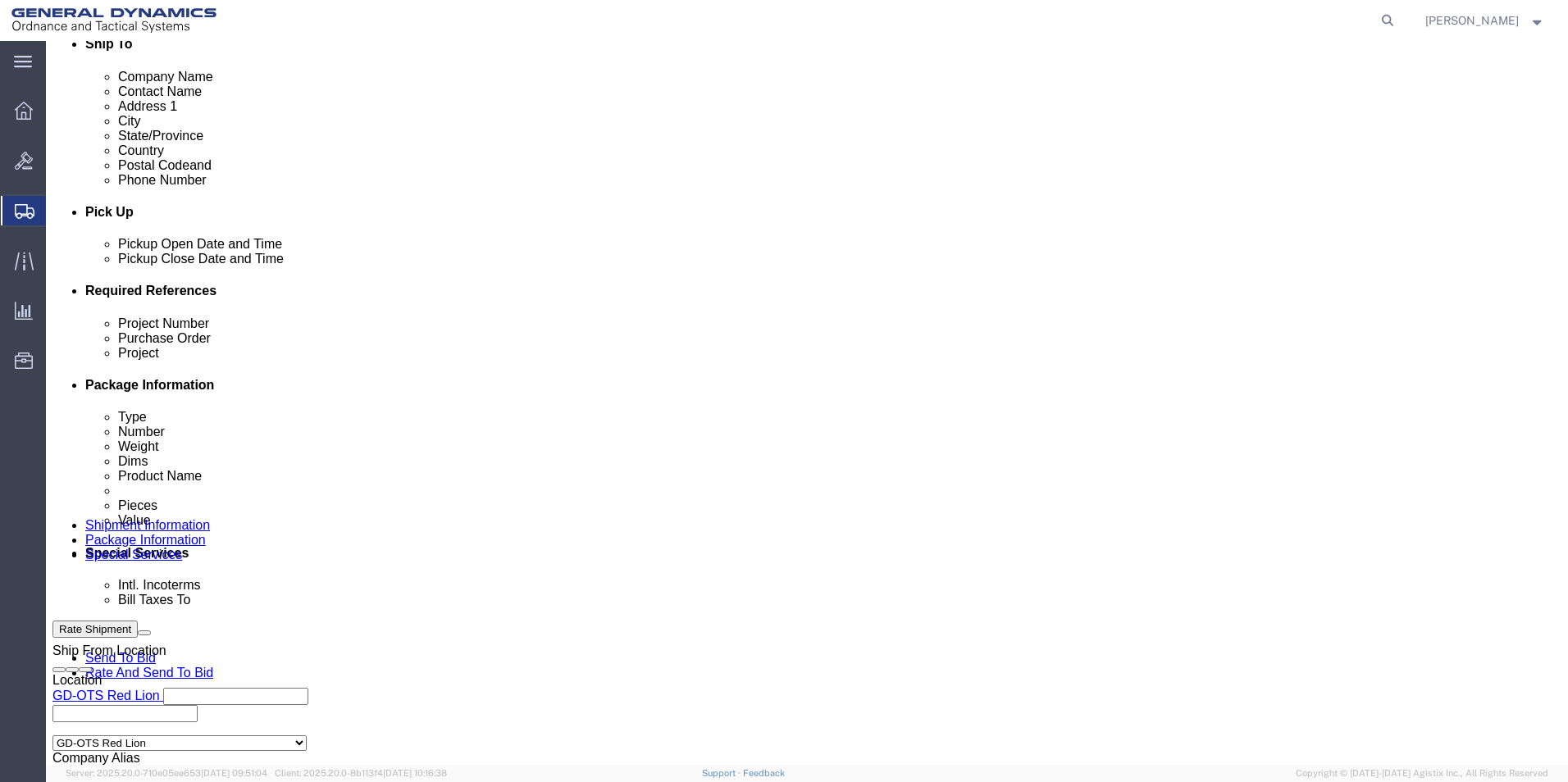
type input "[STREET_ADDRESS]"
select select "US"
select select "NH"
type input "[PHONE_NUMBER]"
type input "[PERSON_NAME]"
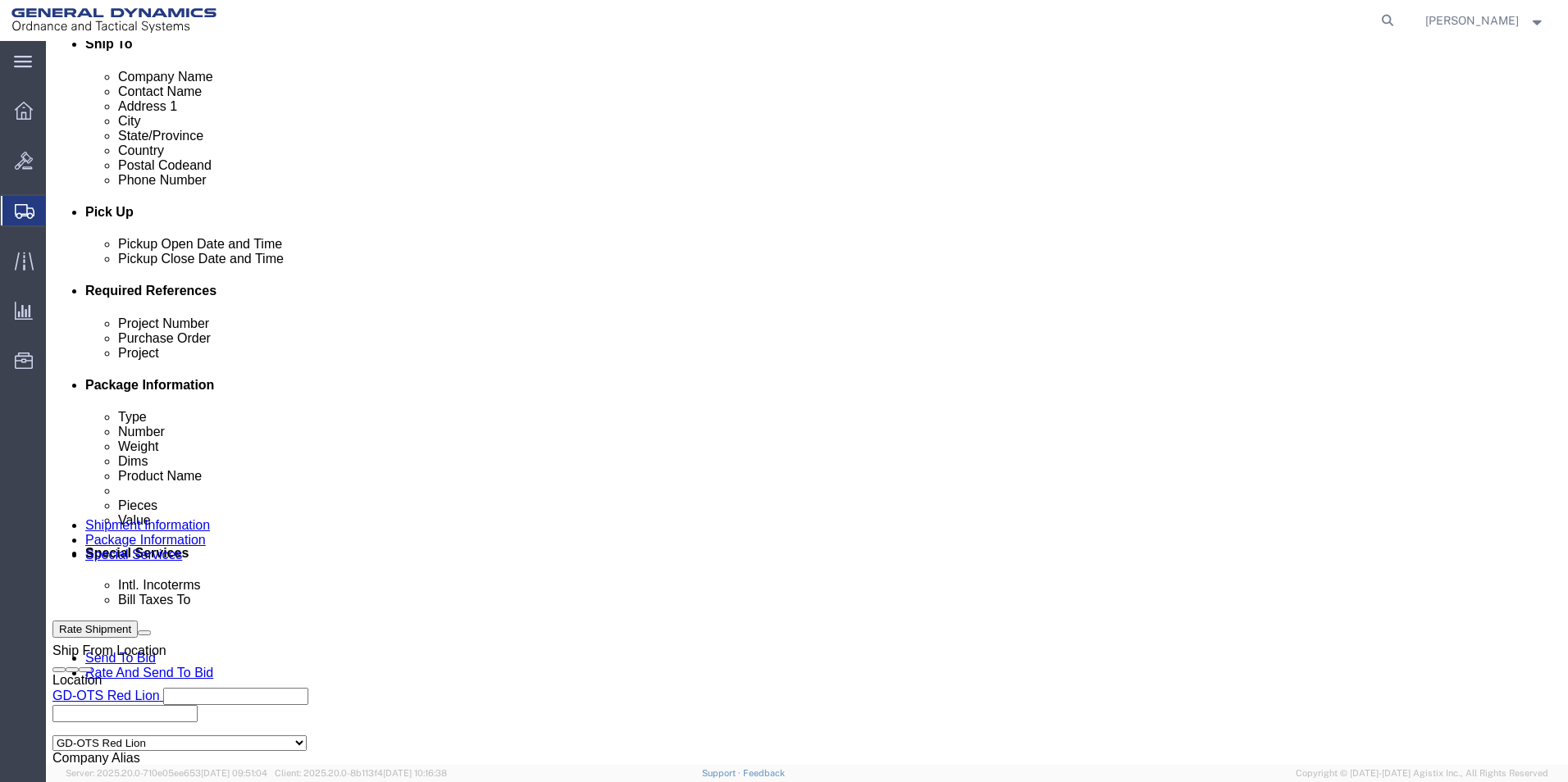
type input "NEWINGTON"
type input "03801-2875"
click select "Select DHL FedEx Express UPS"
select select "FedEx Express"
click select "Select DHL FedEx Express UPS"
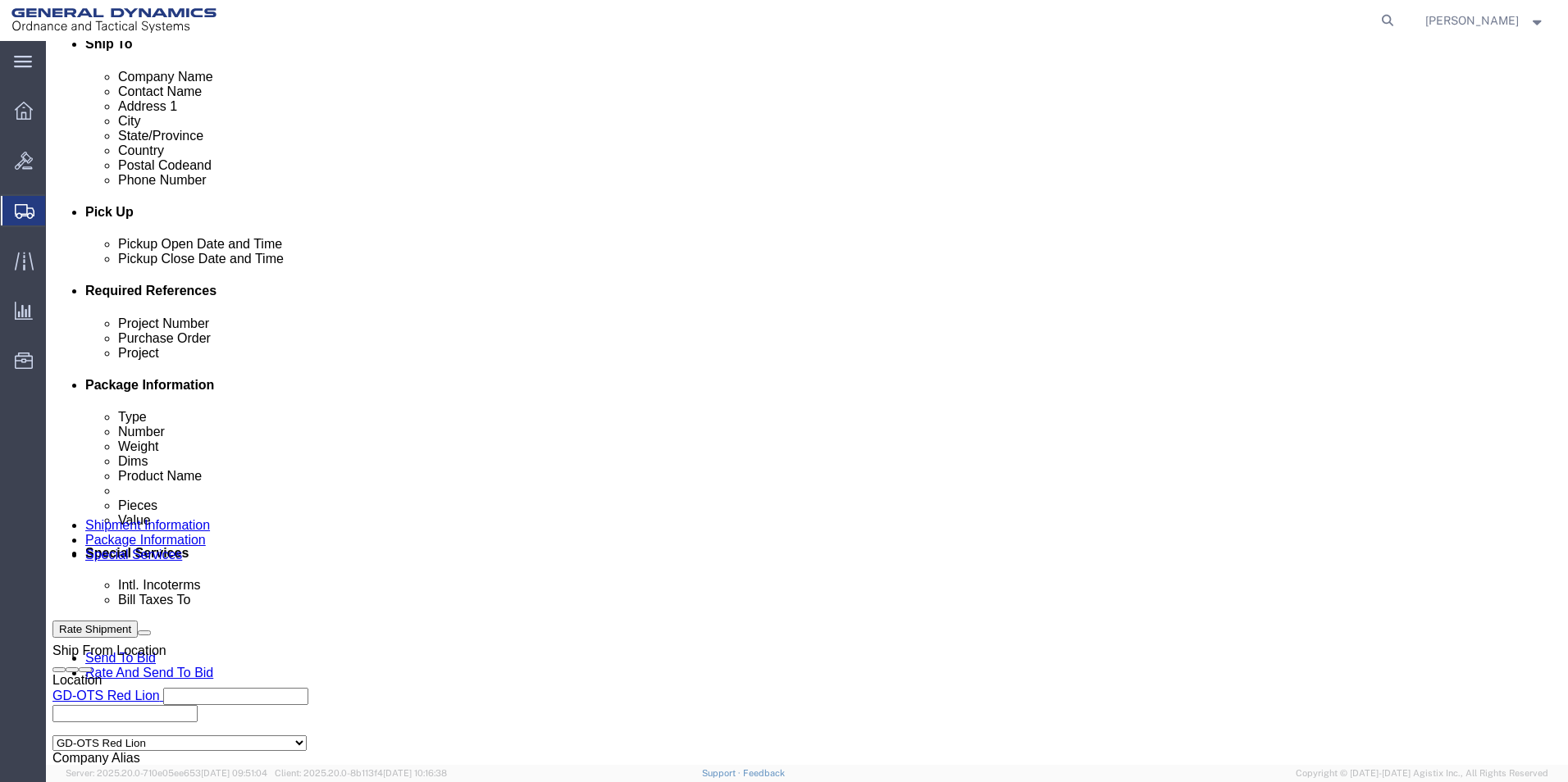
click input "text"
type input "003105903"
click div "Billing Location Select Select My Profile Location GD-OTS [GEOGRAPHIC_DATA] (Co…"
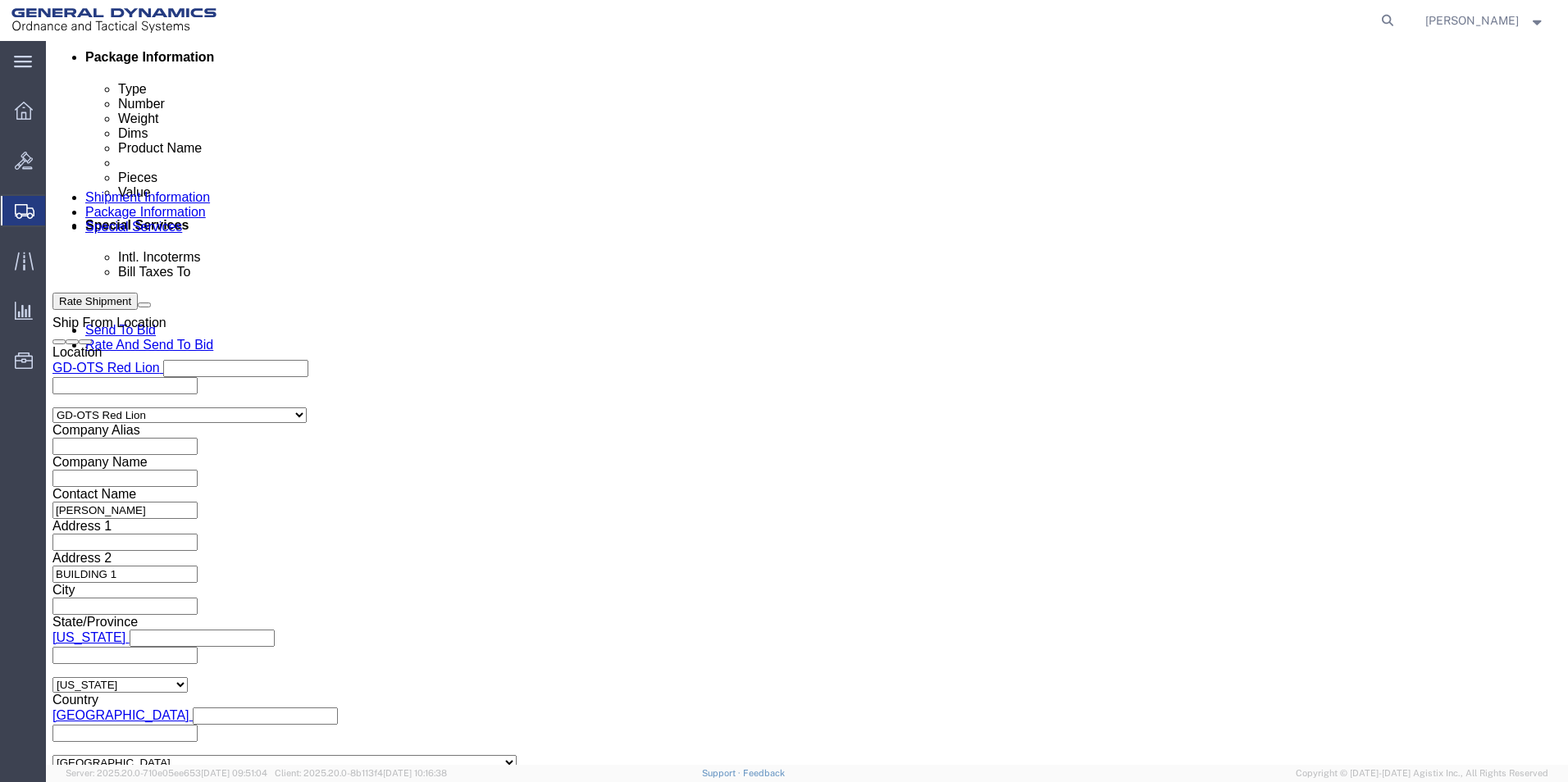
click button "Rate Shipment"
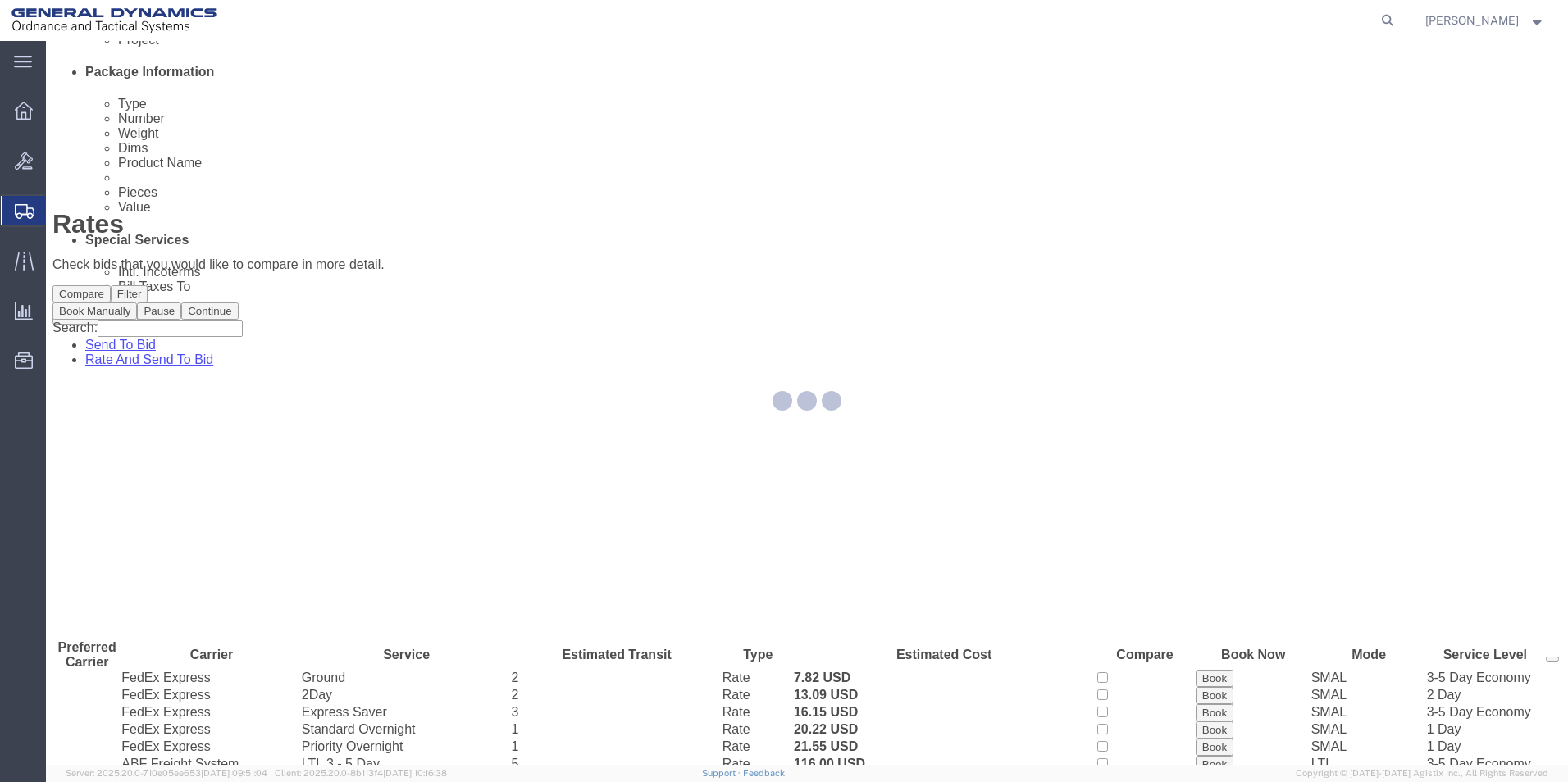
scroll to position [0, 0]
